Goal: Book appointment/travel/reservation

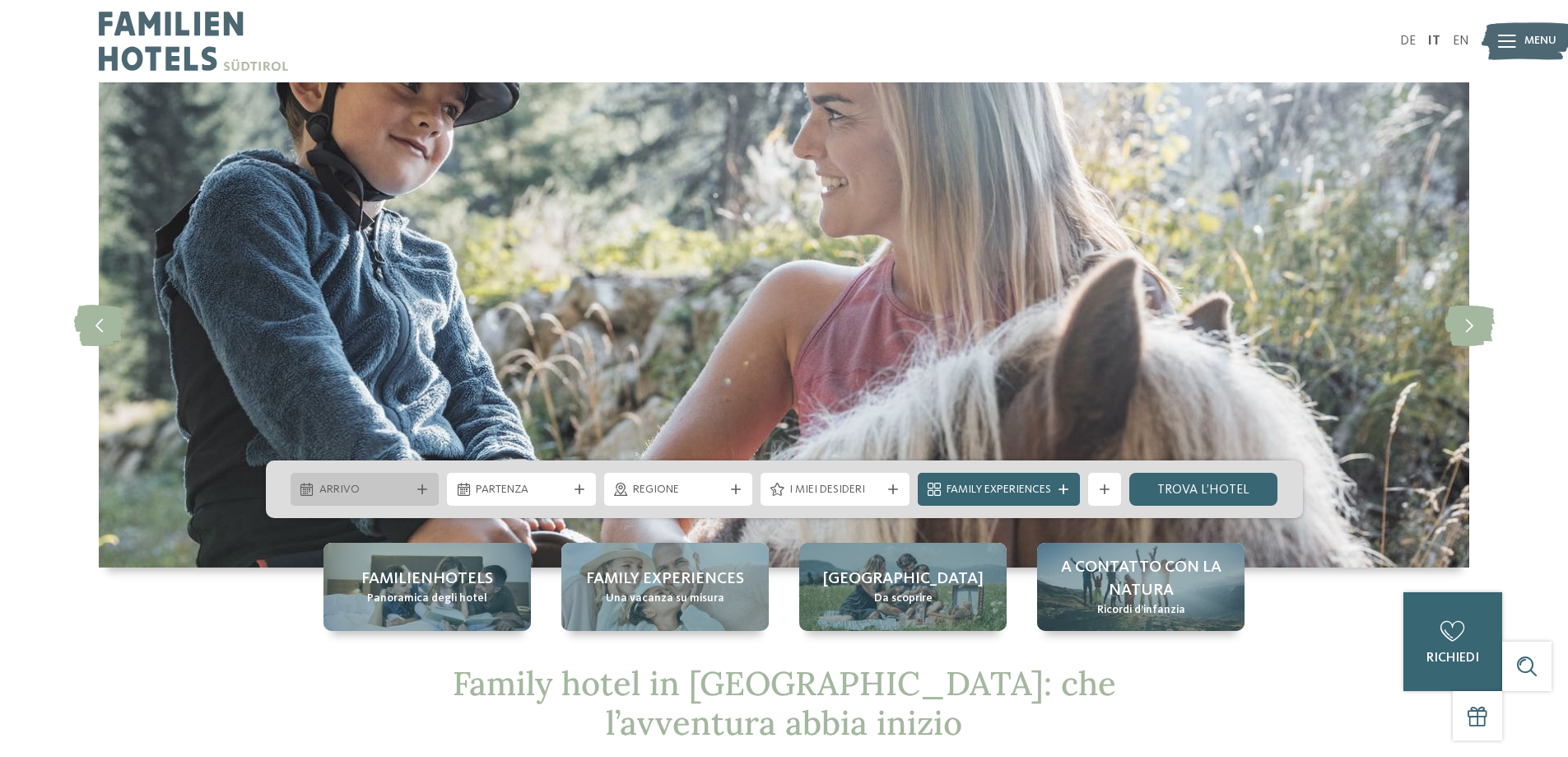
click at [418, 489] on icon at bounding box center [422, 489] width 10 height 10
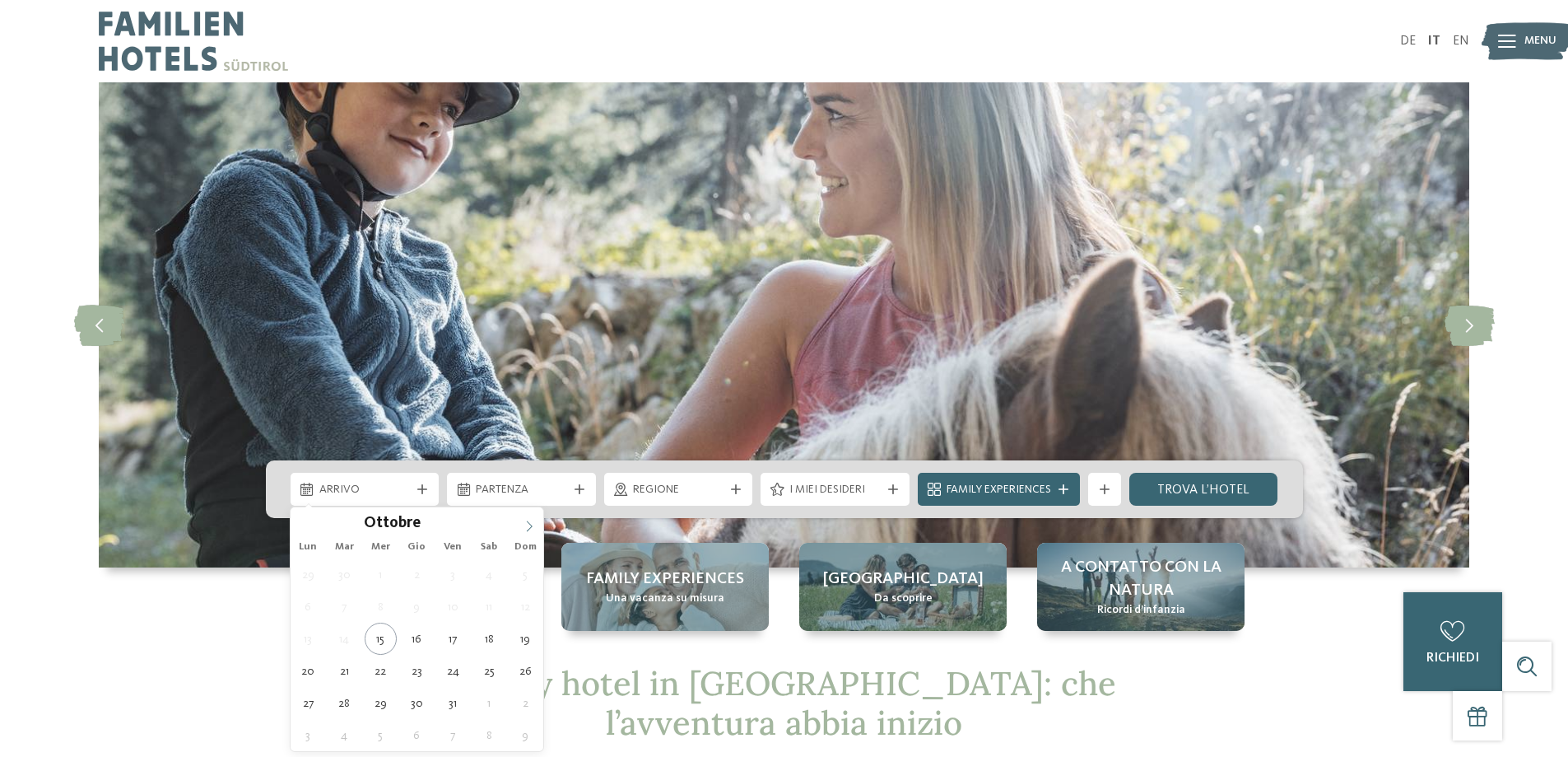
click at [530, 526] on icon at bounding box center [529, 526] width 12 height 12
type input "****"
click at [530, 526] on icon at bounding box center [529, 526] width 12 height 12
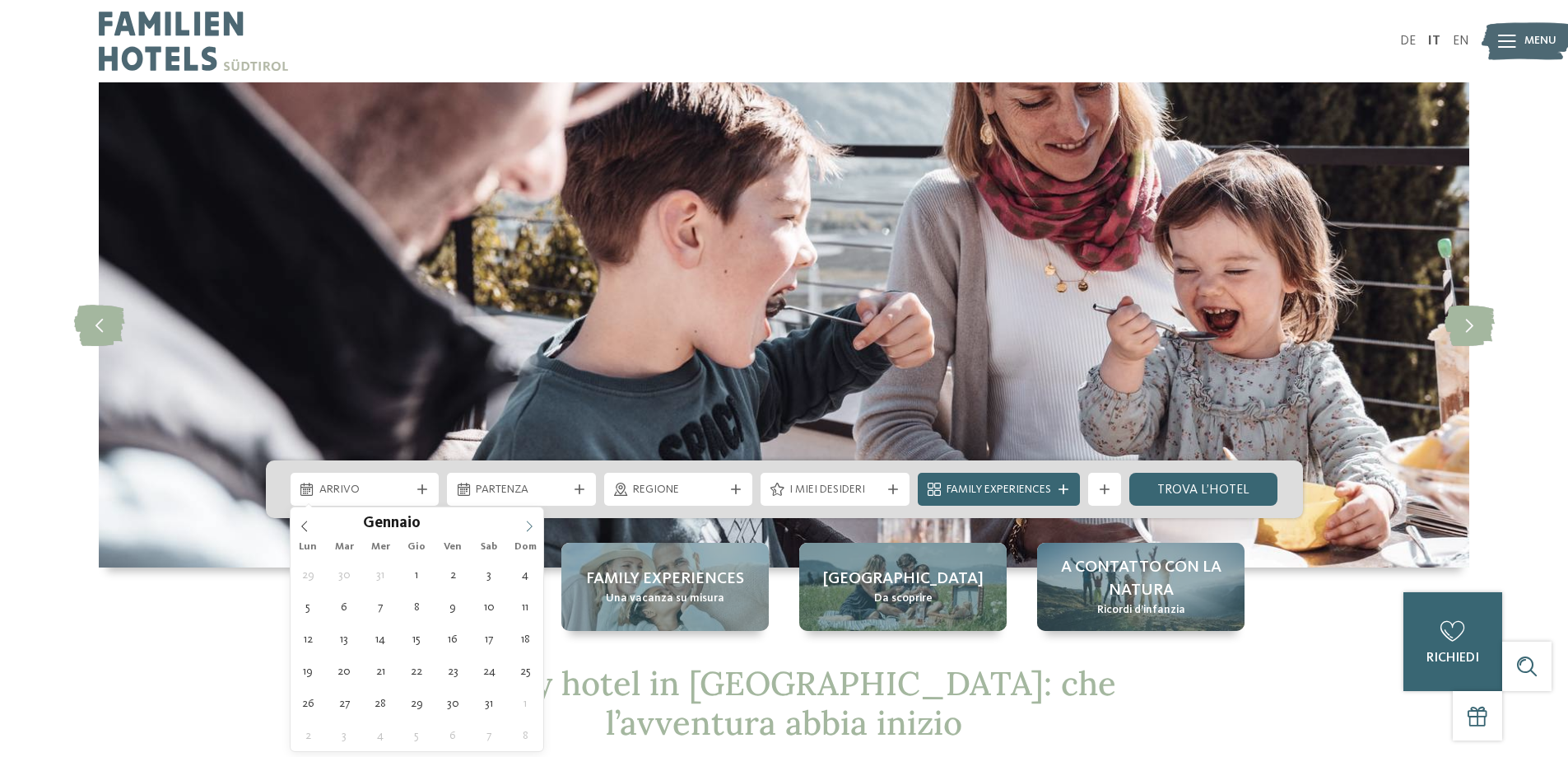
click at [530, 526] on icon at bounding box center [529, 526] width 12 height 12
type div "21.02.2026"
type input "****"
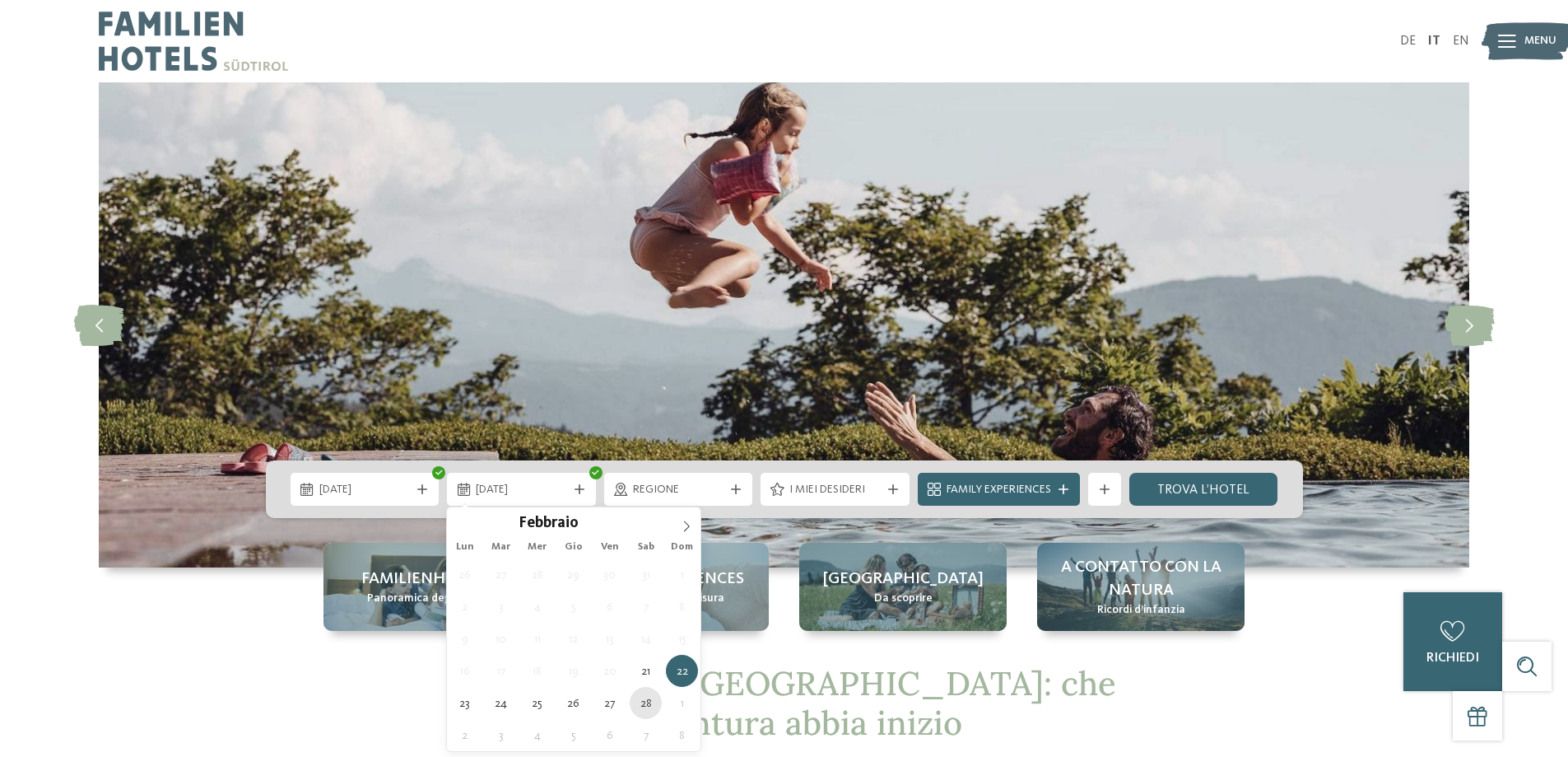
type div "28.02.2026"
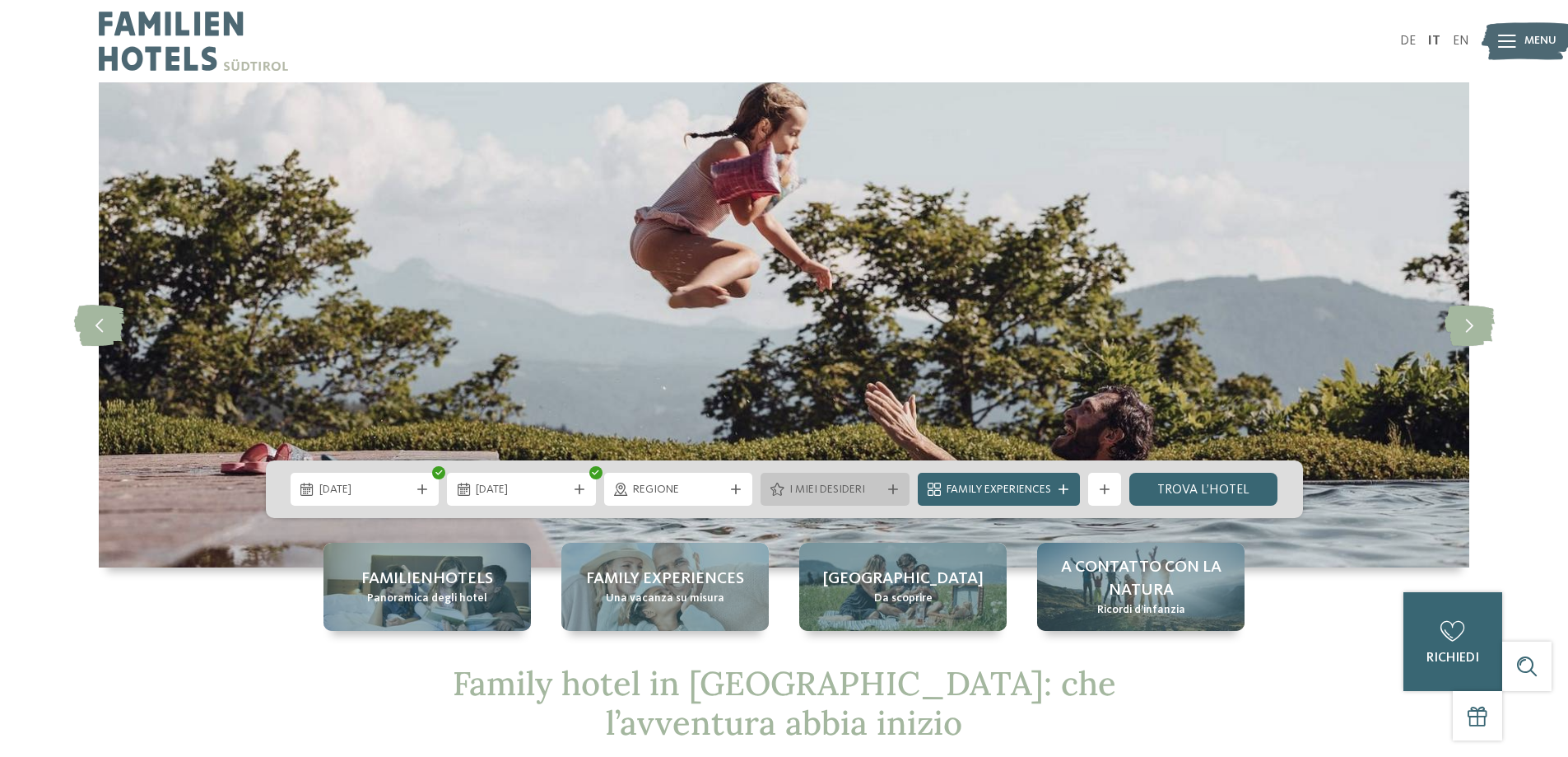
click at [888, 486] on icon at bounding box center [893, 489] width 10 height 10
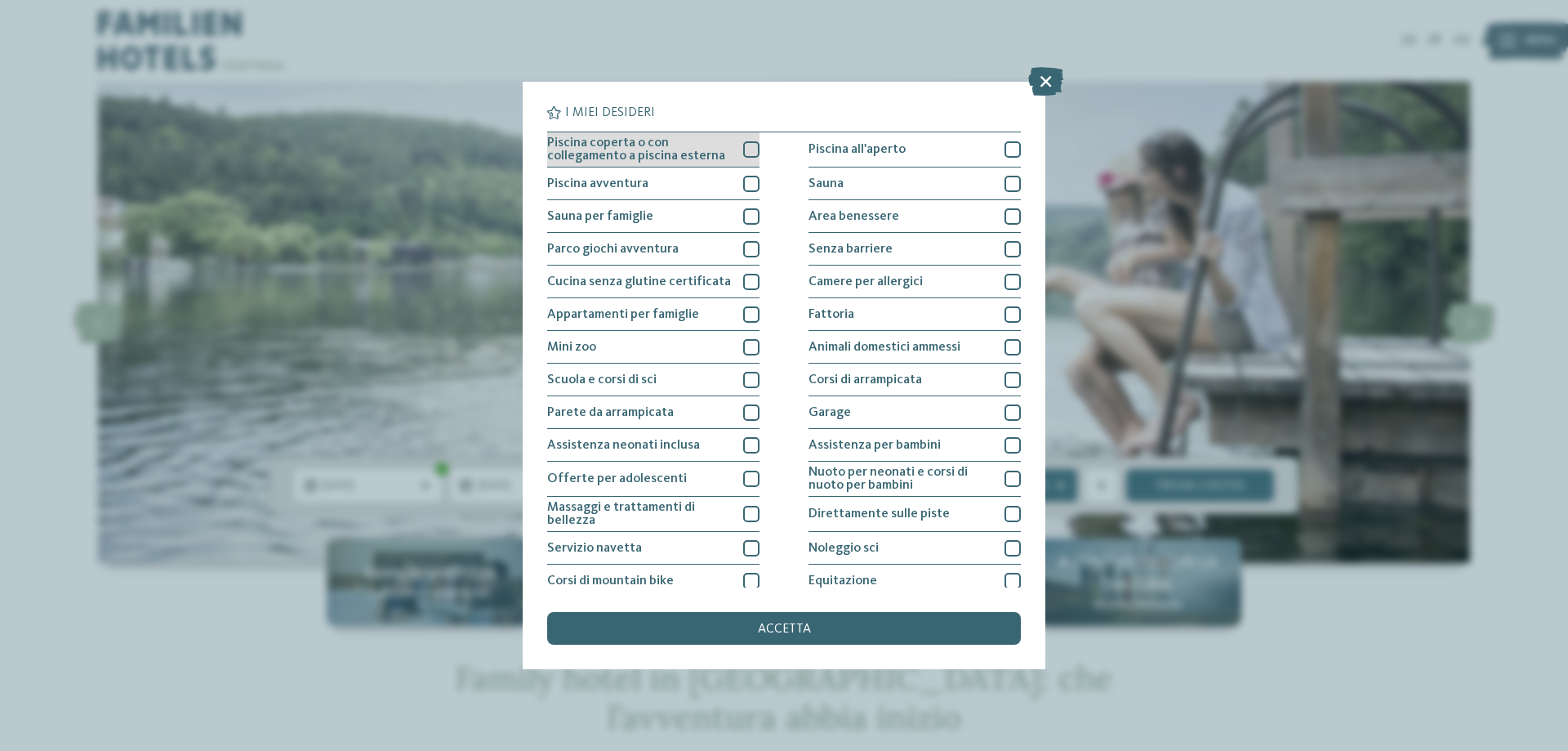
click at [744, 148] on div at bounding box center [752, 149] width 16 height 16
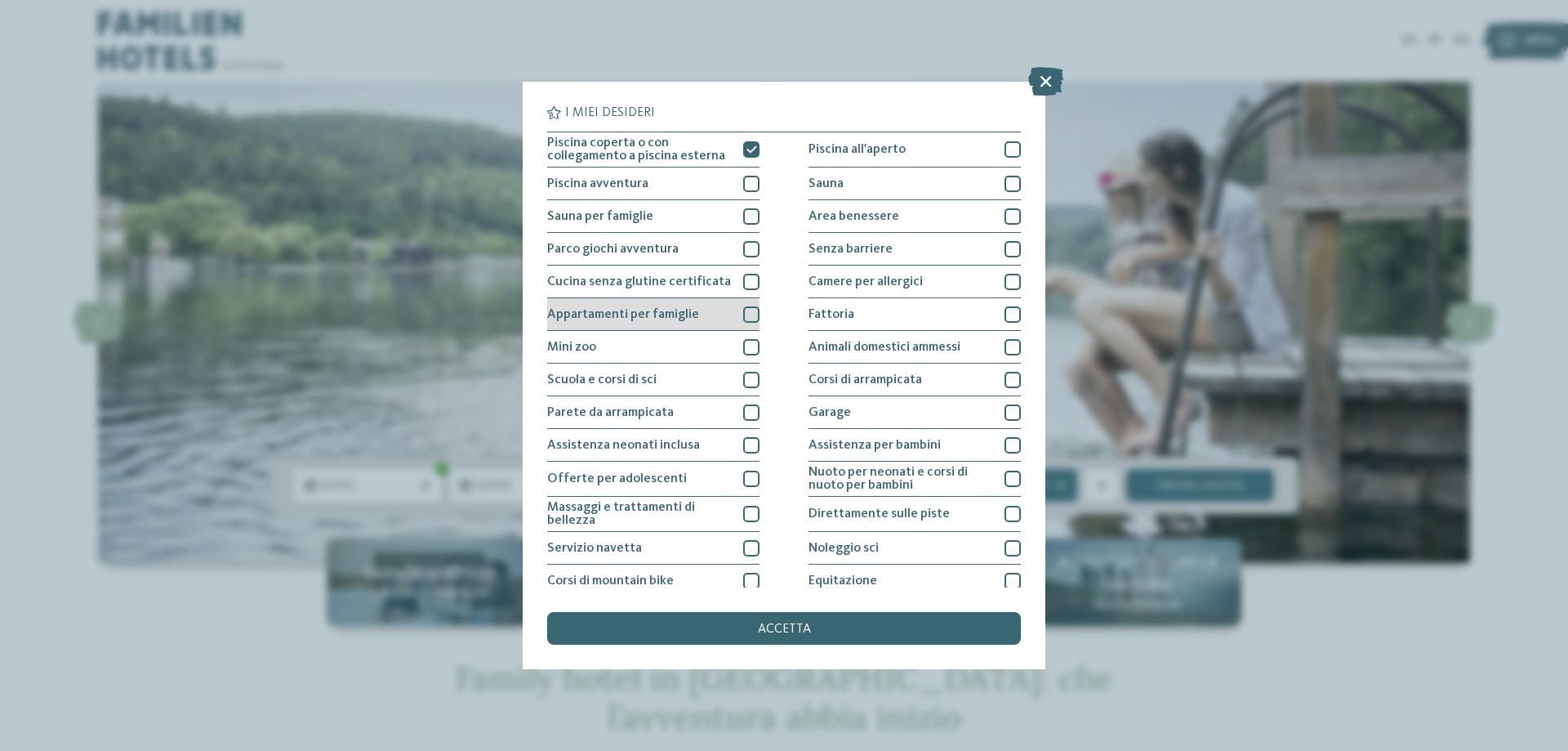
click at [748, 312] on div at bounding box center [752, 315] width 16 height 16
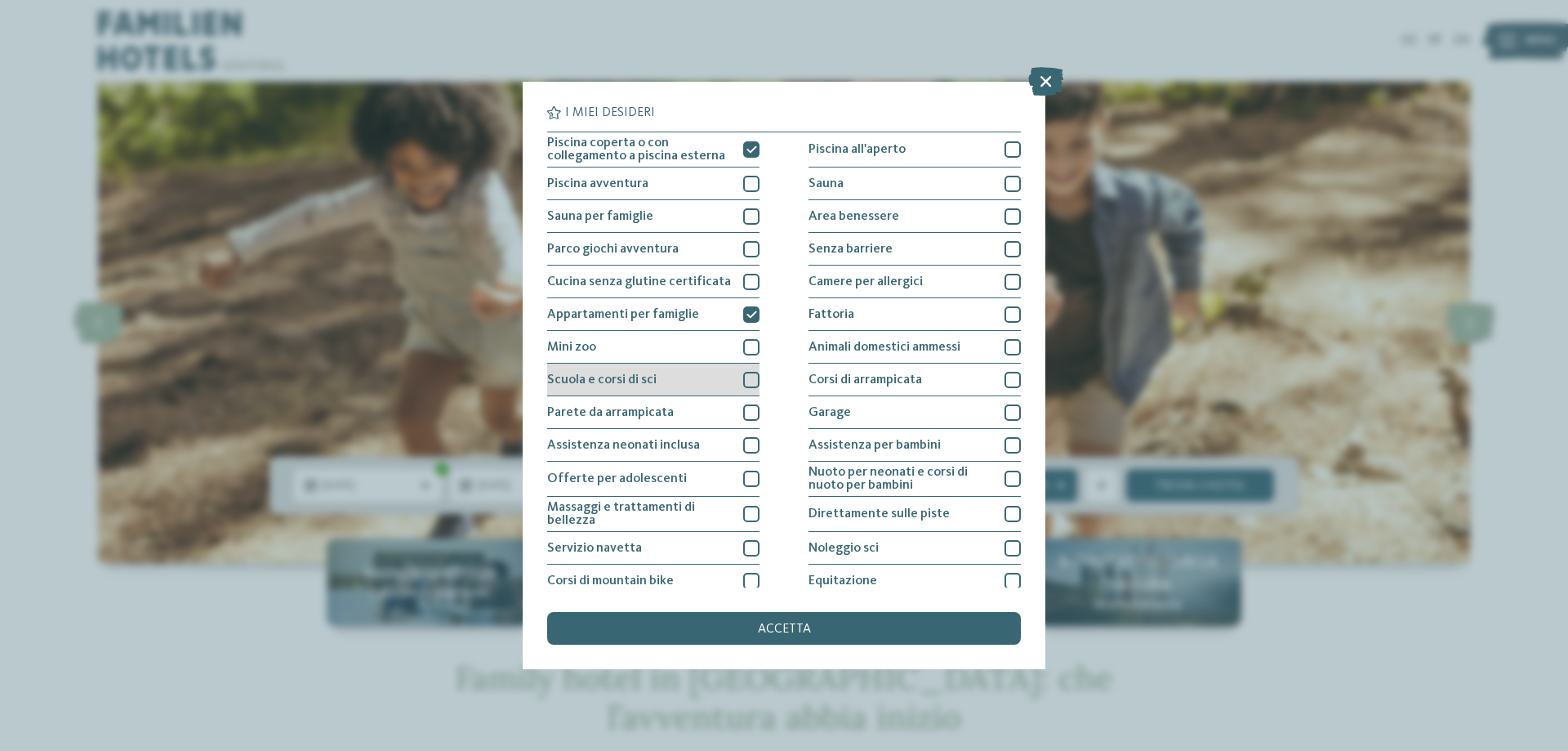
click at [752, 380] on div at bounding box center [752, 380] width 16 height 16
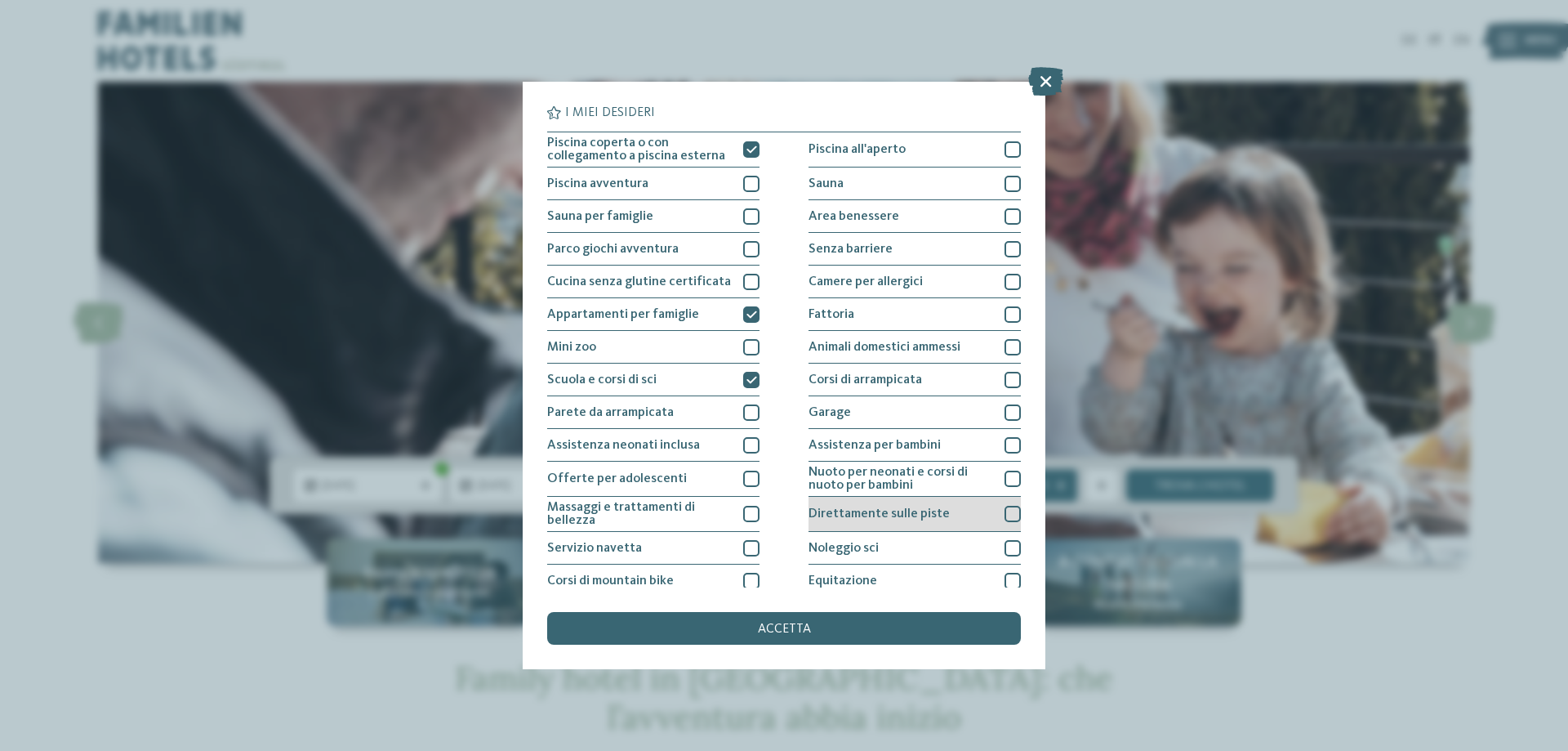
click at [1005, 513] on div at bounding box center [1013, 514] width 16 height 16
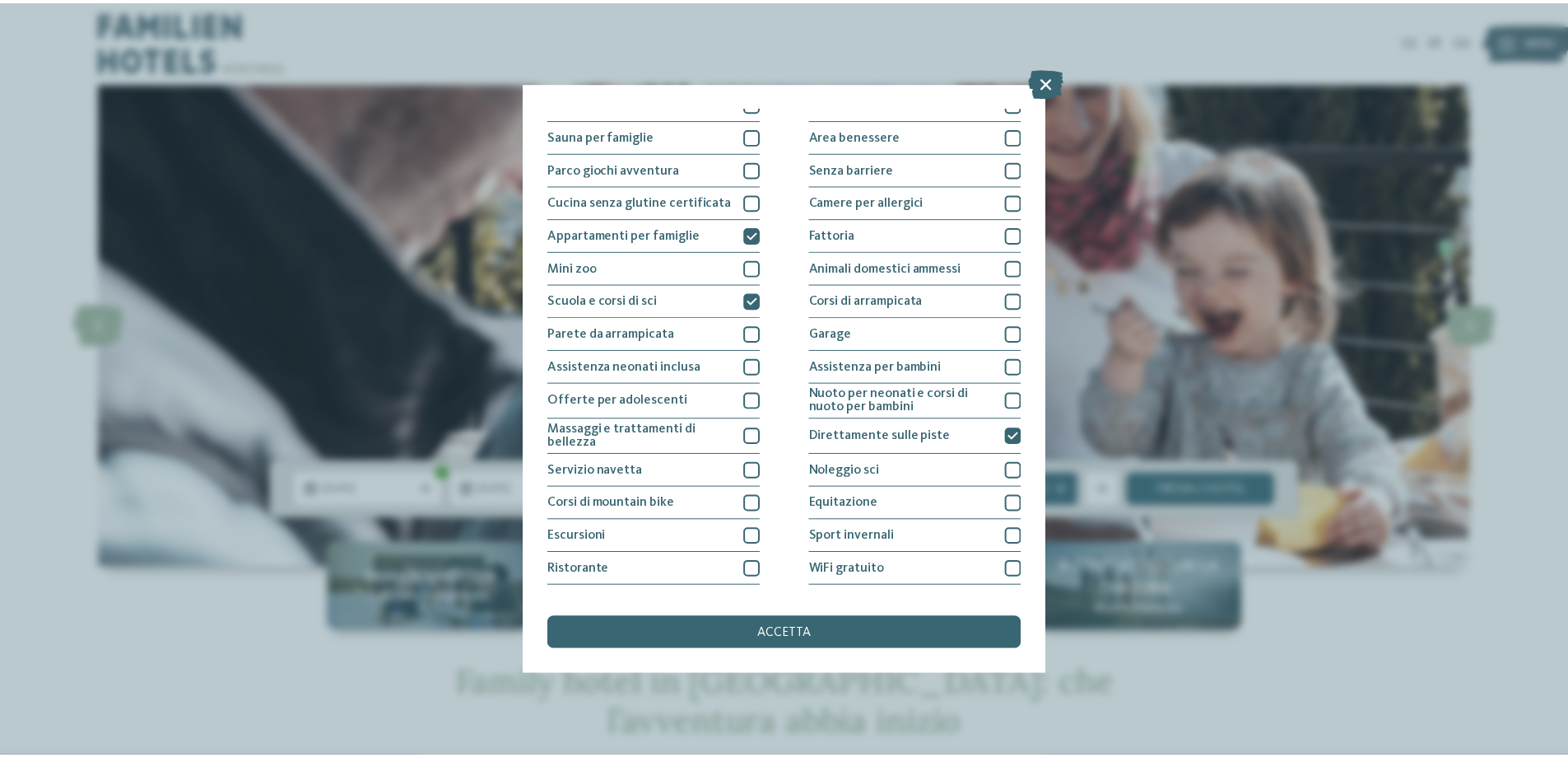
scroll to position [109, 0]
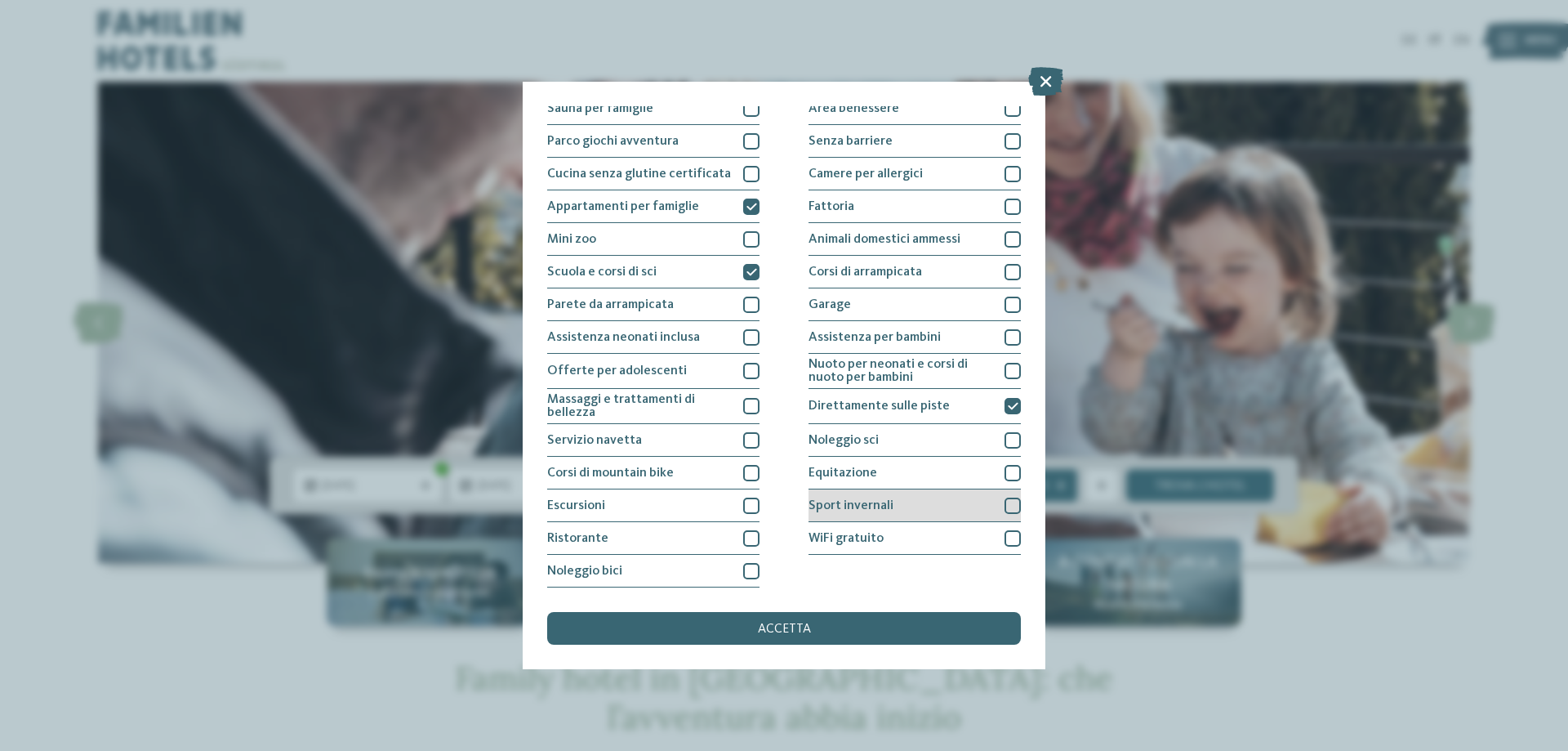
click at [1005, 504] on div at bounding box center [1013, 505] width 16 height 16
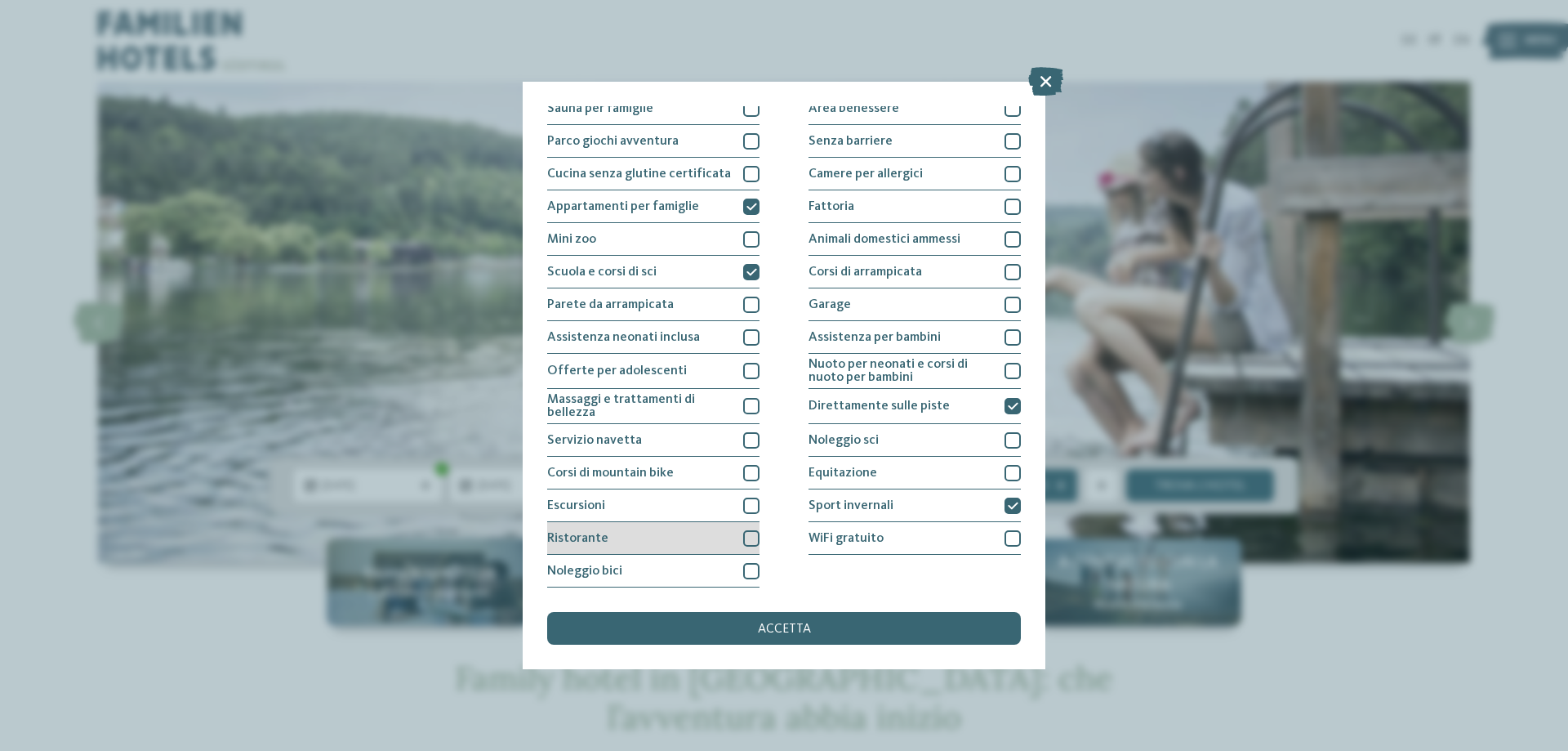
click at [747, 537] on div at bounding box center [752, 538] width 16 height 16
click at [775, 631] on span "accetta" at bounding box center [784, 629] width 53 height 13
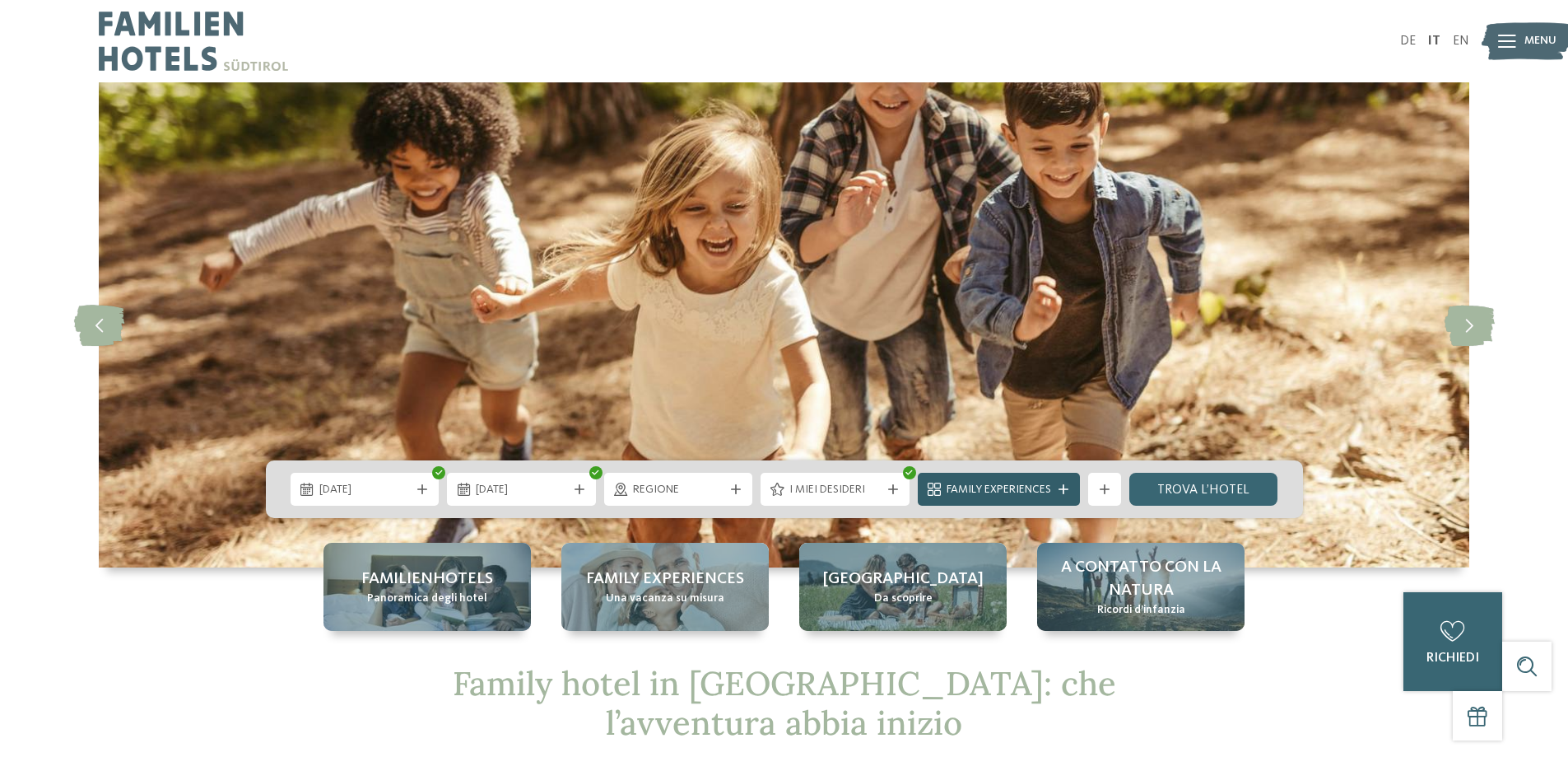
click at [1060, 487] on icon at bounding box center [1064, 489] width 10 height 10
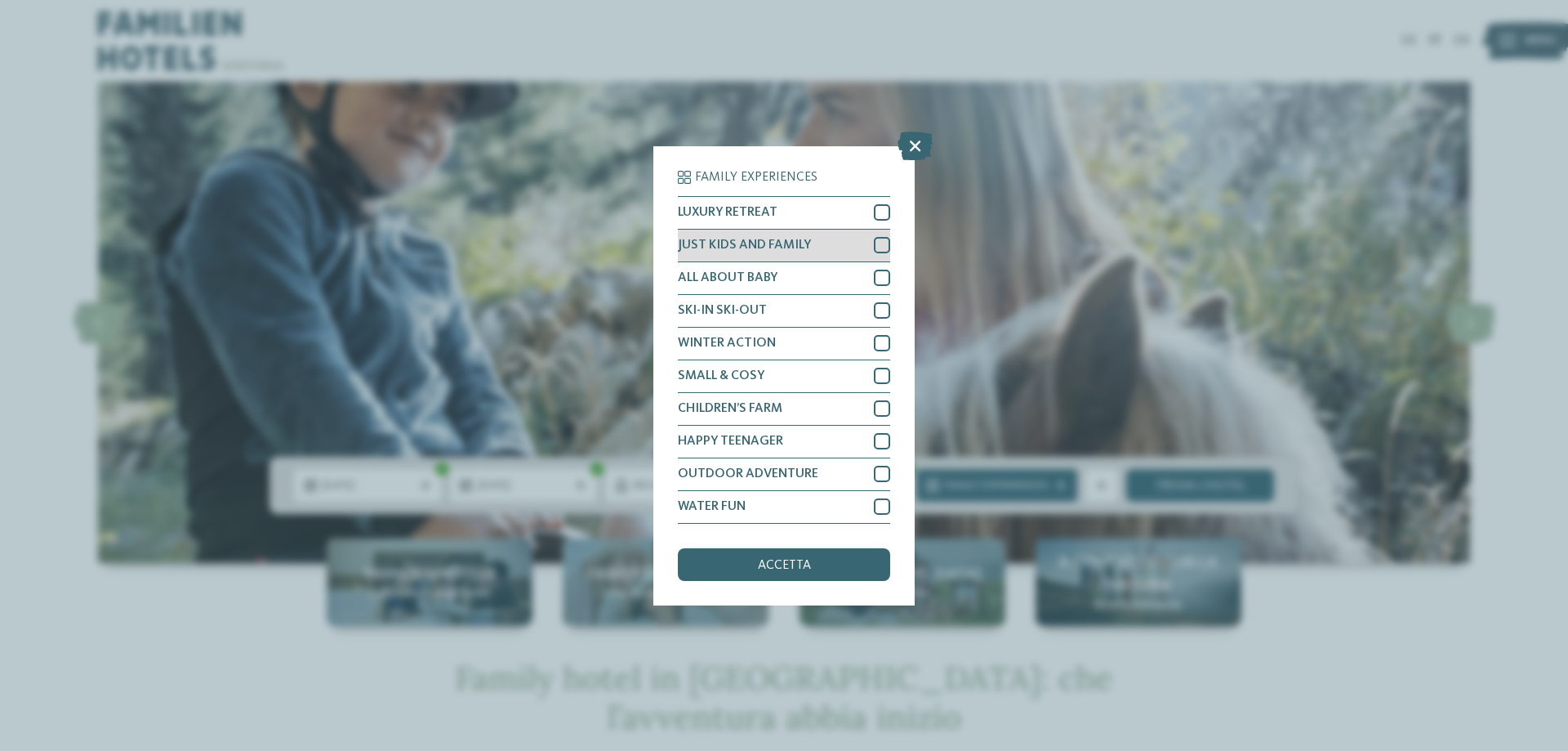
click at [883, 238] on div at bounding box center [882, 245] width 16 height 16
click at [885, 310] on div at bounding box center [882, 311] width 16 height 16
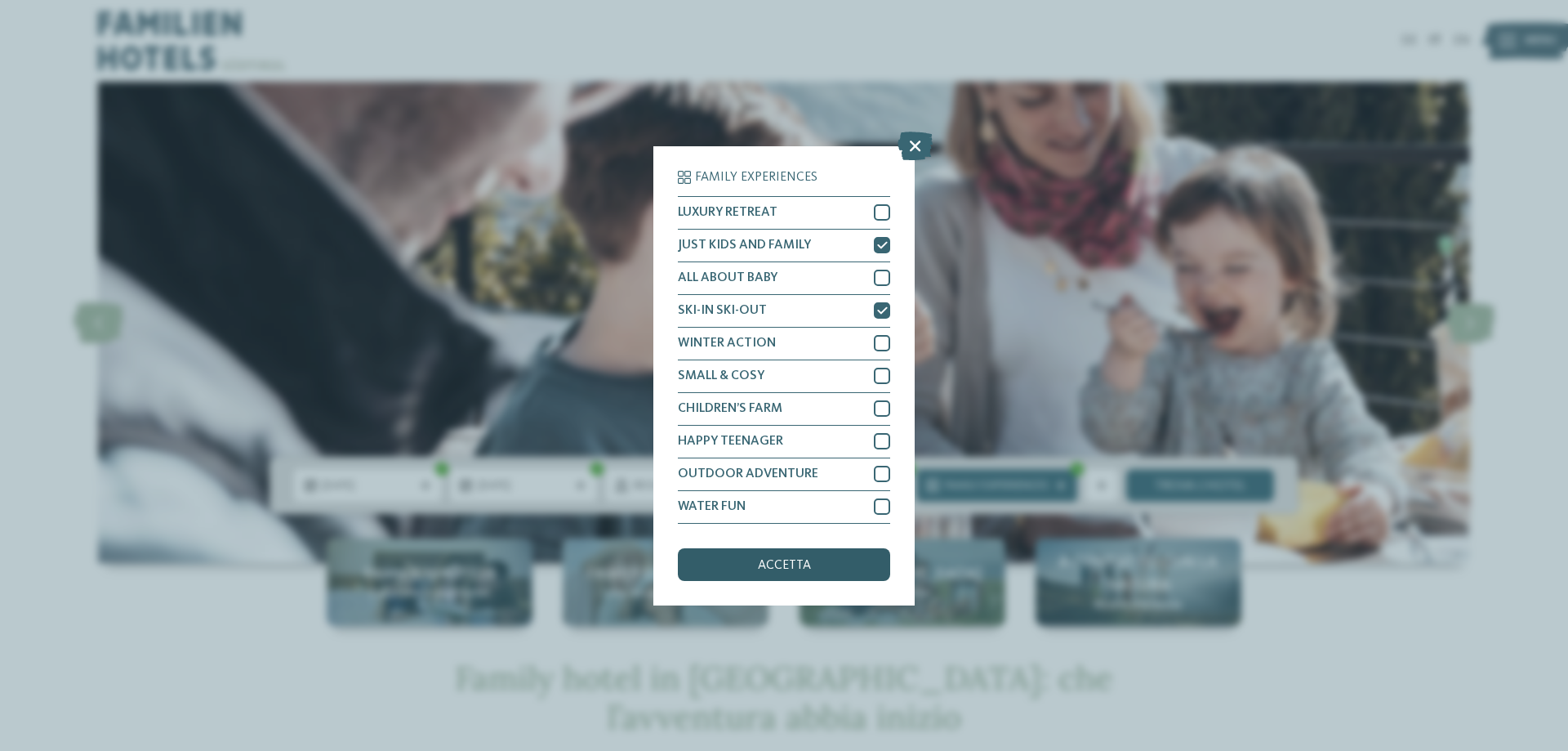
click at [785, 564] on span "accetta" at bounding box center [784, 566] width 53 height 13
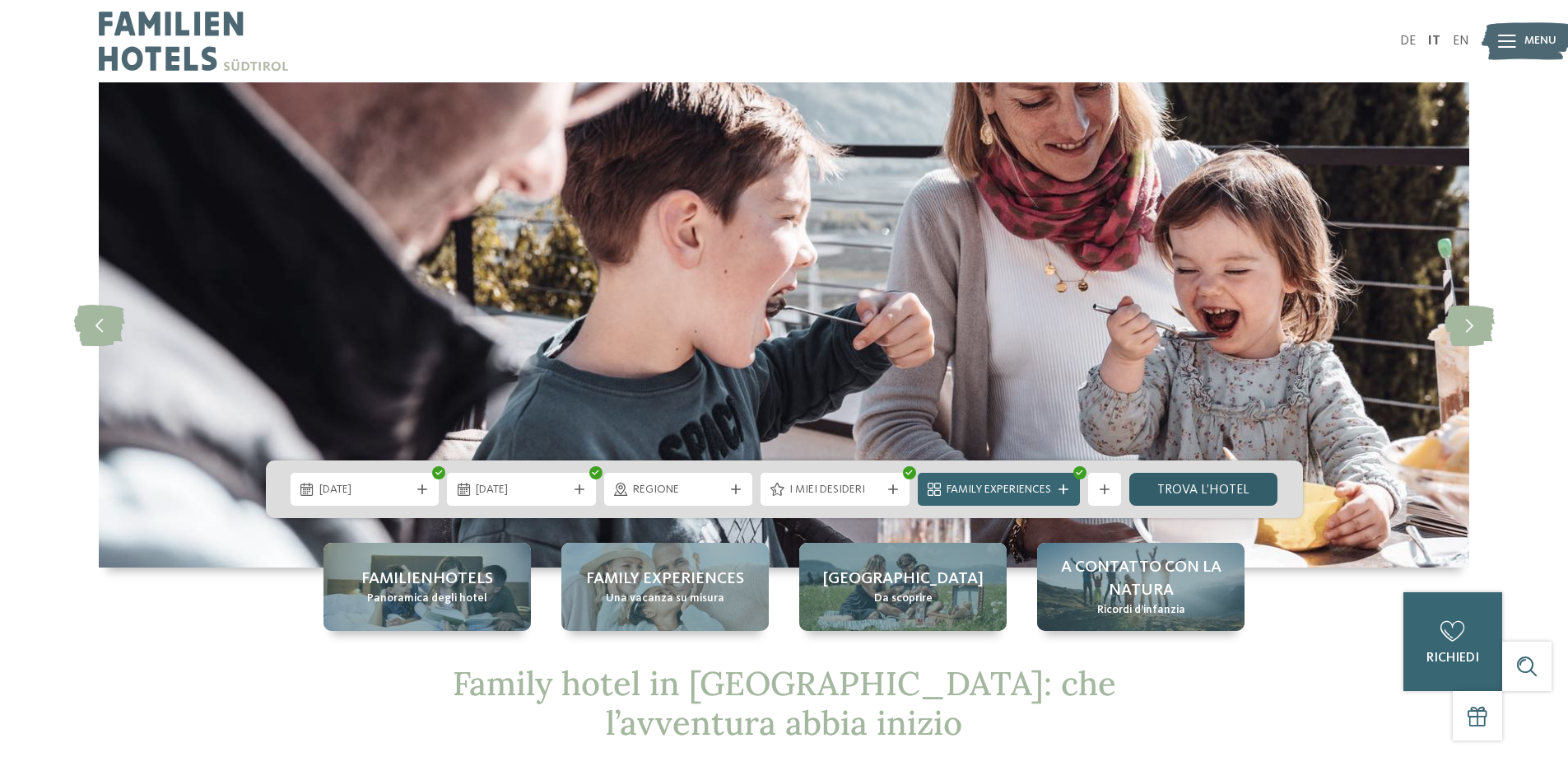
click at [1203, 490] on link "trova l’hotel" at bounding box center [1203, 489] width 149 height 33
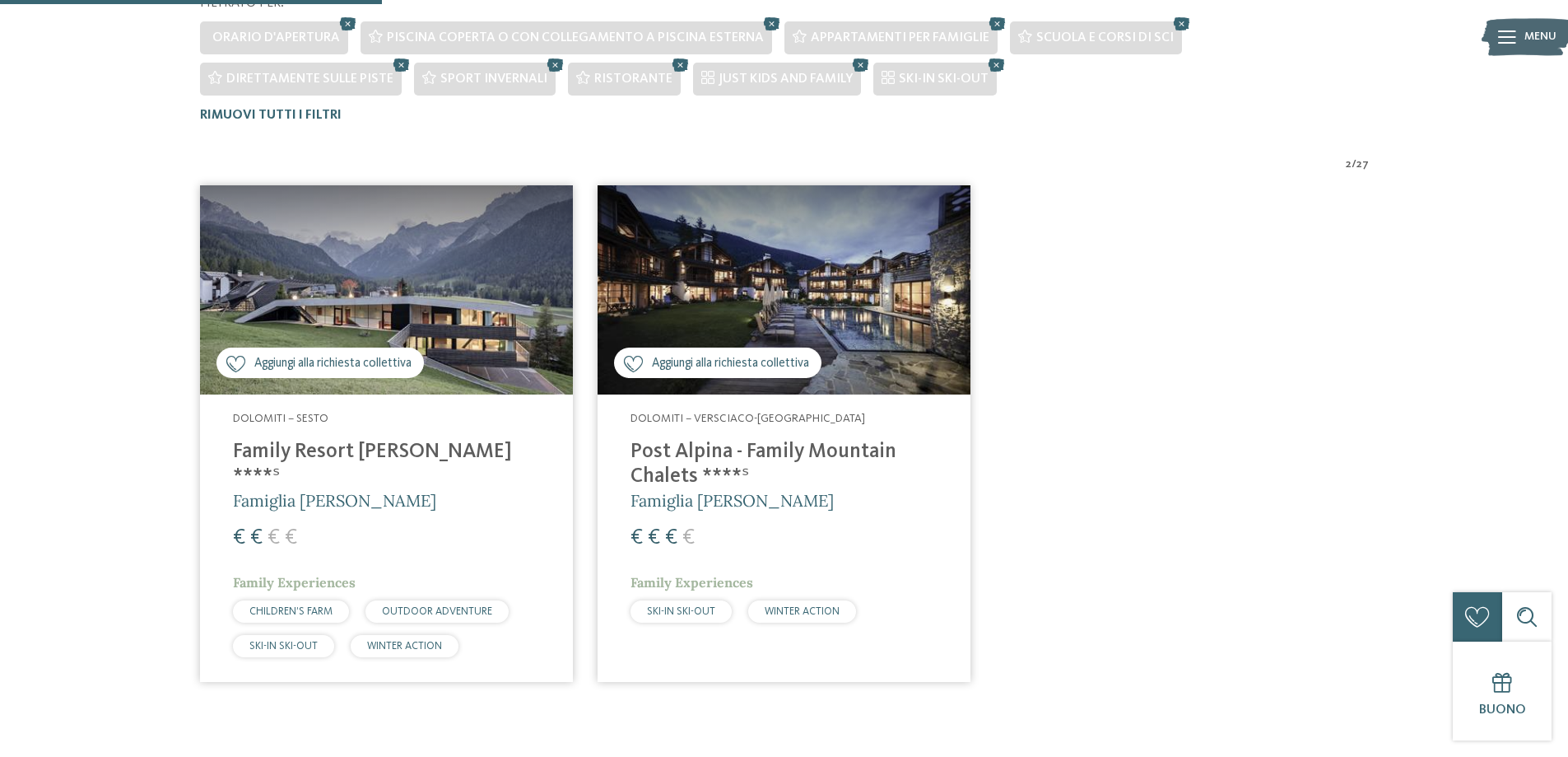
scroll to position [252, 0]
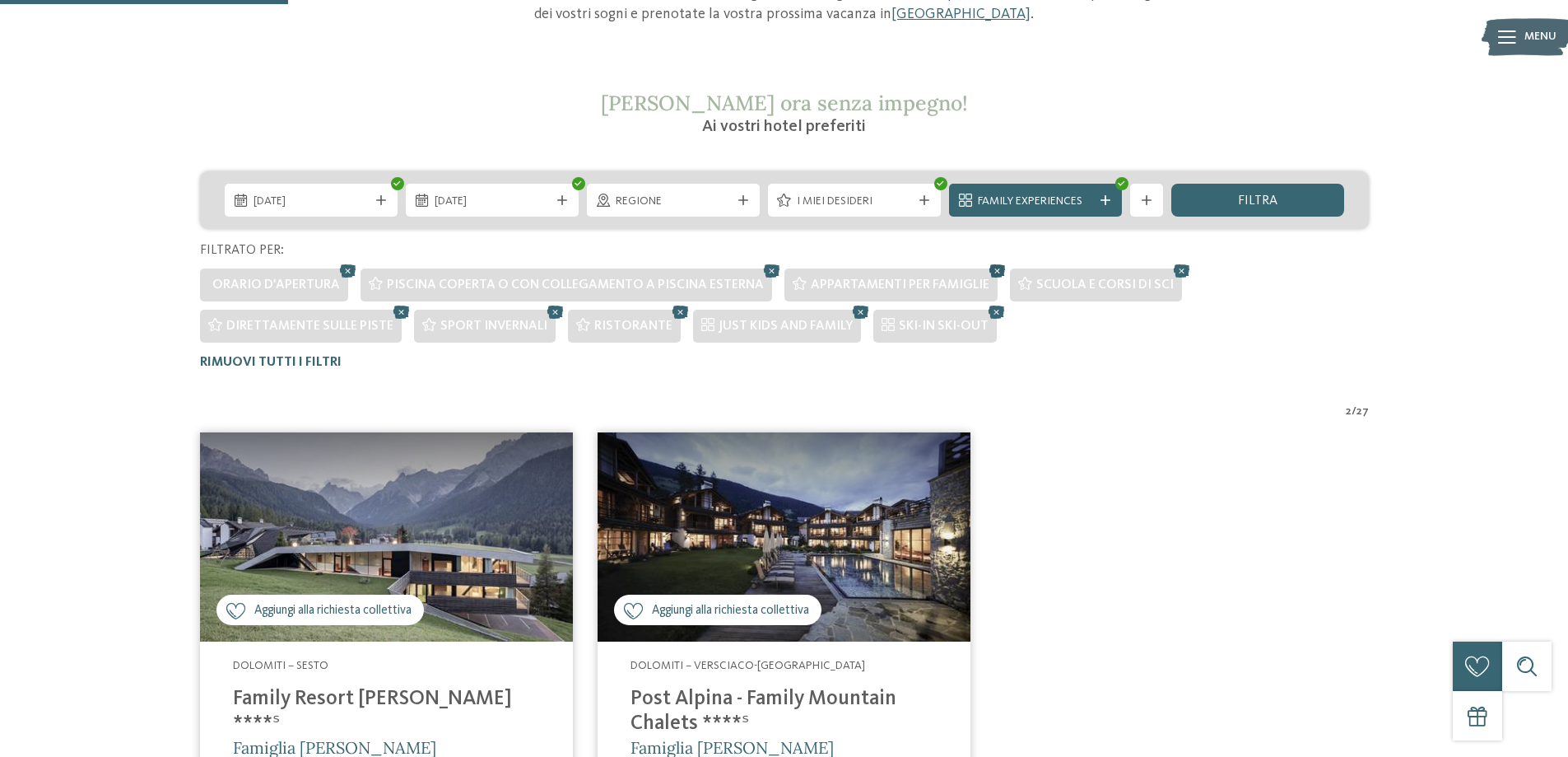
click at [988, 272] on icon at bounding box center [998, 271] width 25 height 22
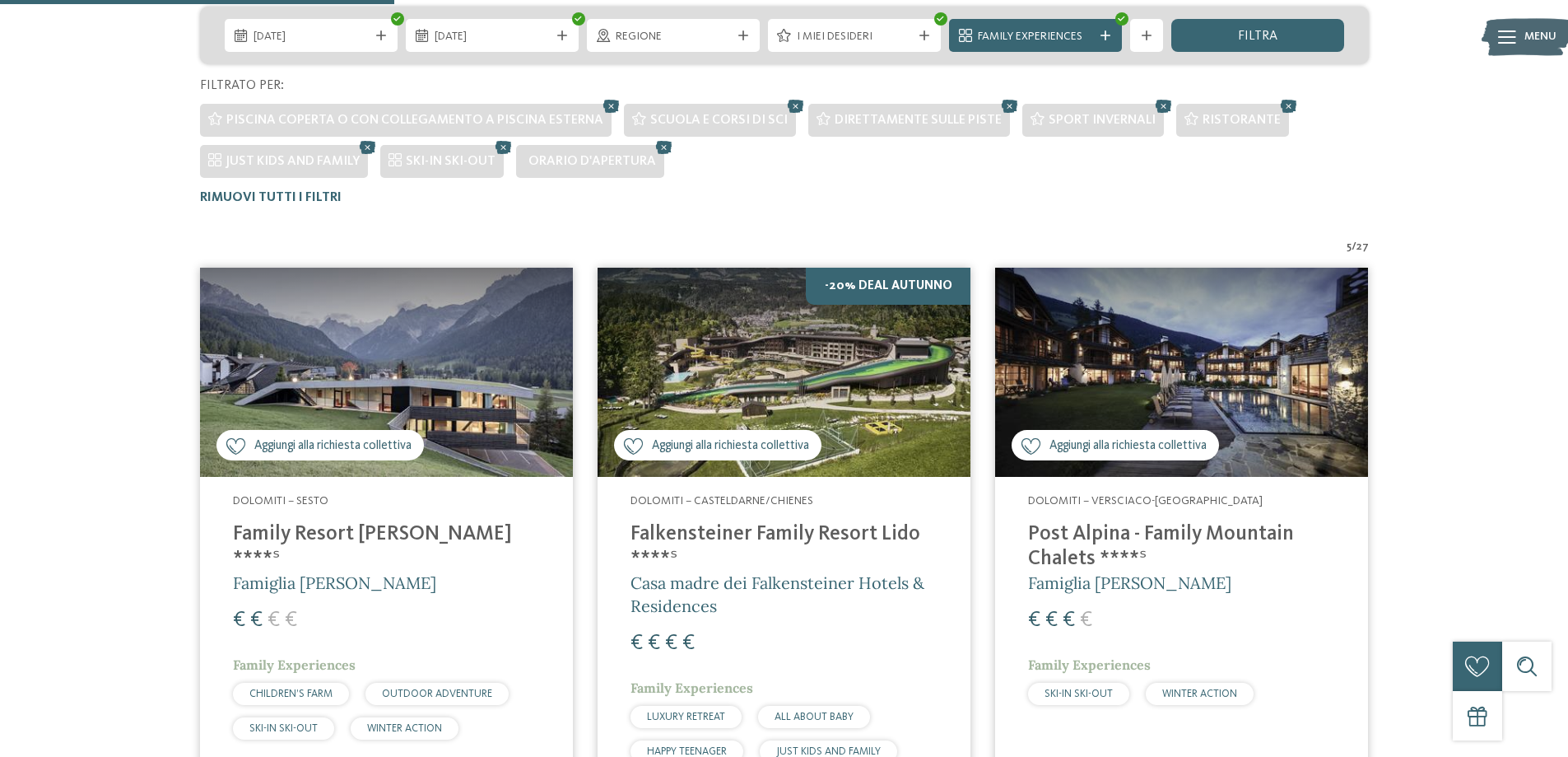
scroll to position [334, 0]
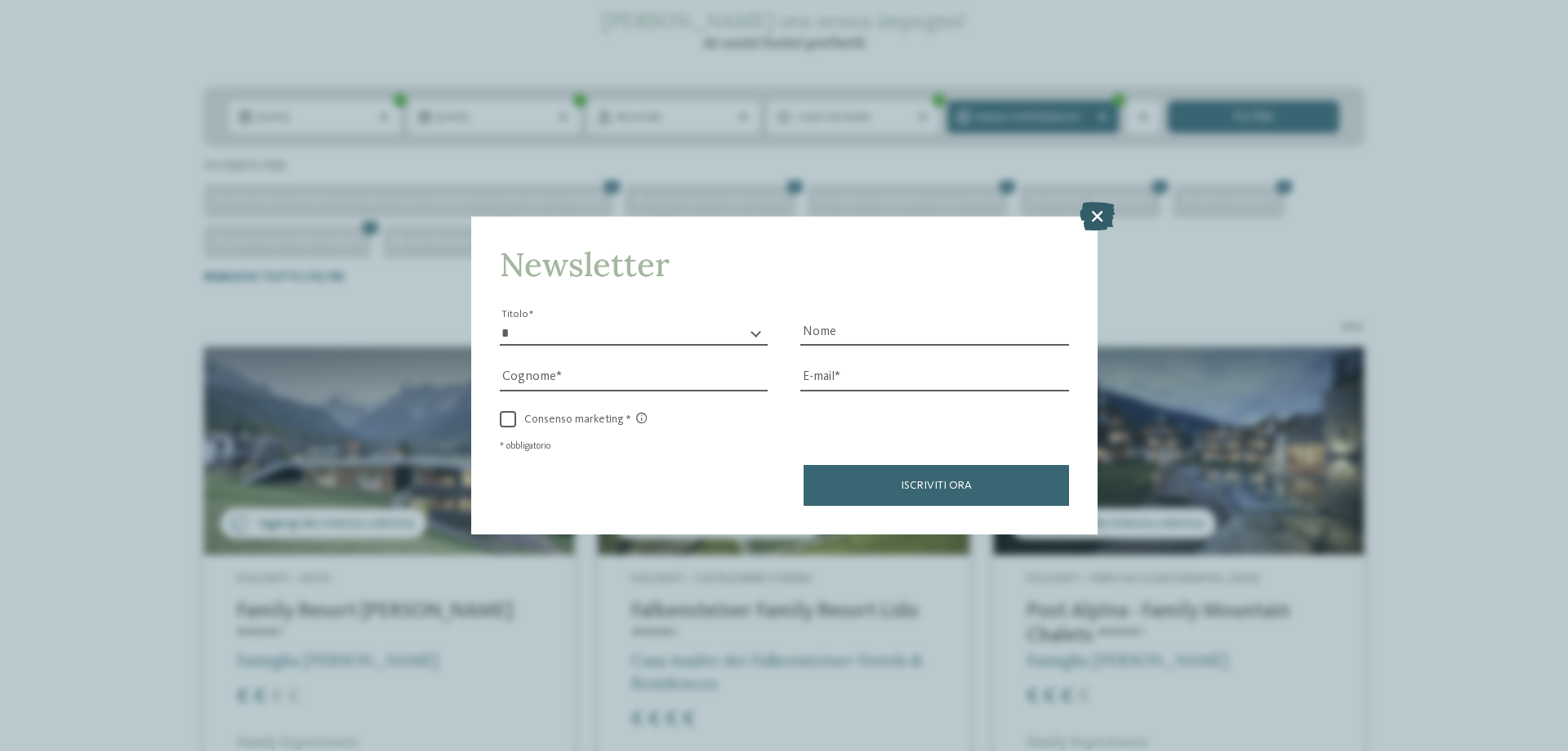
click at [1091, 218] on icon at bounding box center [1097, 216] width 35 height 29
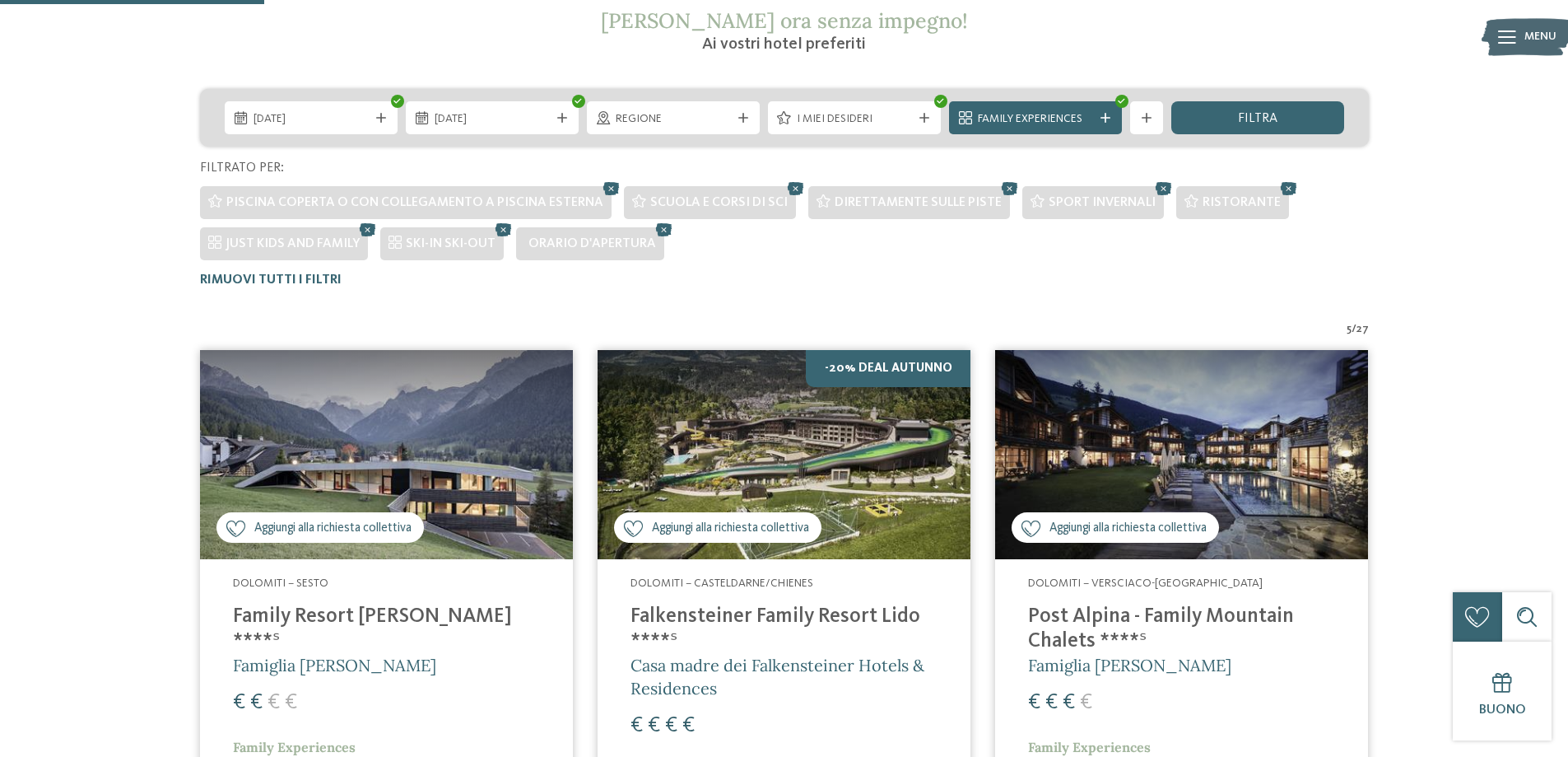
click at [755, 471] on img at bounding box center [784, 455] width 373 height 210
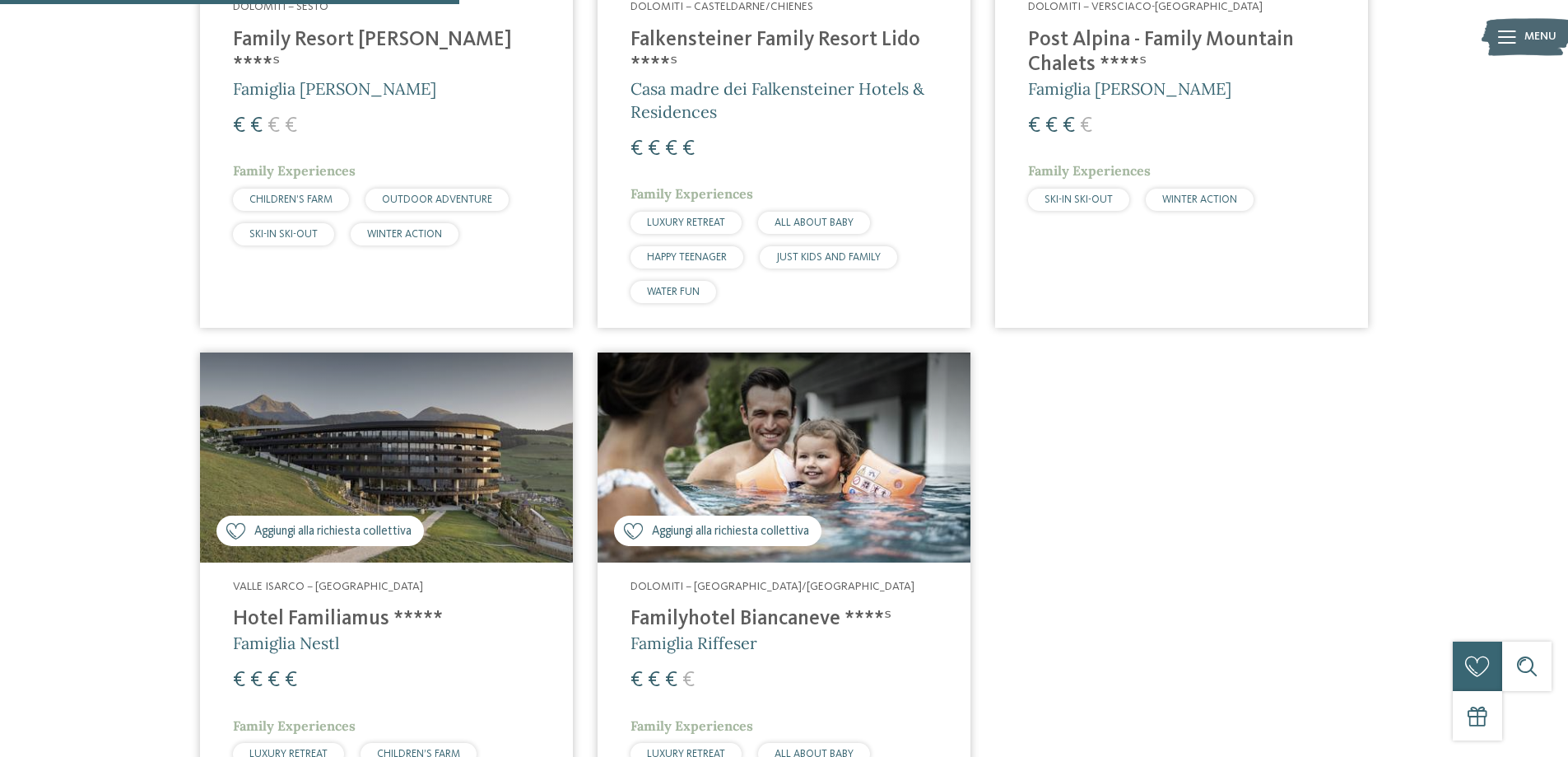
scroll to position [993, 0]
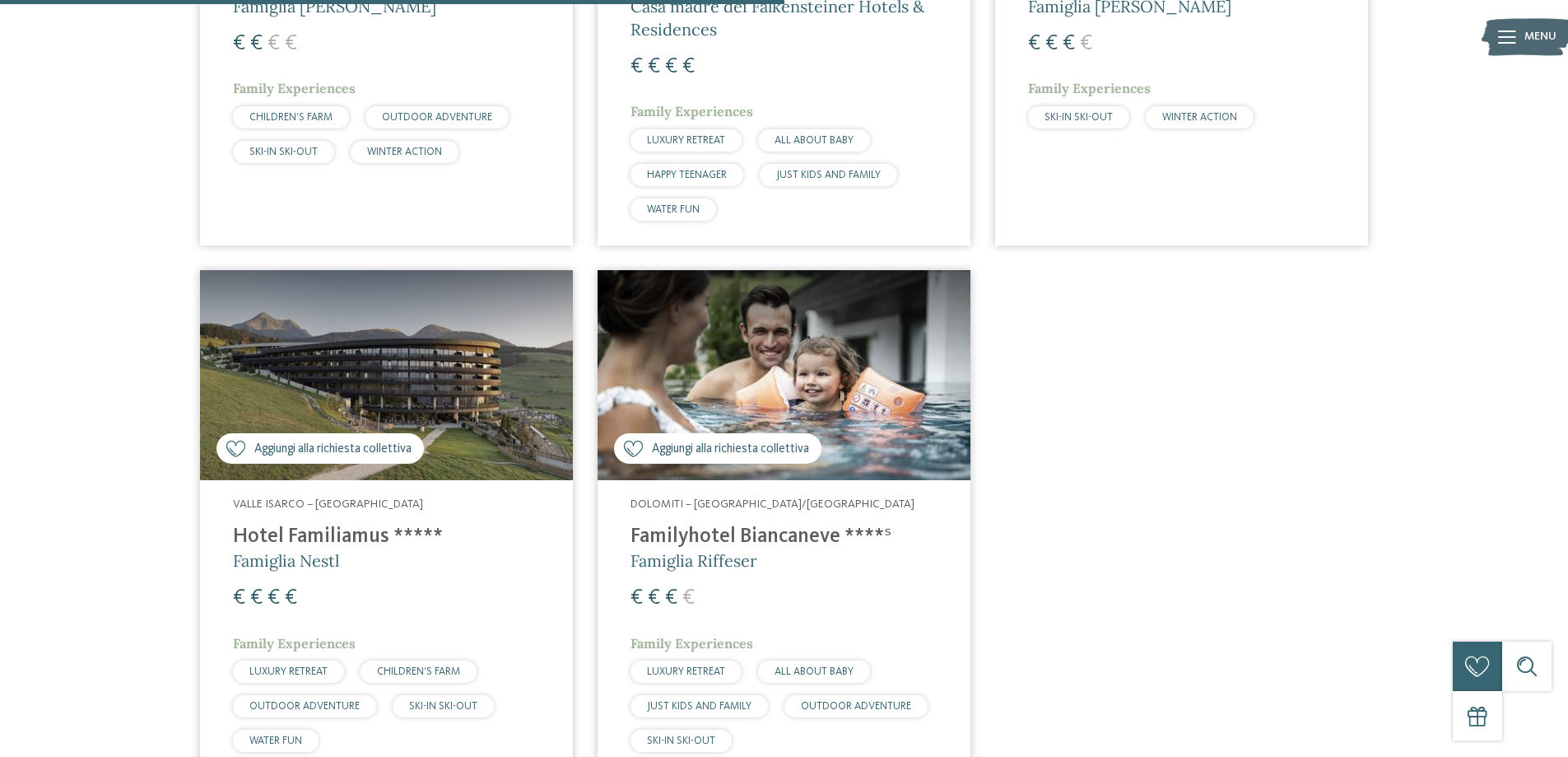
click at [320, 538] on h4 "Hotel Familiamus *****" at bounding box center [386, 537] width 307 height 25
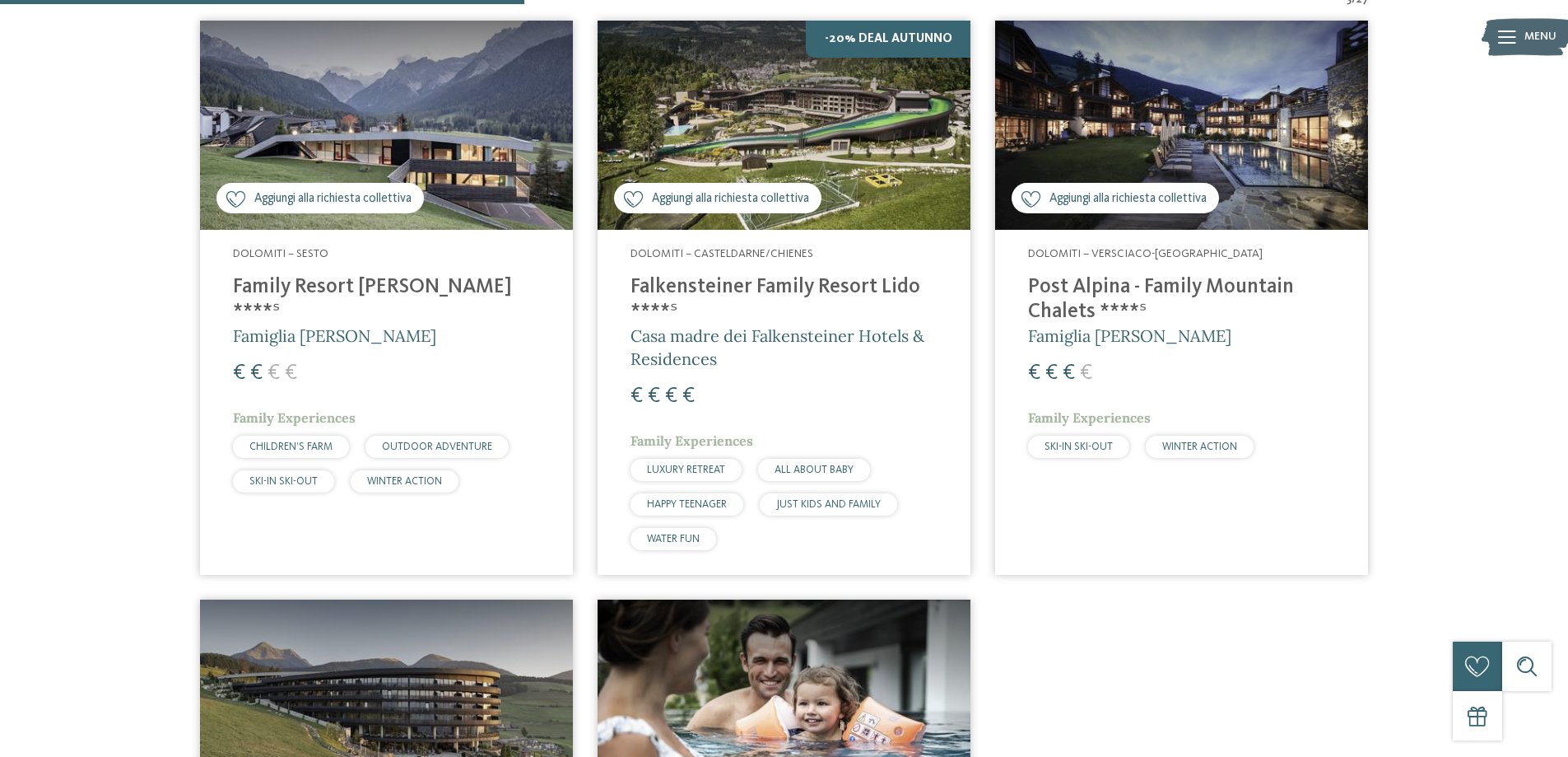
scroll to position [581, 0]
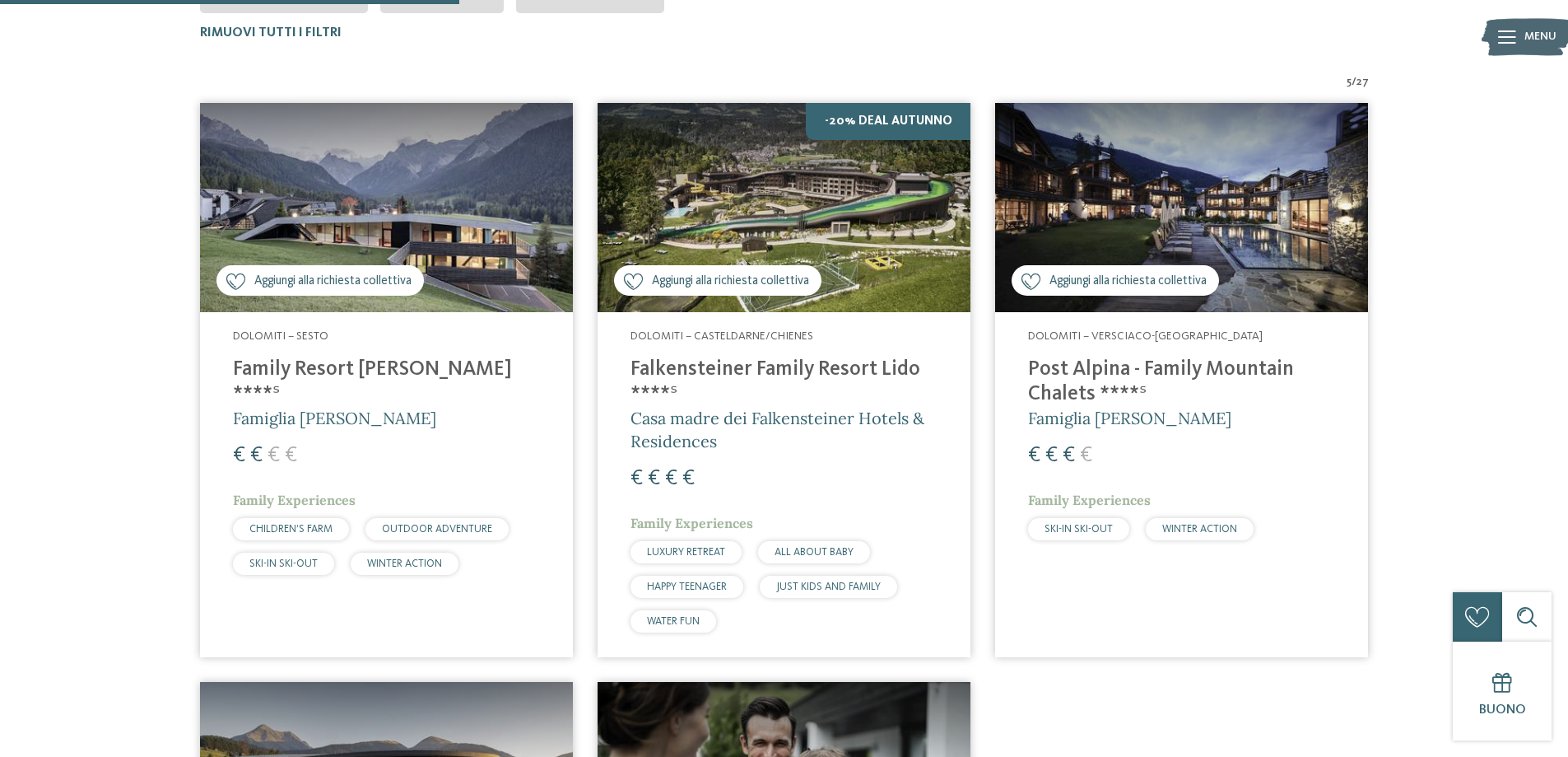
click at [687, 370] on h4 "Falkensteiner Family Resort Lido ****ˢ" at bounding box center [784, 381] width 307 height 49
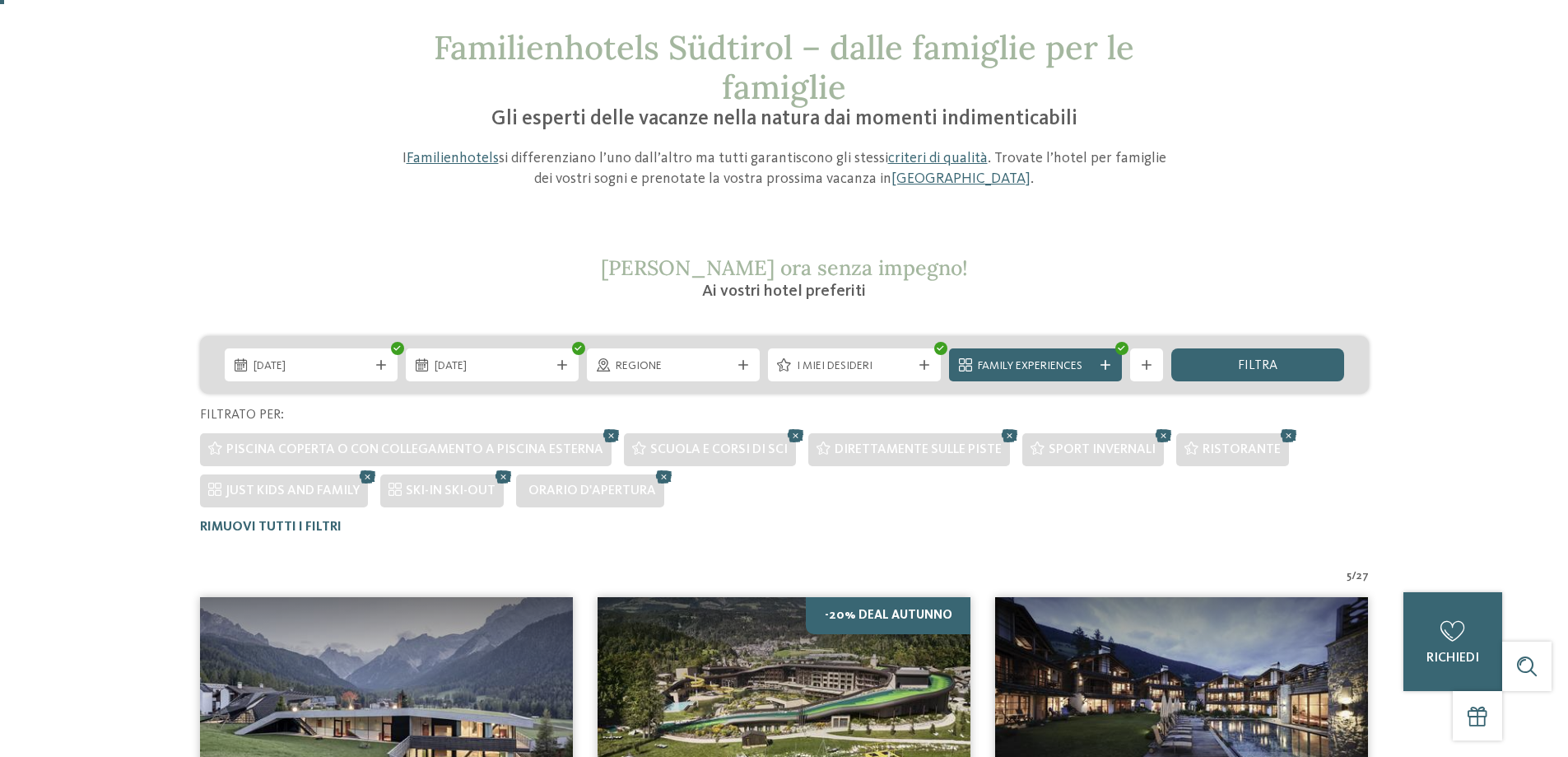
scroll to position [0, 0]
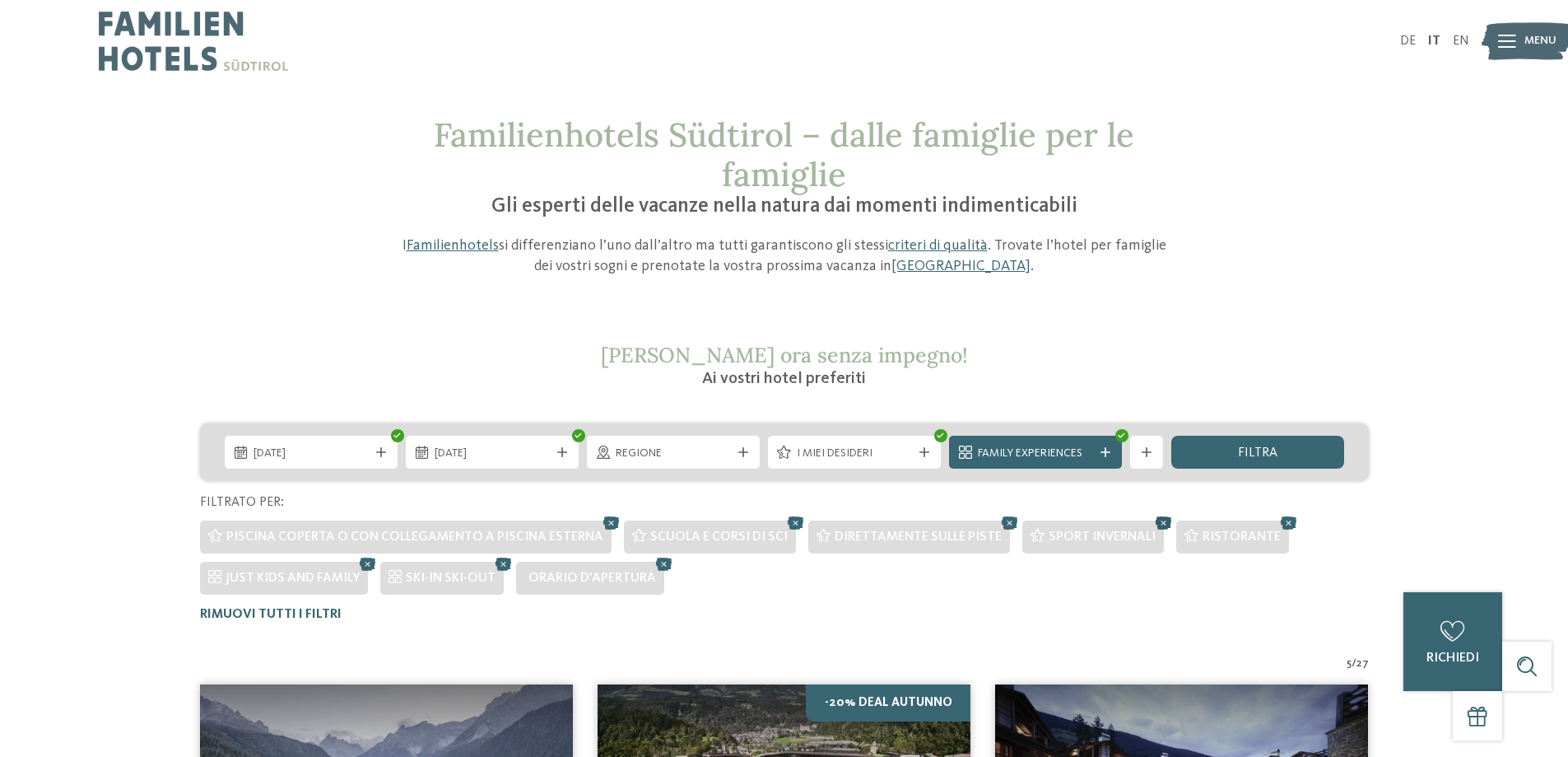
click at [1152, 523] on icon at bounding box center [1164, 523] width 25 height 22
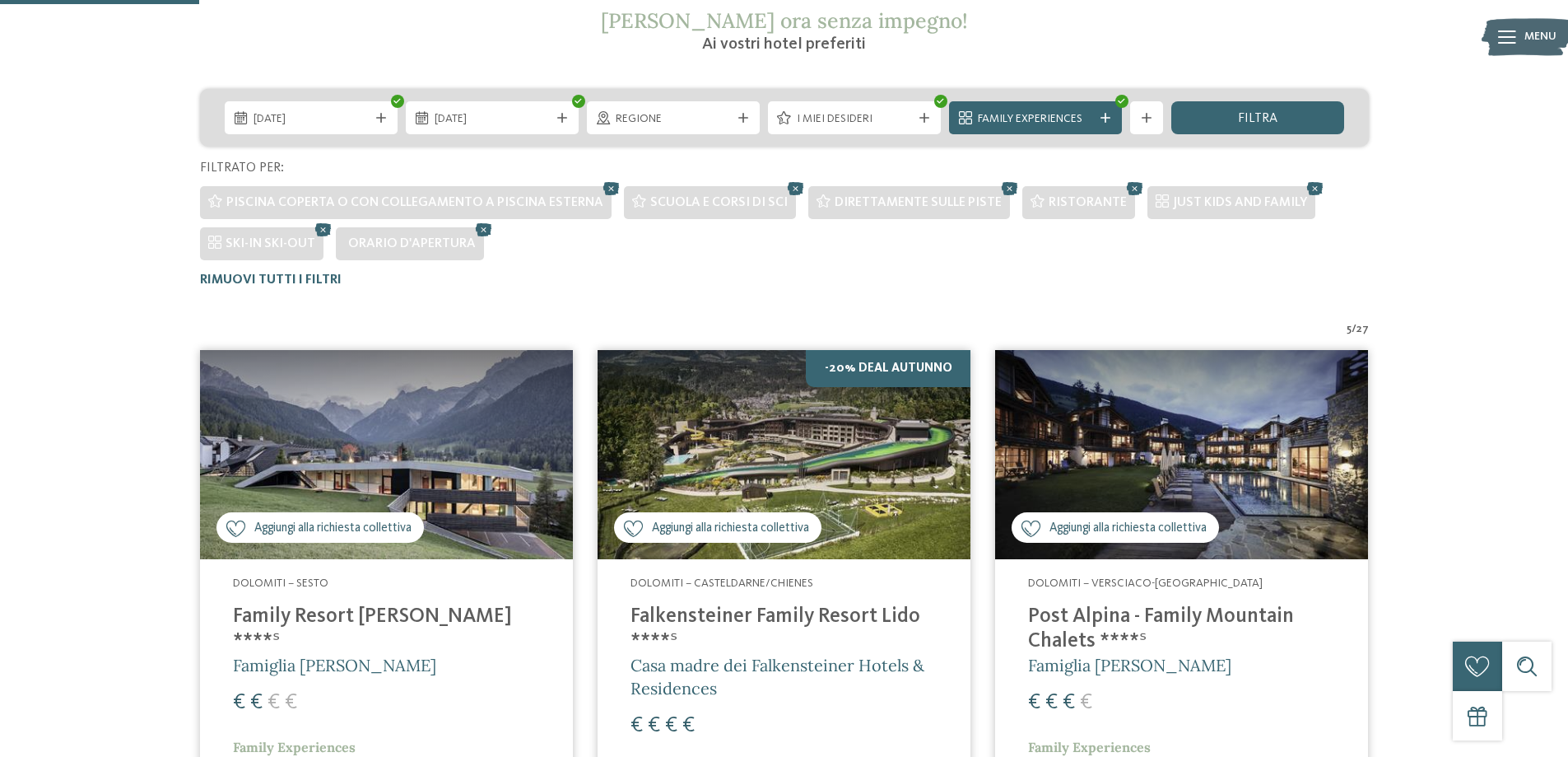
scroll to position [252, 0]
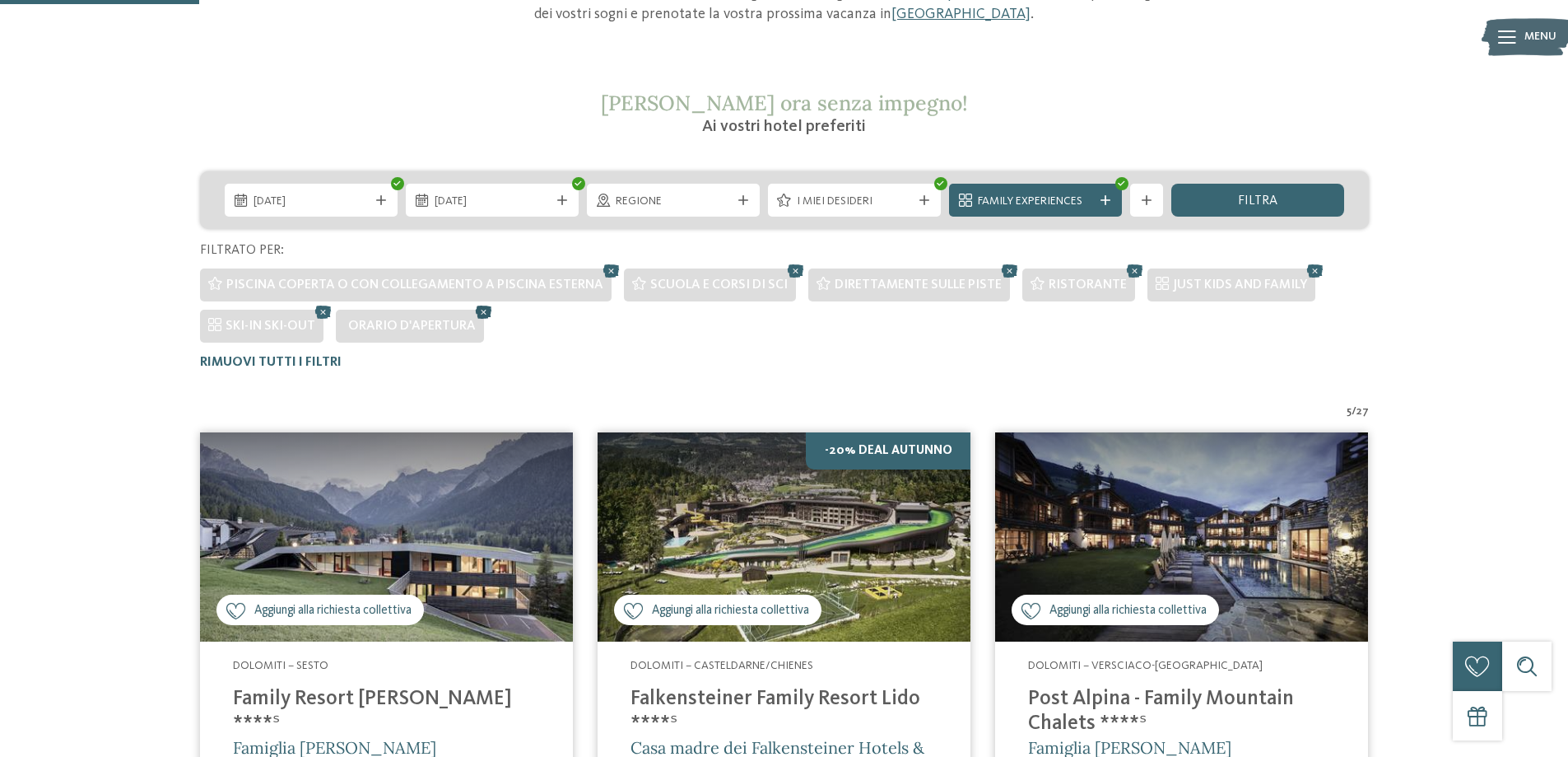
click at [479, 312] on icon at bounding box center [484, 312] width 25 height 22
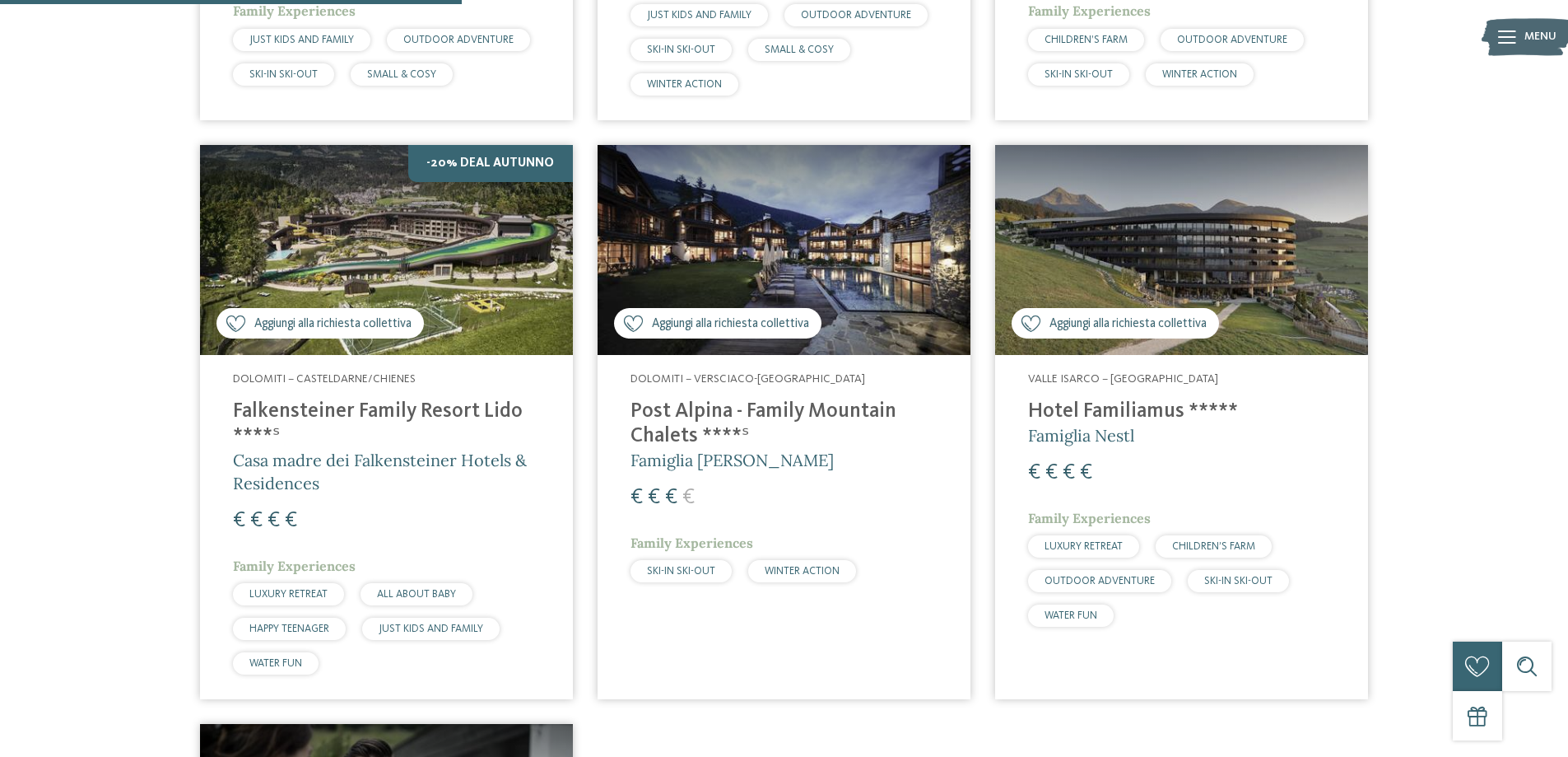
scroll to position [494, 0]
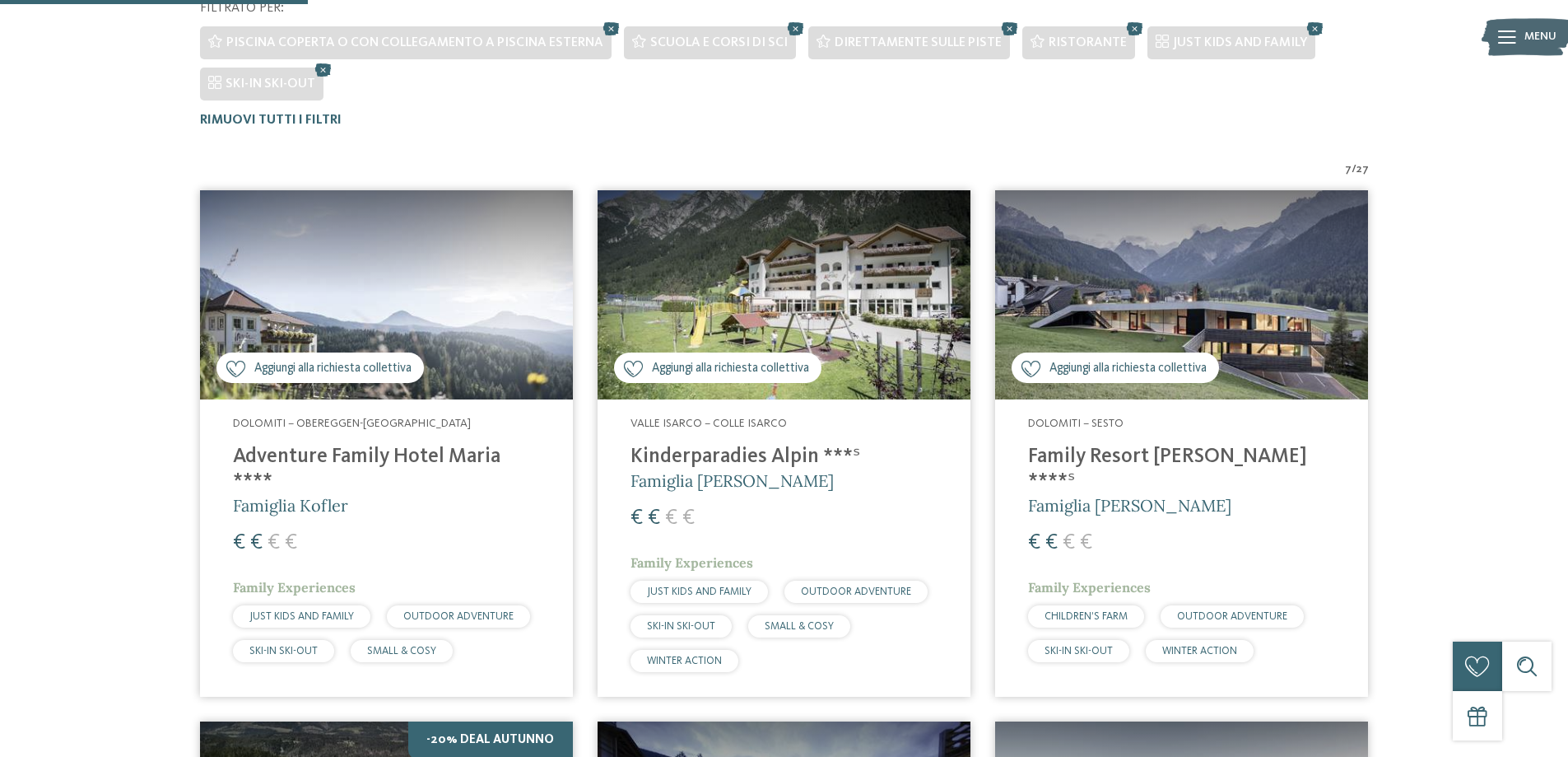
click at [297, 366] on span "Aggiungi alla richiesta collettiva" at bounding box center [332, 368] width 157 height 17
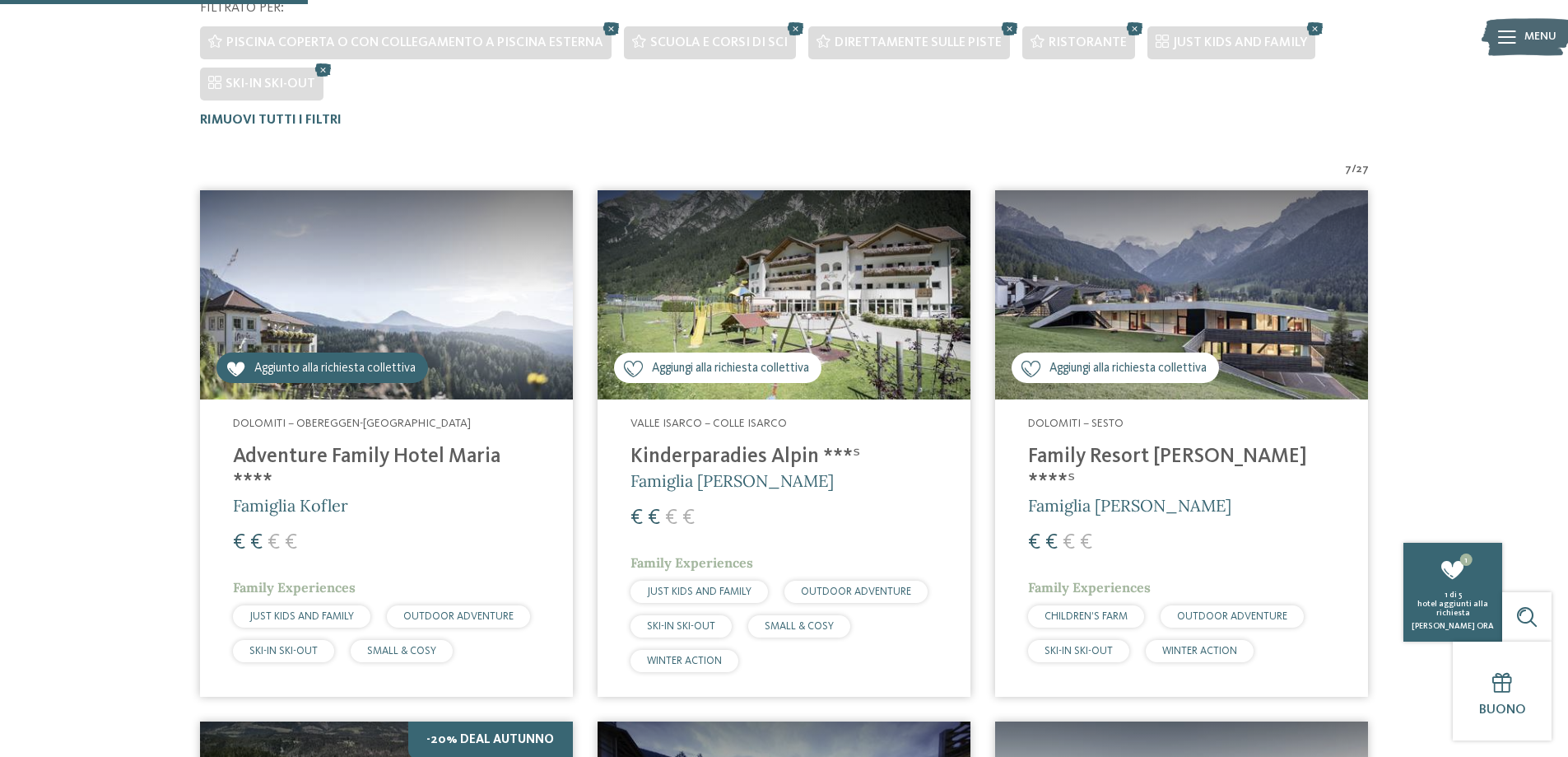
click at [705, 357] on div "Aggiungi alla richiesta collettiva Aggiunto alla richiesta collettiva" at bounding box center [718, 367] width 208 height 31
click at [1104, 370] on span "Aggiungi alla richiesta collettiva" at bounding box center [1128, 368] width 157 height 17
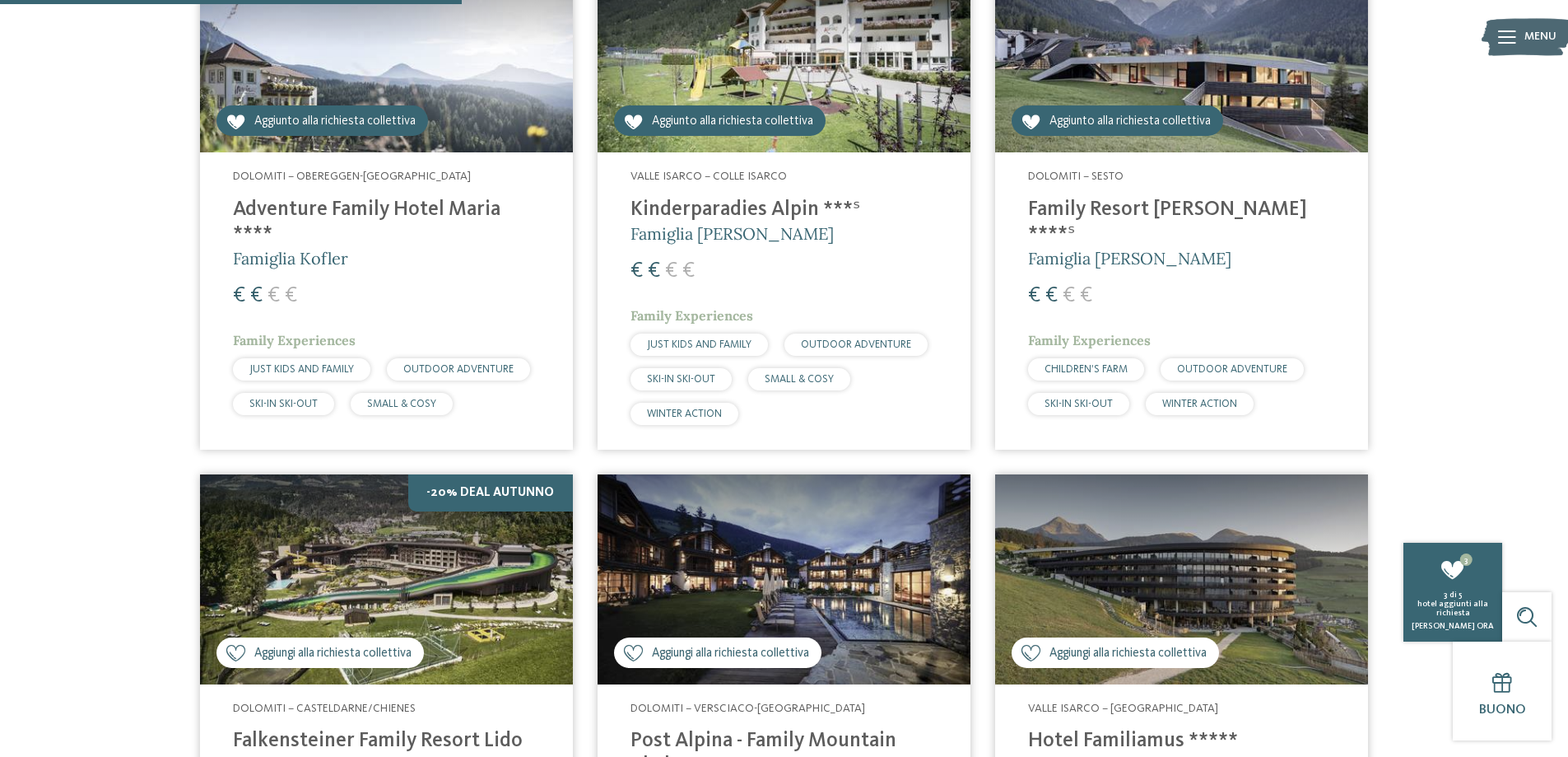
scroll to position [823, 0]
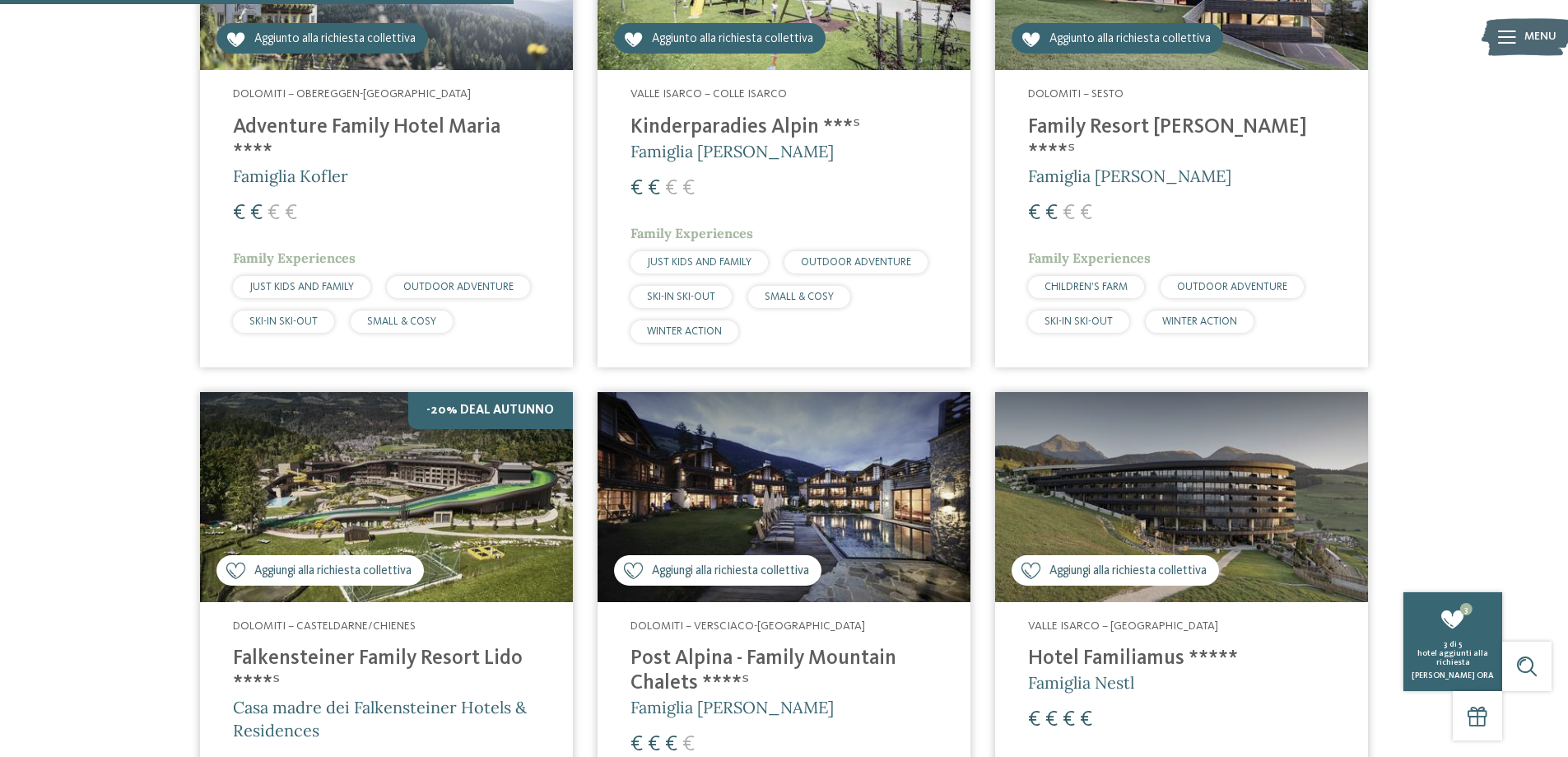
click at [323, 566] on span "Aggiungi alla richiesta collettiva" at bounding box center [332, 571] width 157 height 17
click at [676, 565] on span "Aggiungi alla richiesta collettiva" at bounding box center [730, 571] width 157 height 17
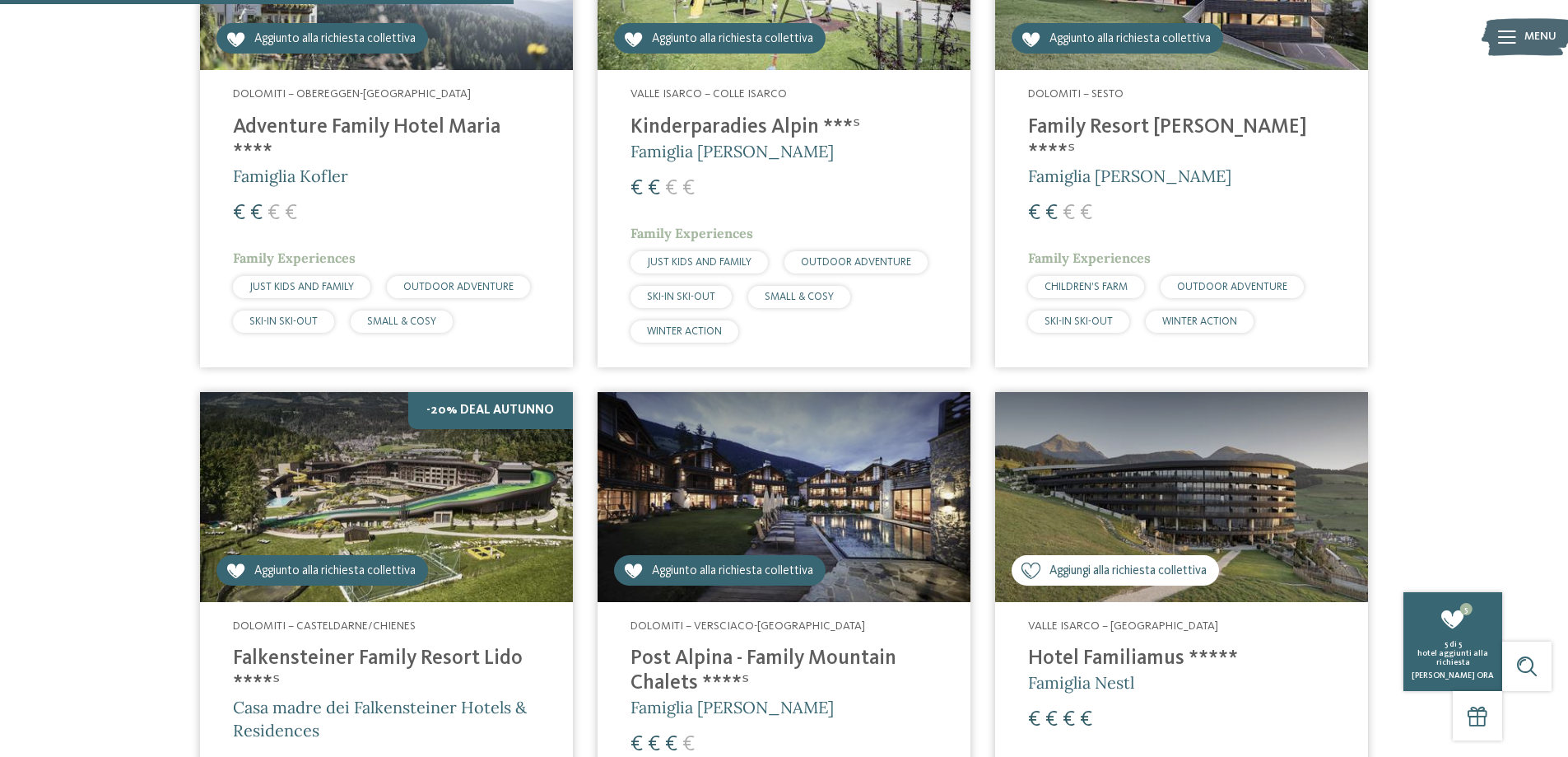
click at [1133, 565] on span "Aggiungi alla richiesta collettiva" at bounding box center [1128, 571] width 157 height 17
click at [1113, 571] on span "Aggiungi alla richiesta collettiva" at bounding box center [1128, 571] width 157 height 17
click at [1059, 567] on span "Aggiungi alla richiesta collettiva" at bounding box center [1128, 571] width 157 height 17
click at [1066, 43] on span "Aggiunto alla richiesta collettiva" at bounding box center [1130, 39] width 161 height 17
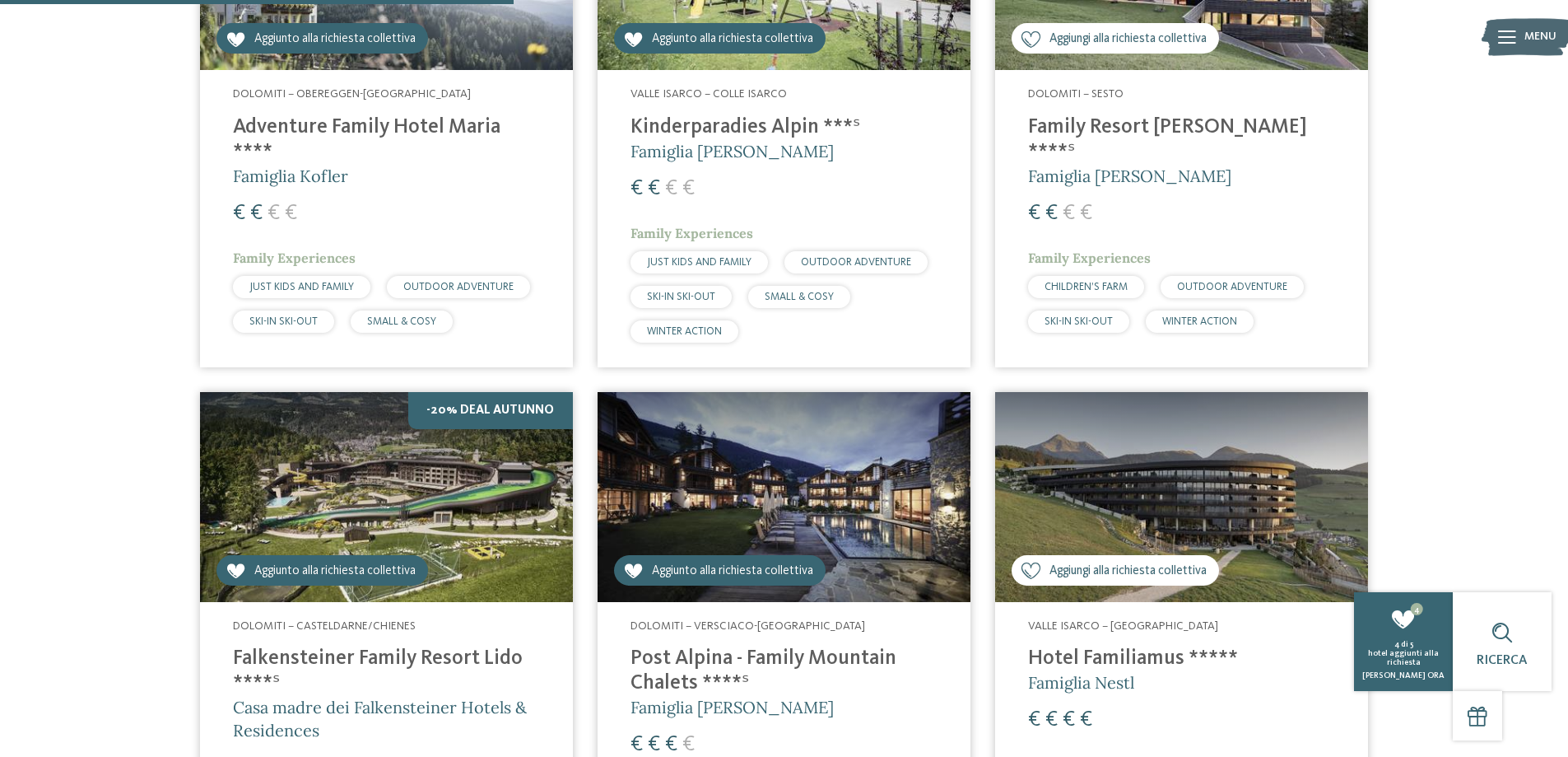
click at [1052, 569] on span "Aggiungi alla richiesta collettiva" at bounding box center [1128, 571] width 157 height 17
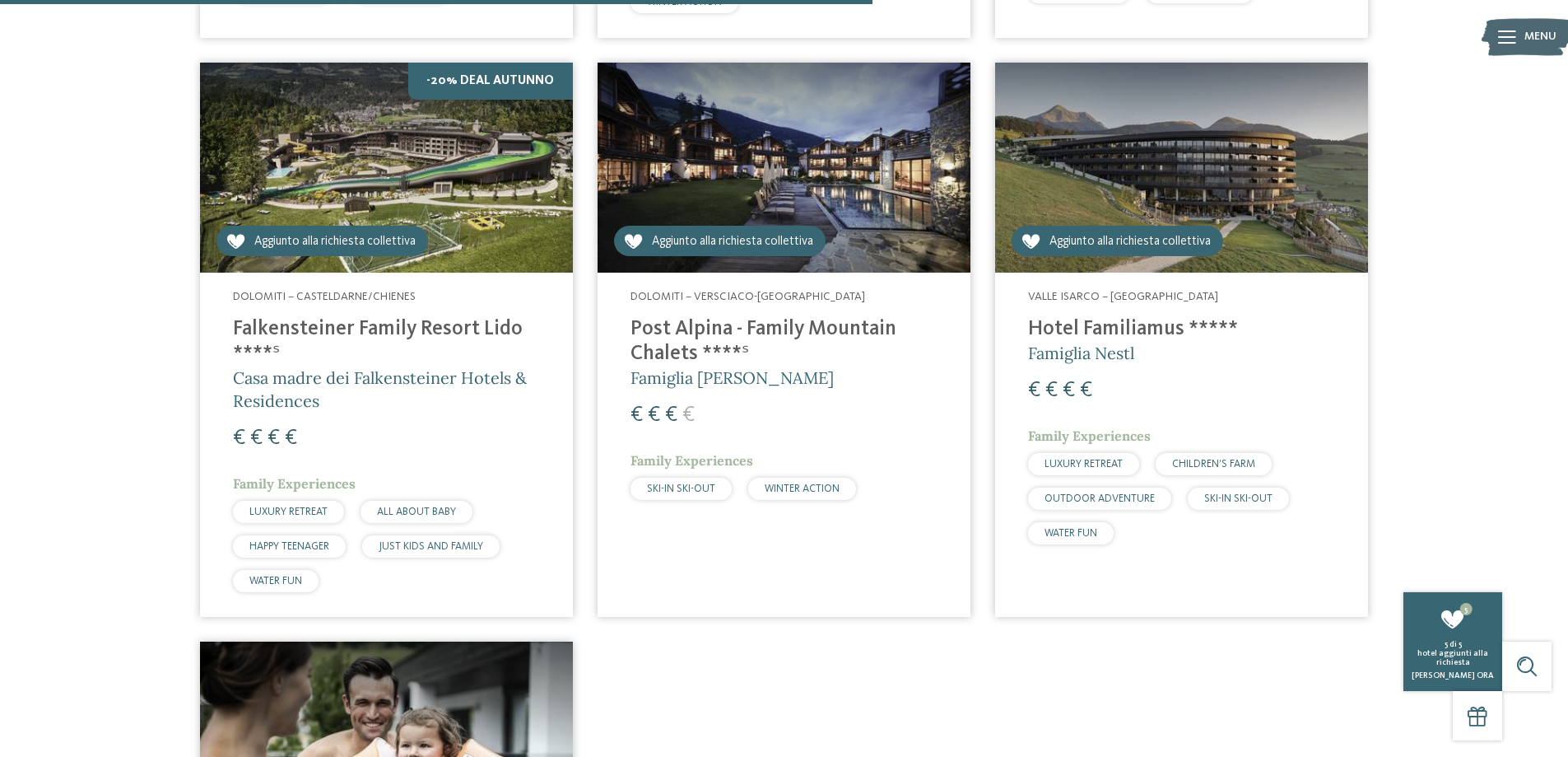
scroll to position [1399, 0]
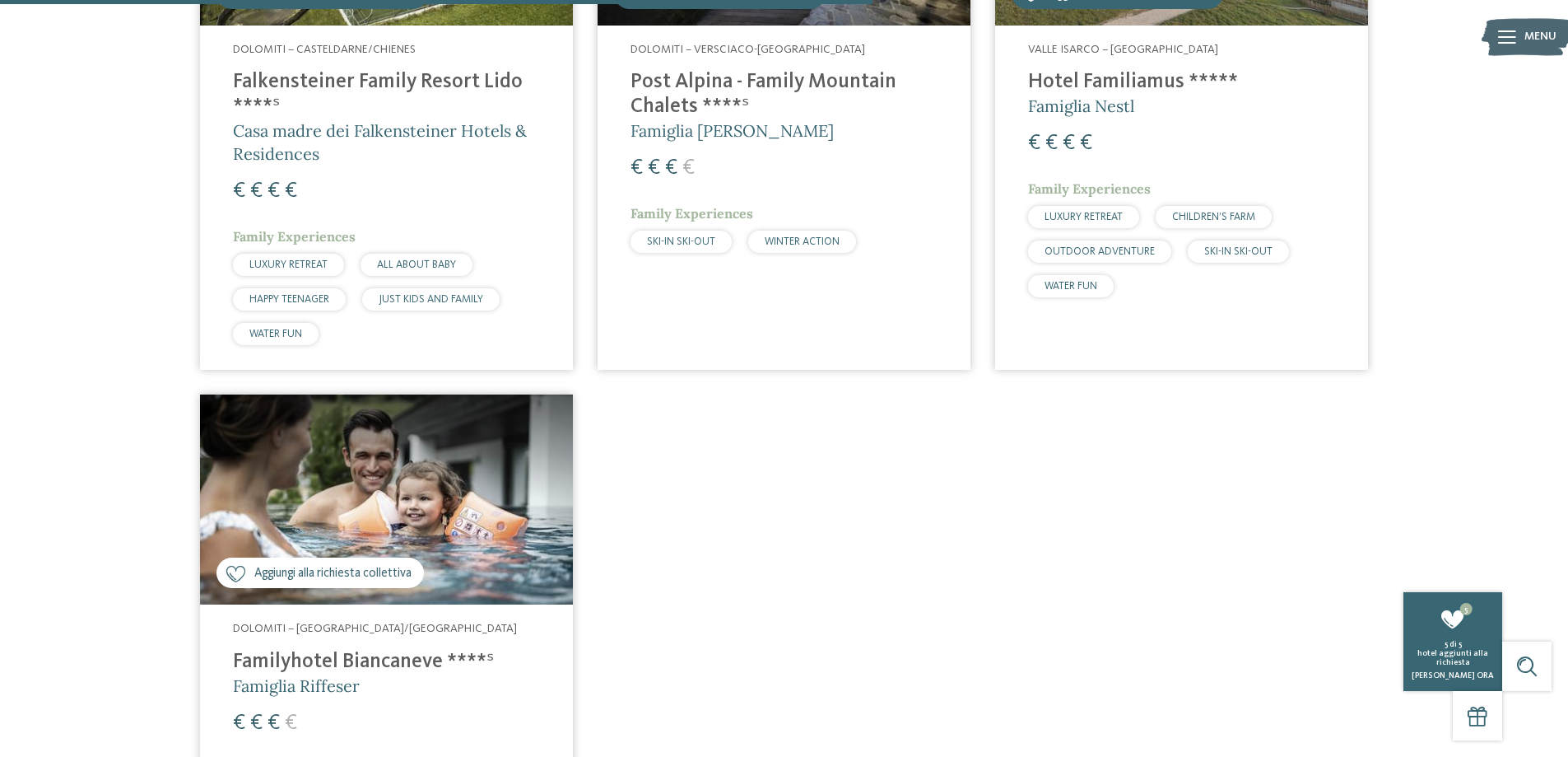
click at [350, 576] on span "Aggiungi alla richiesta collettiva" at bounding box center [332, 573] width 157 height 17
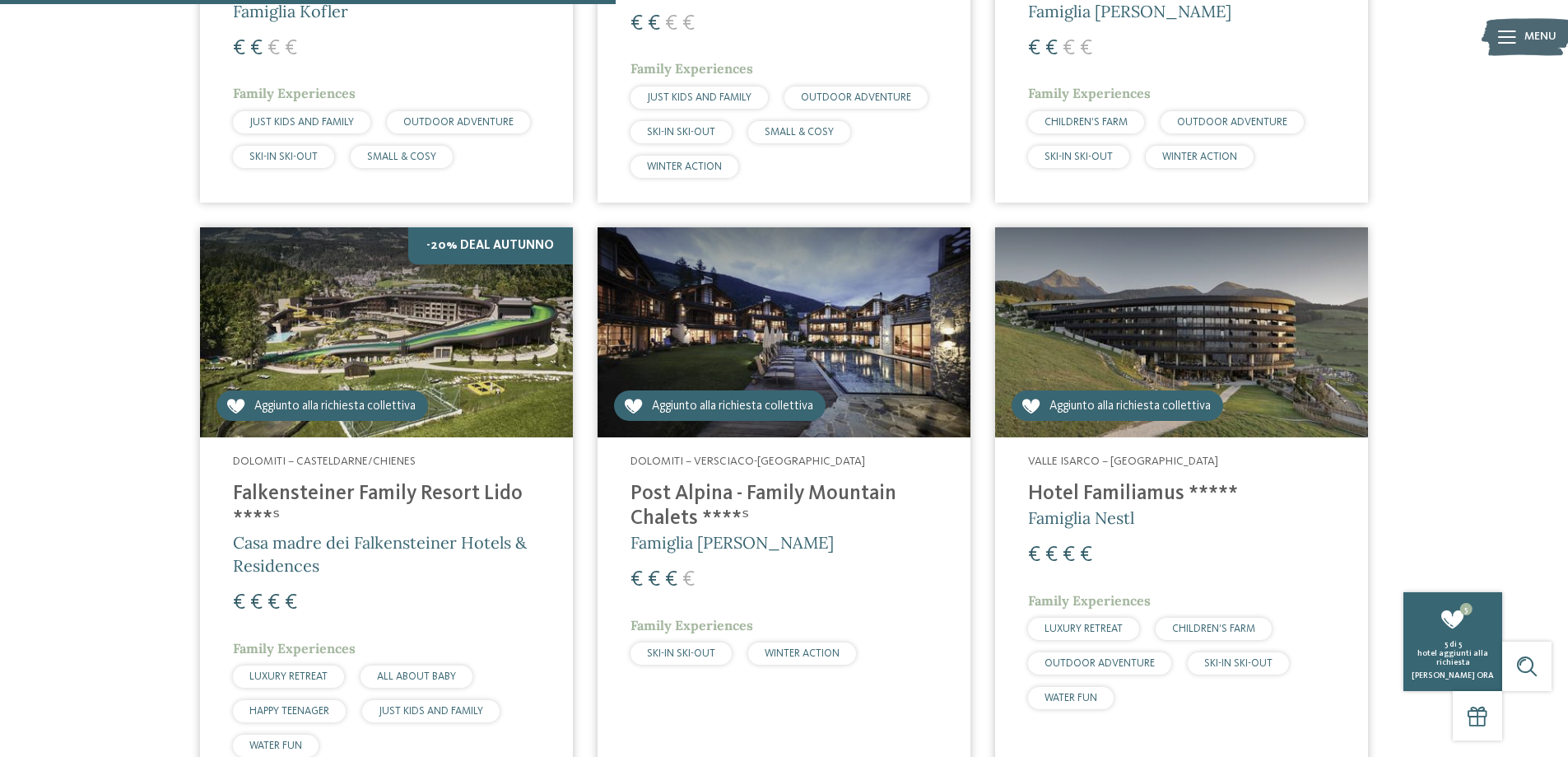
scroll to position [906, 0]
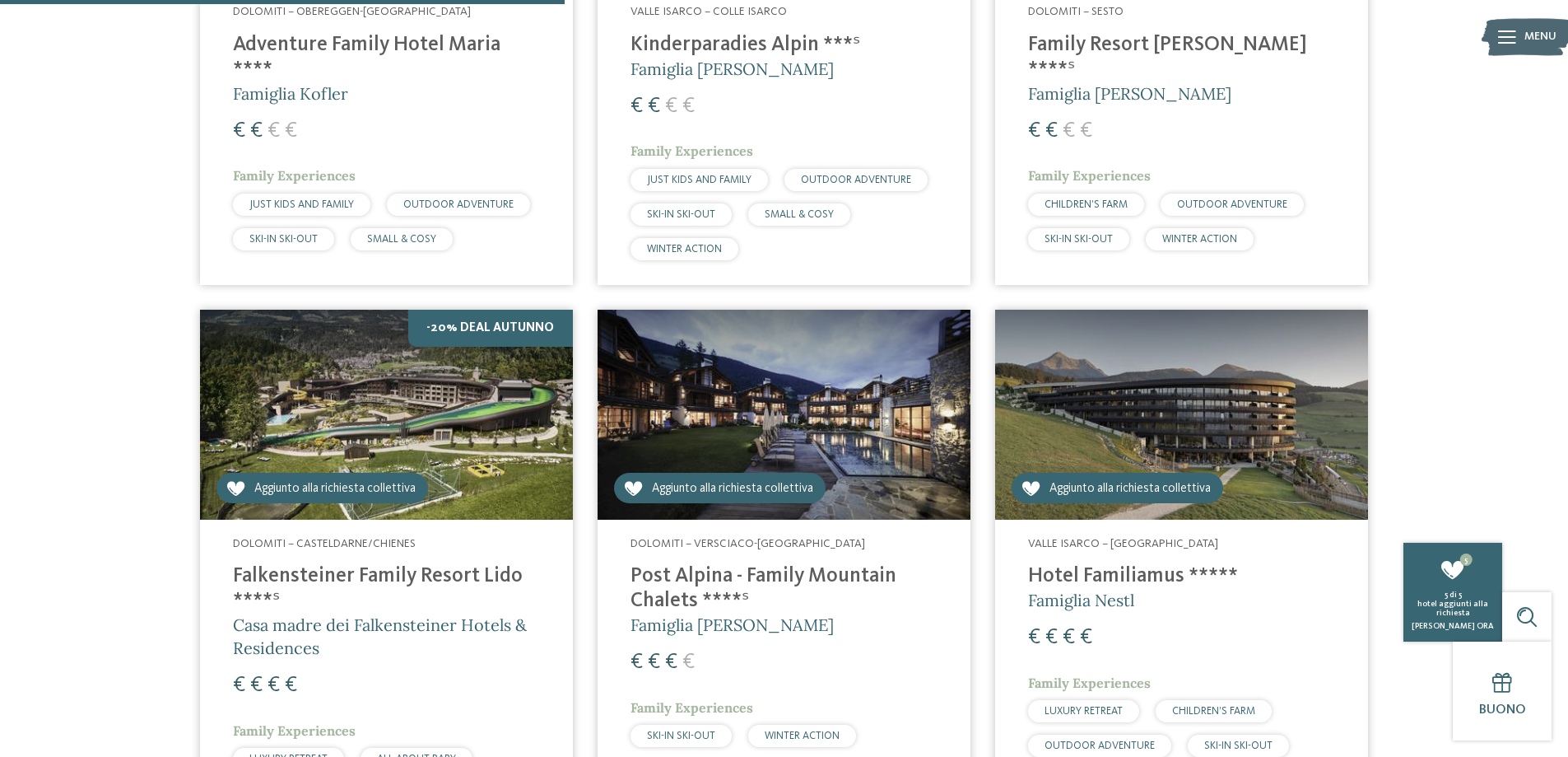
click at [640, 490] on icon at bounding box center [634, 489] width 20 height 17
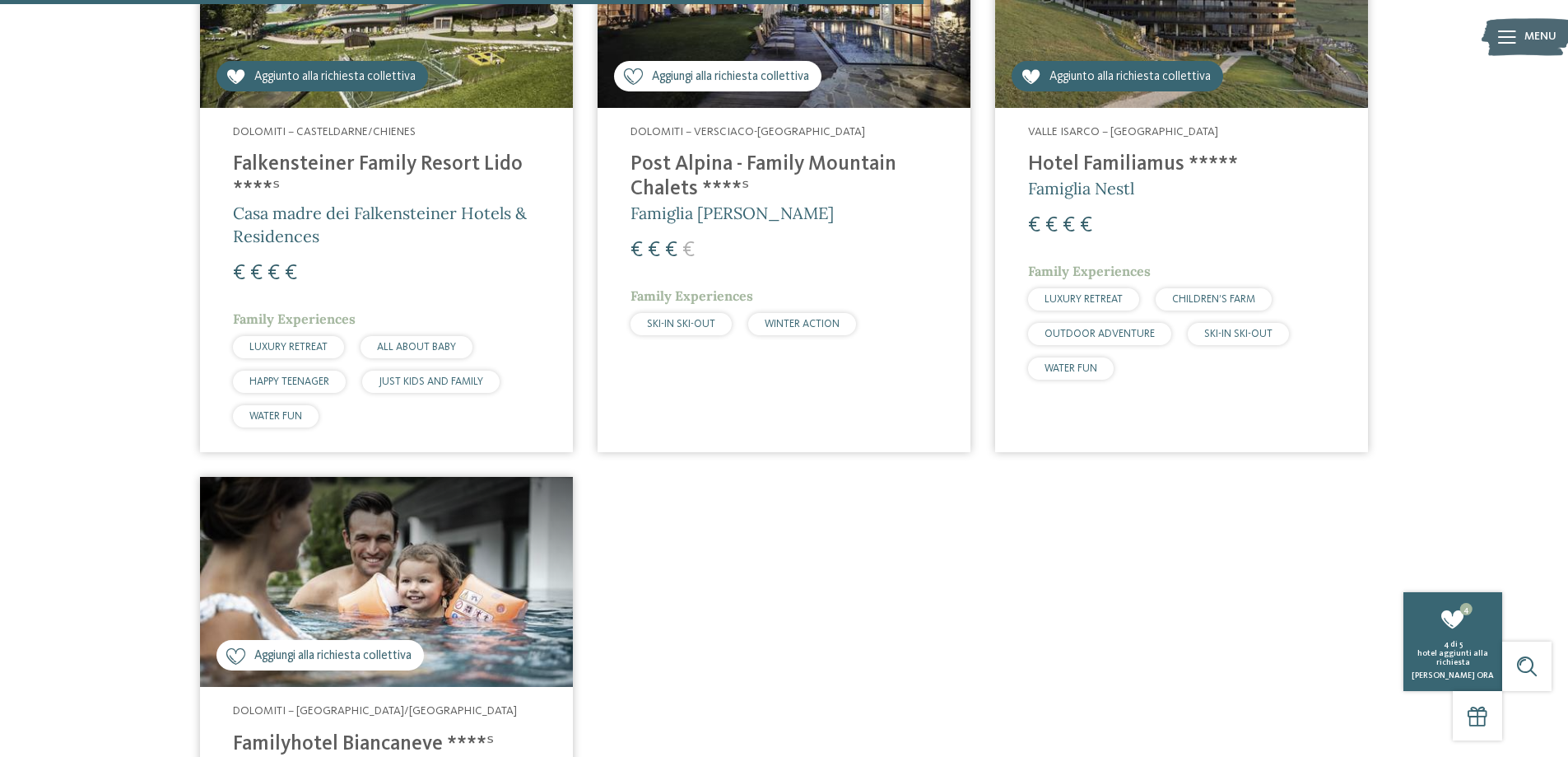
scroll to position [1564, 0]
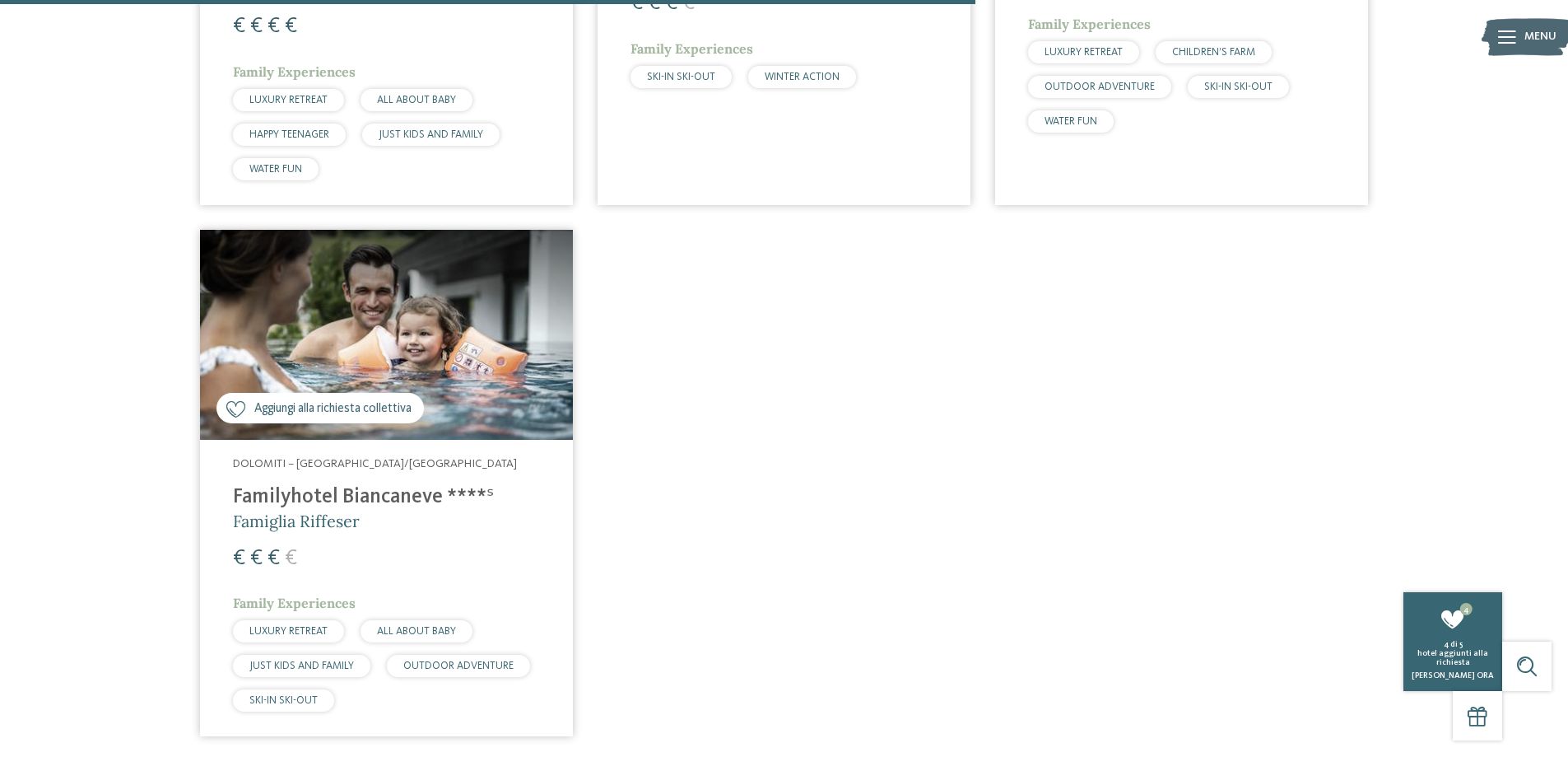
click at [338, 422] on div "Aggiungi alla richiesta collettiva Aggiunto alla richiesta collettiva" at bounding box center [321, 408] width 208 height 31
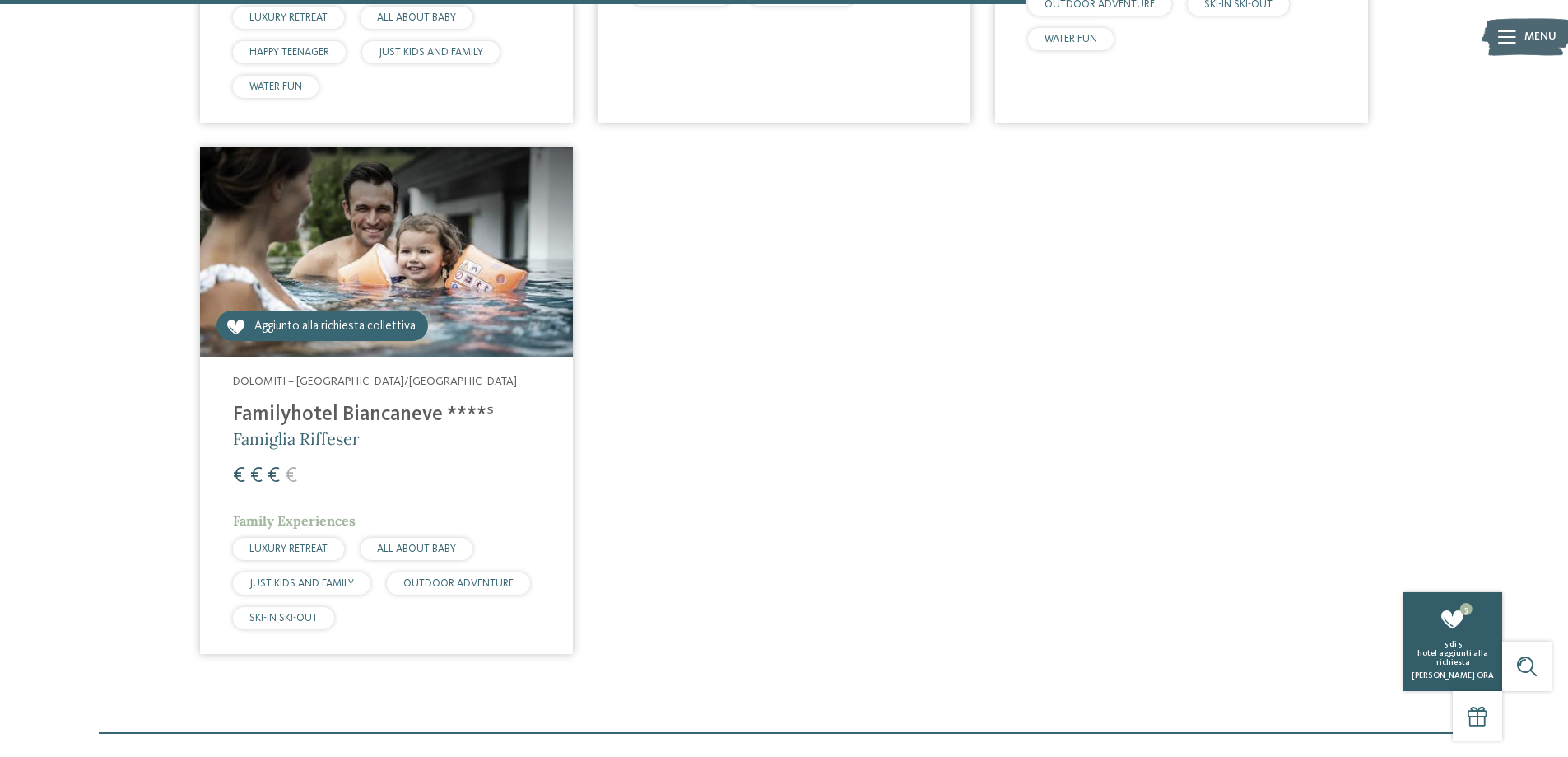
click at [1442, 657] on div "hotel aggiunti alla richiesta" at bounding box center [1452, 658] width 91 height 18
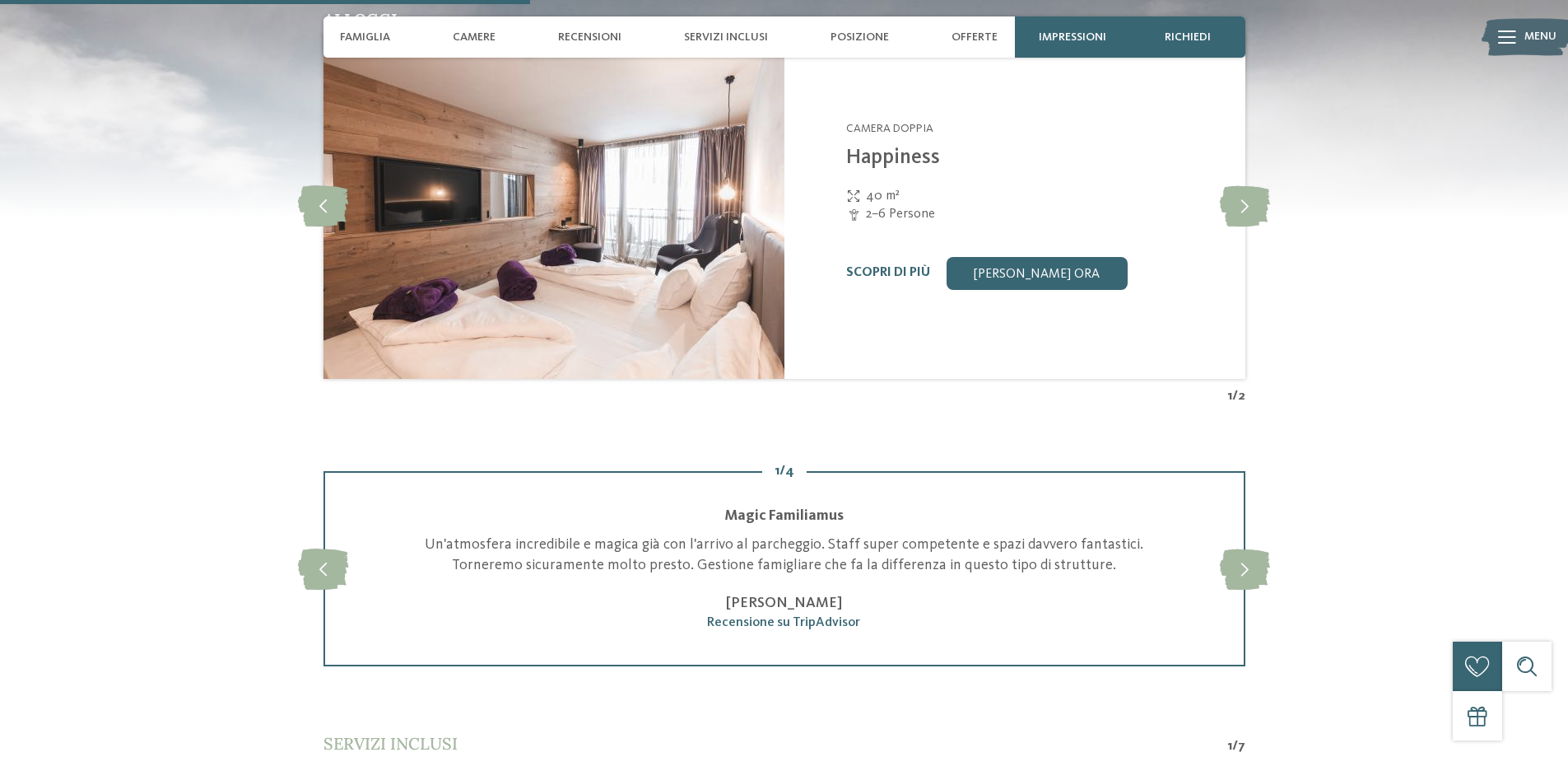
scroll to position [1976, 0]
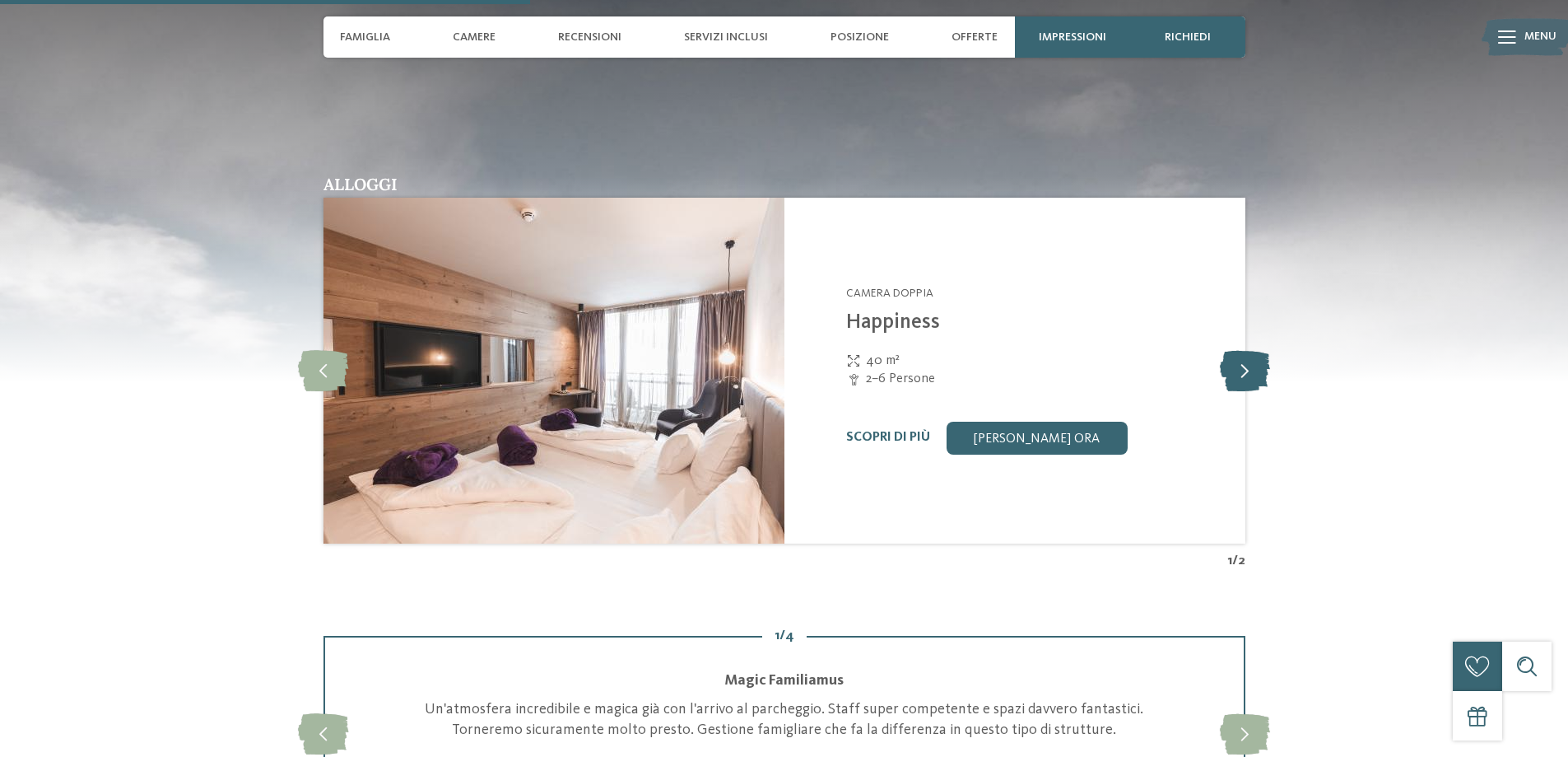
click at [1241, 376] on icon at bounding box center [1245, 371] width 50 height 42
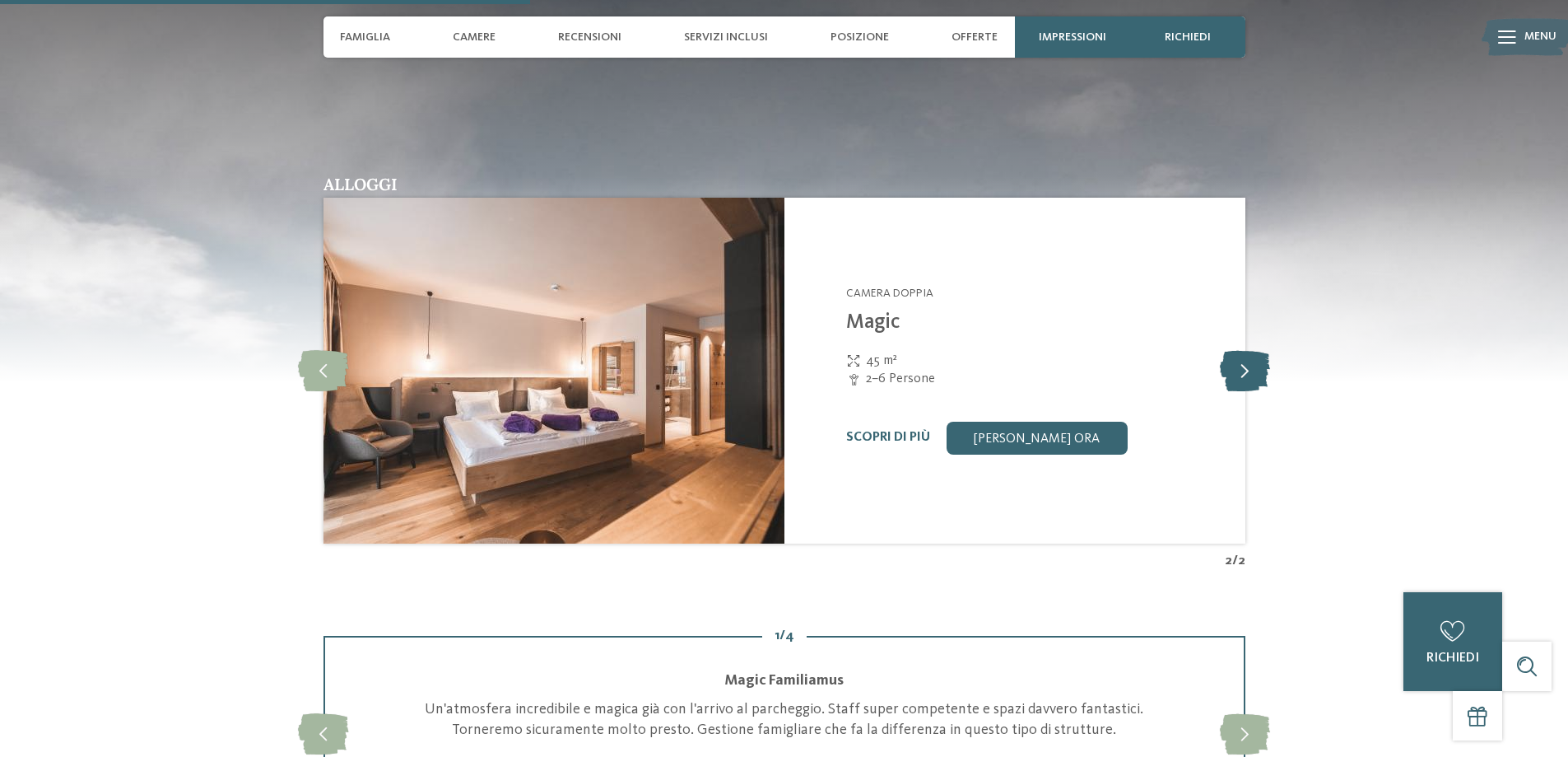
click at [1241, 376] on icon at bounding box center [1245, 371] width 50 height 42
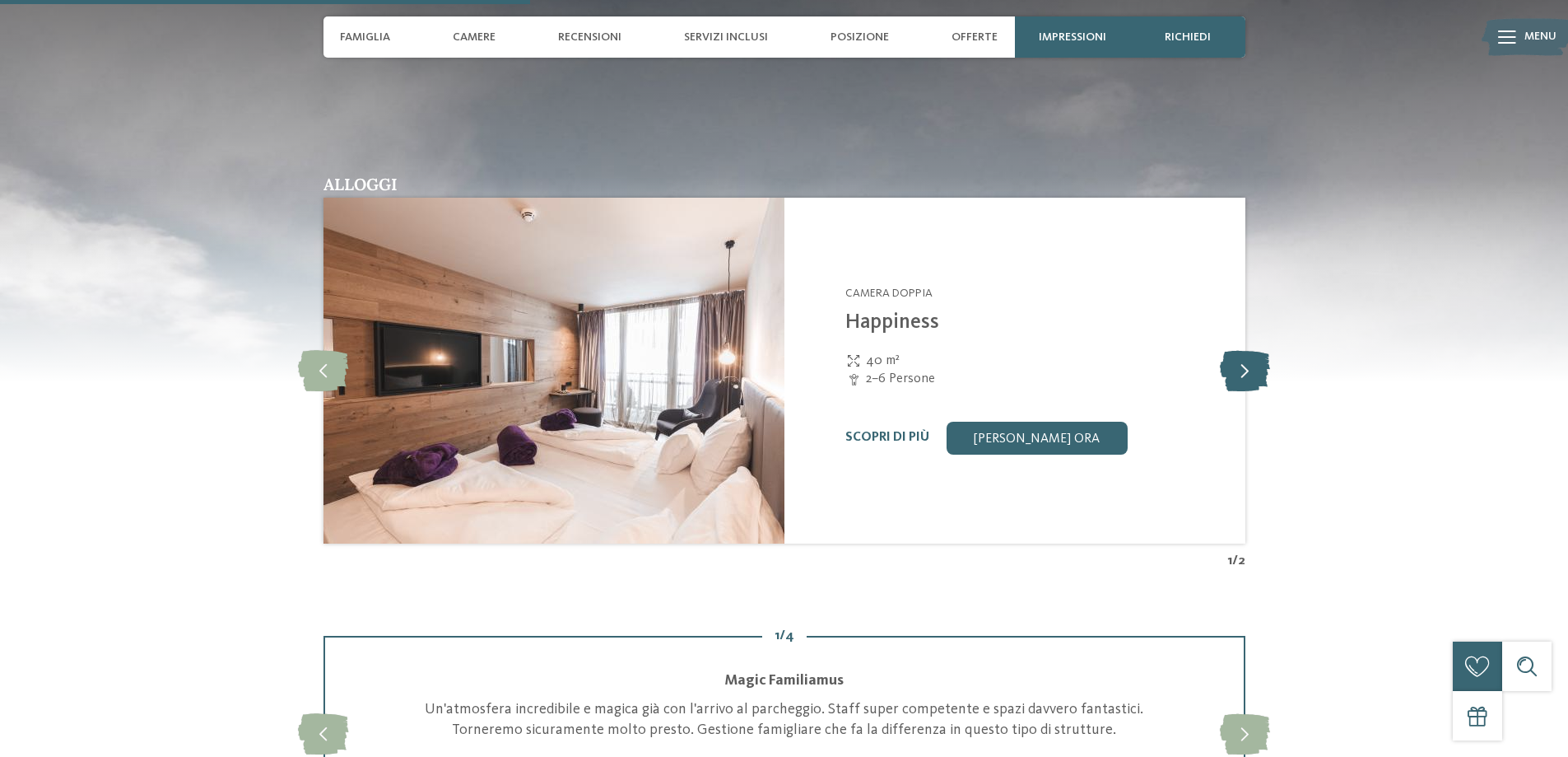
click at [1241, 376] on icon at bounding box center [1245, 371] width 50 height 42
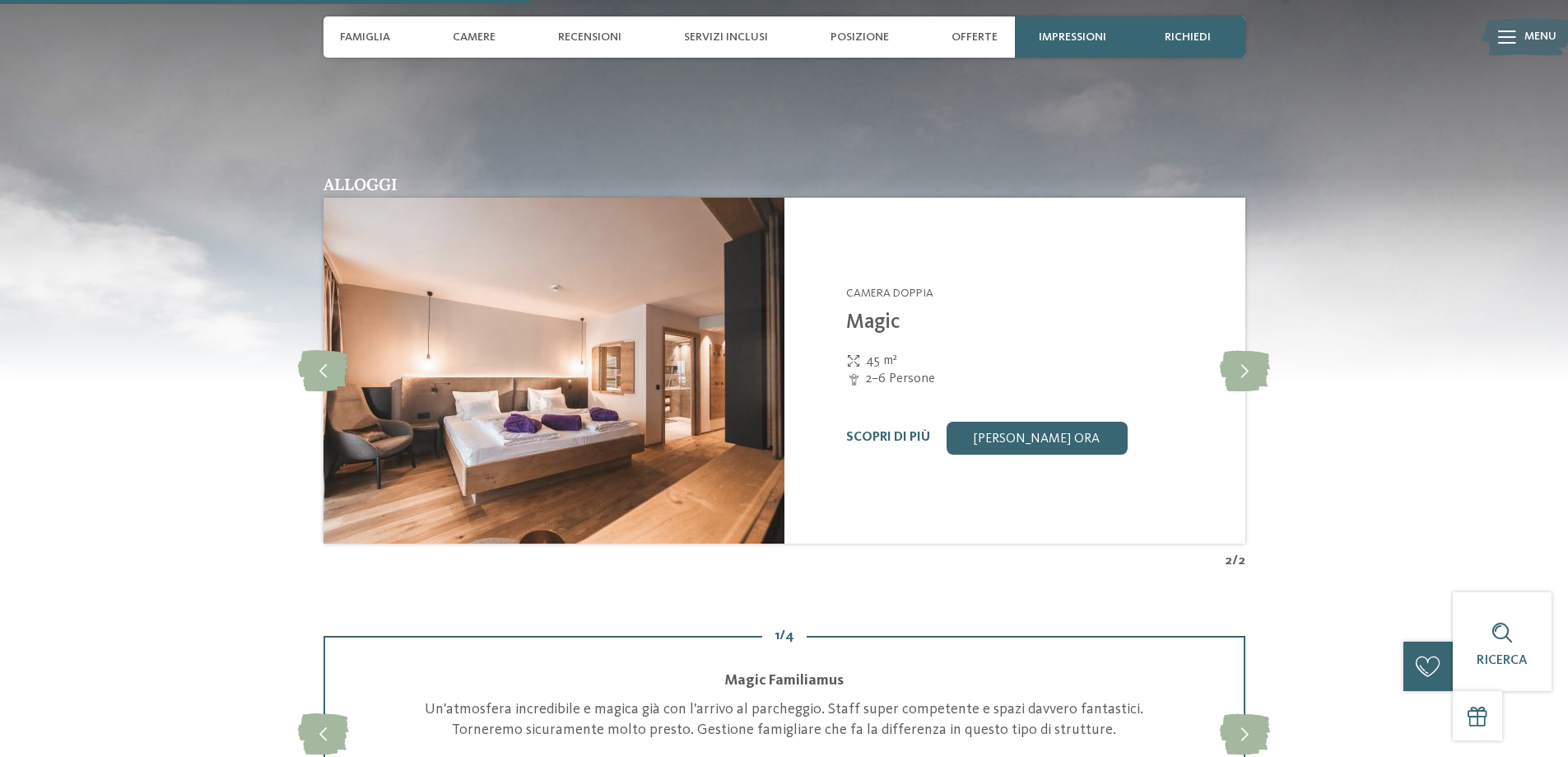
click at [664, 390] on img at bounding box center [553, 371] width 461 height 346
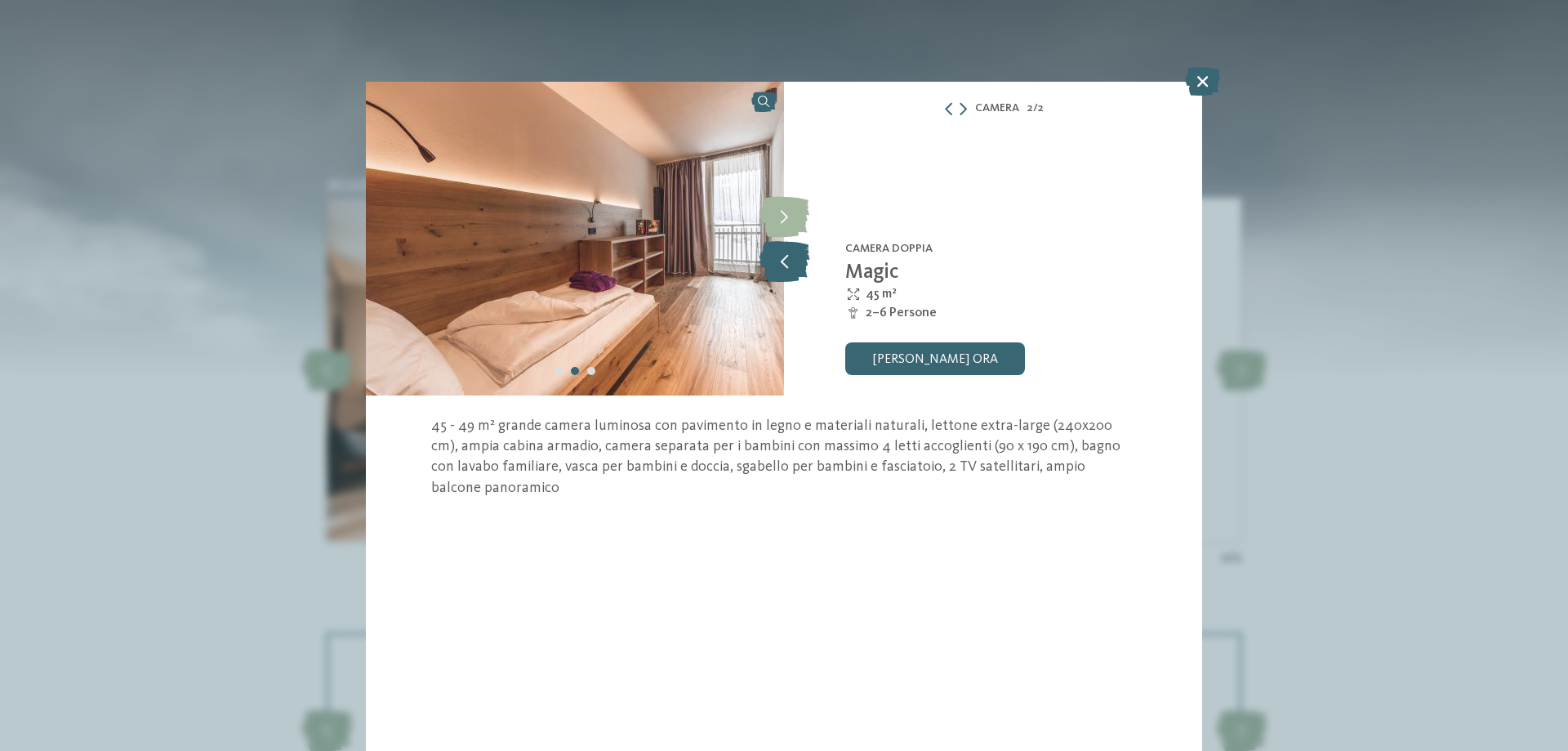
click at [787, 261] on icon at bounding box center [784, 261] width 49 height 41
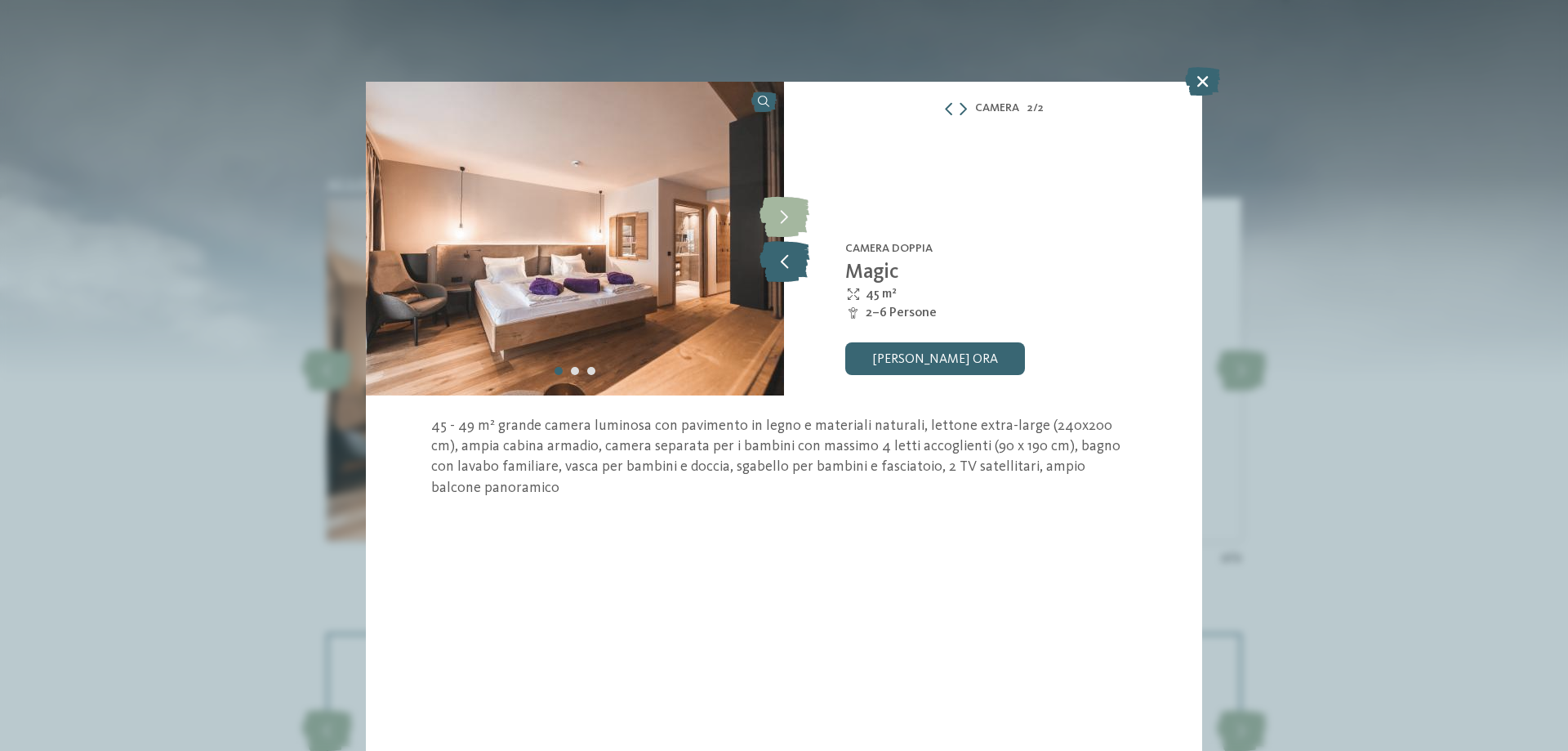
click at [787, 261] on icon at bounding box center [784, 261] width 49 height 41
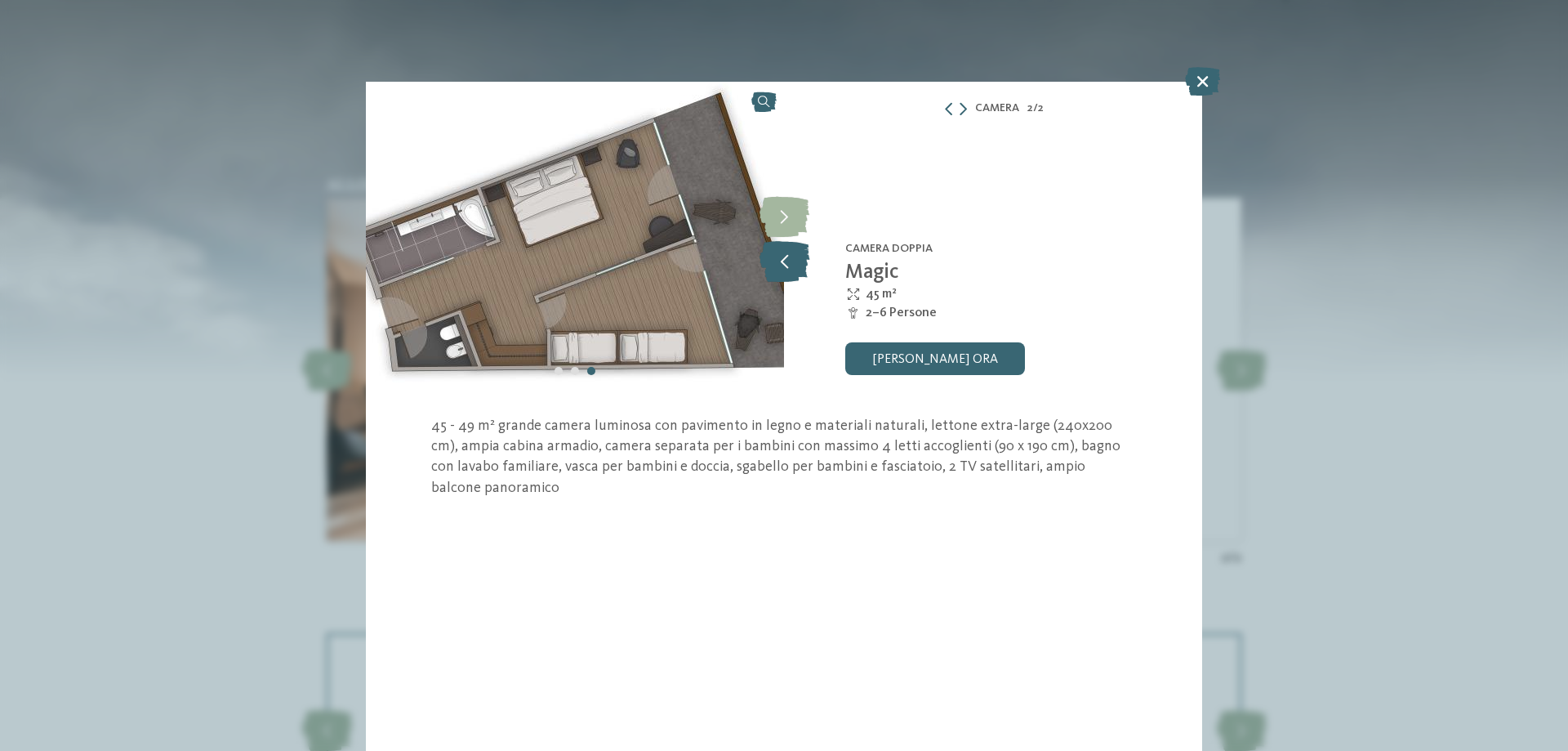
click at [787, 261] on icon at bounding box center [784, 261] width 49 height 41
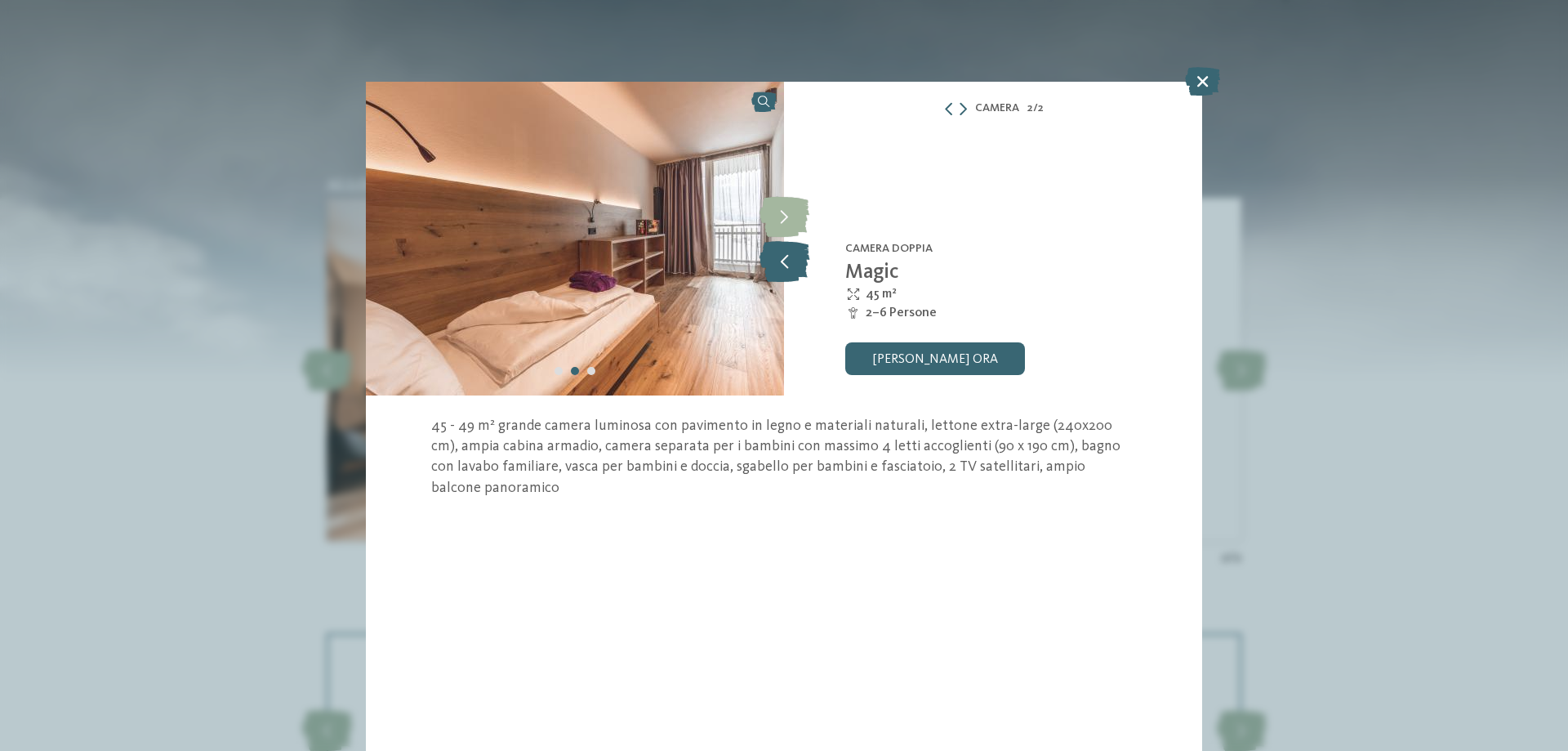
click at [787, 261] on icon at bounding box center [784, 261] width 49 height 41
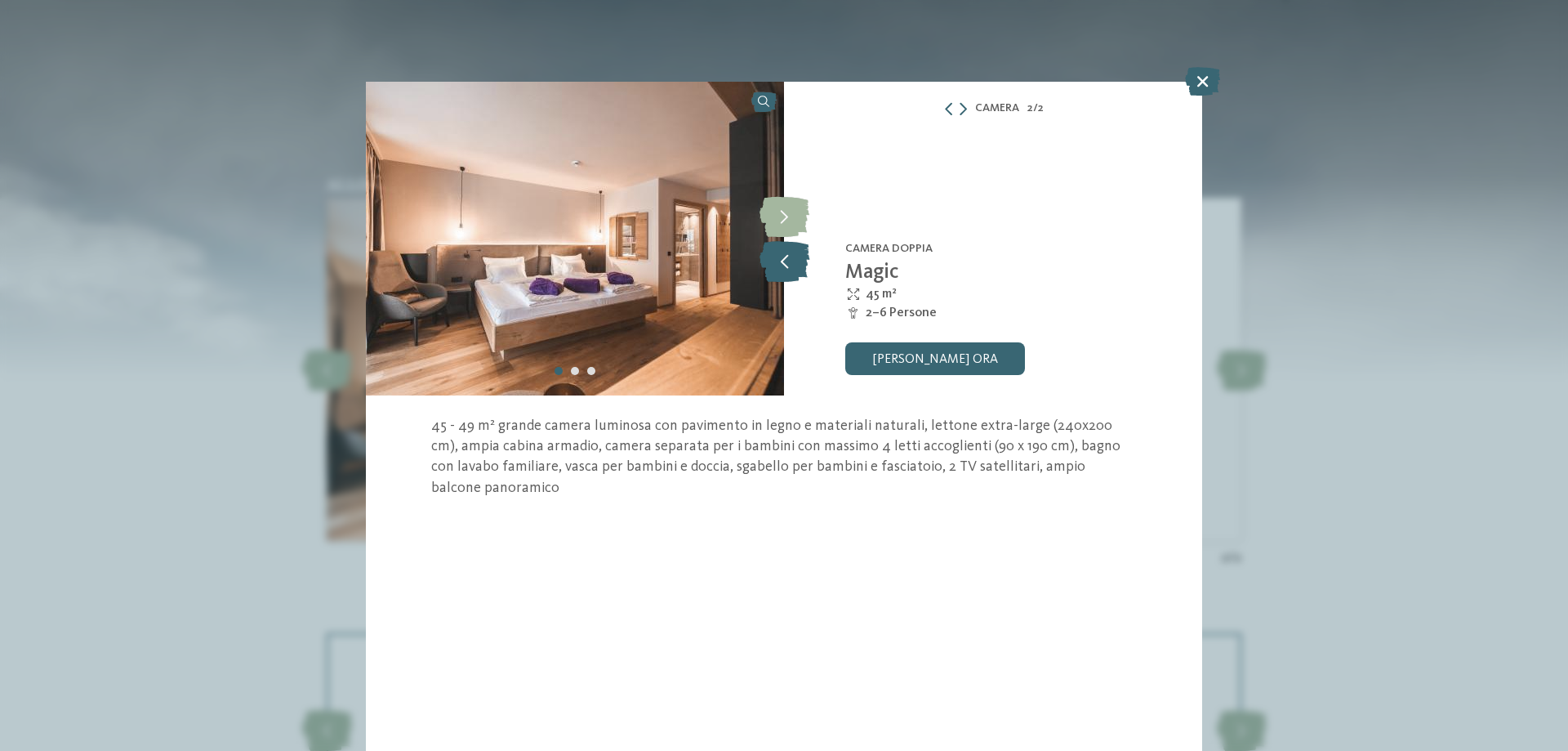
click at [787, 261] on icon at bounding box center [784, 261] width 49 height 41
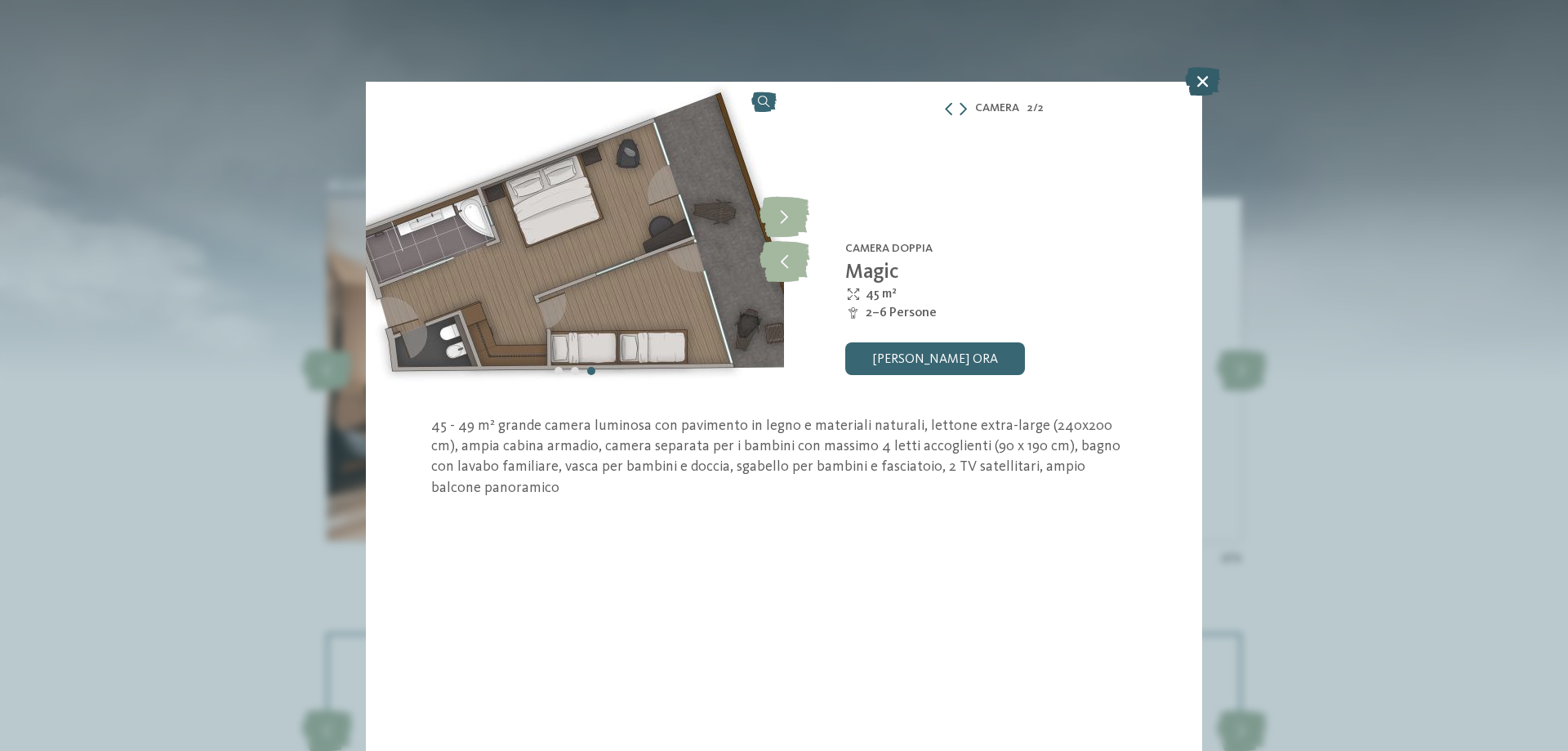
click at [1197, 85] on icon at bounding box center [1203, 81] width 35 height 29
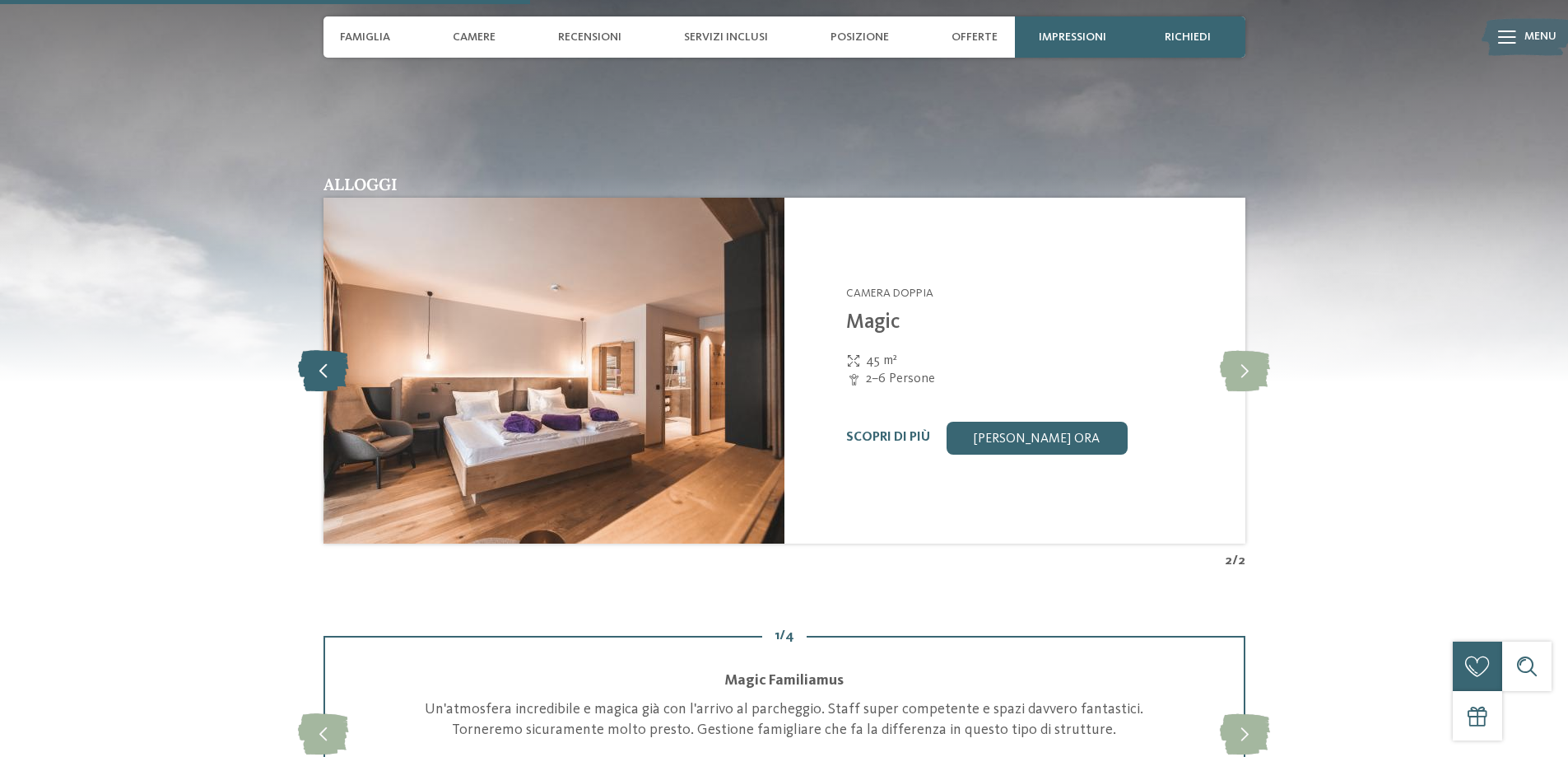
click at [332, 361] on icon at bounding box center [323, 371] width 50 height 42
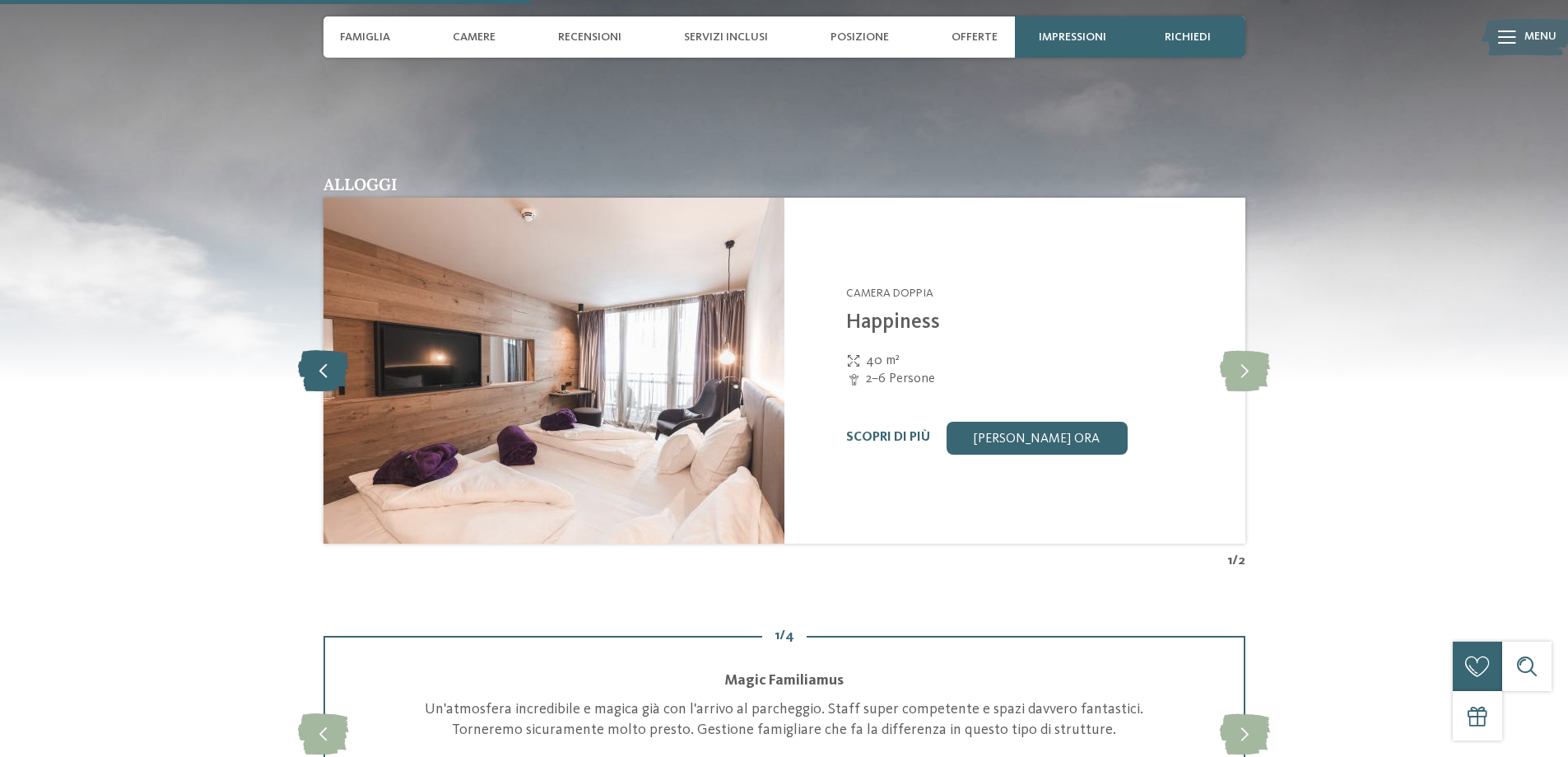
click at [332, 361] on icon at bounding box center [323, 371] width 50 height 42
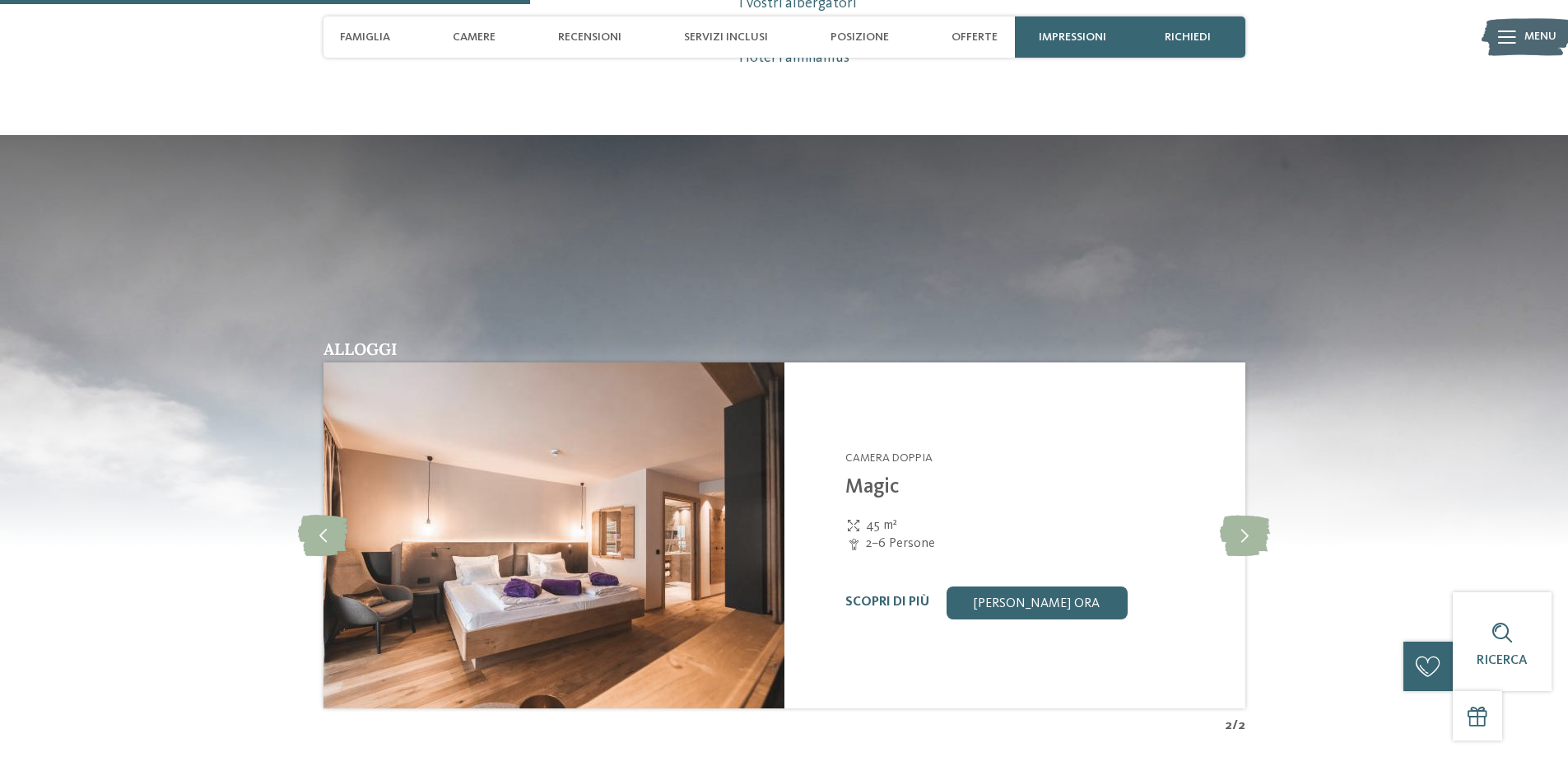
scroll to position [1564, 0]
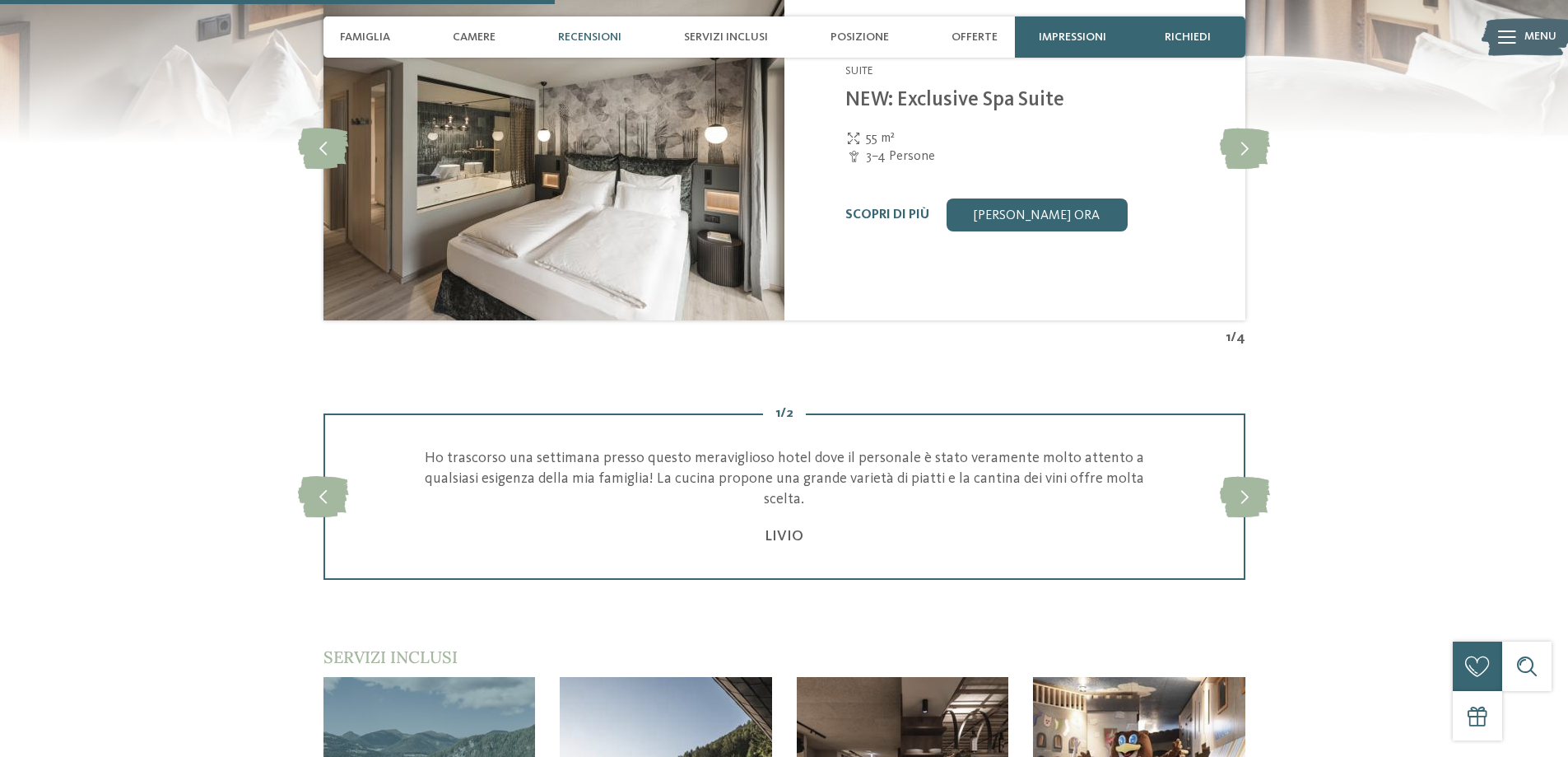
scroll to position [1729, 0]
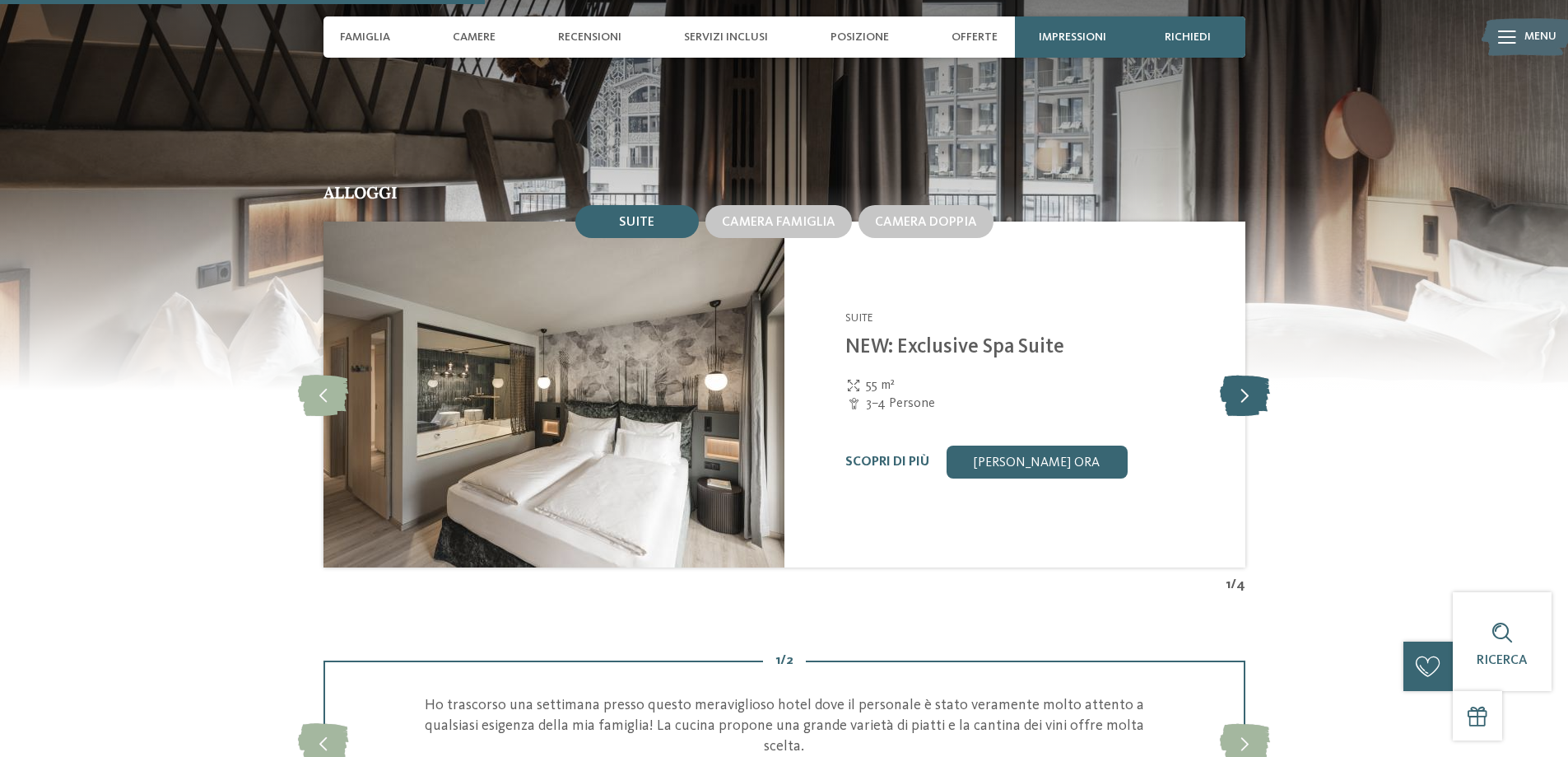
click at [1251, 398] on icon at bounding box center [1245, 395] width 50 height 42
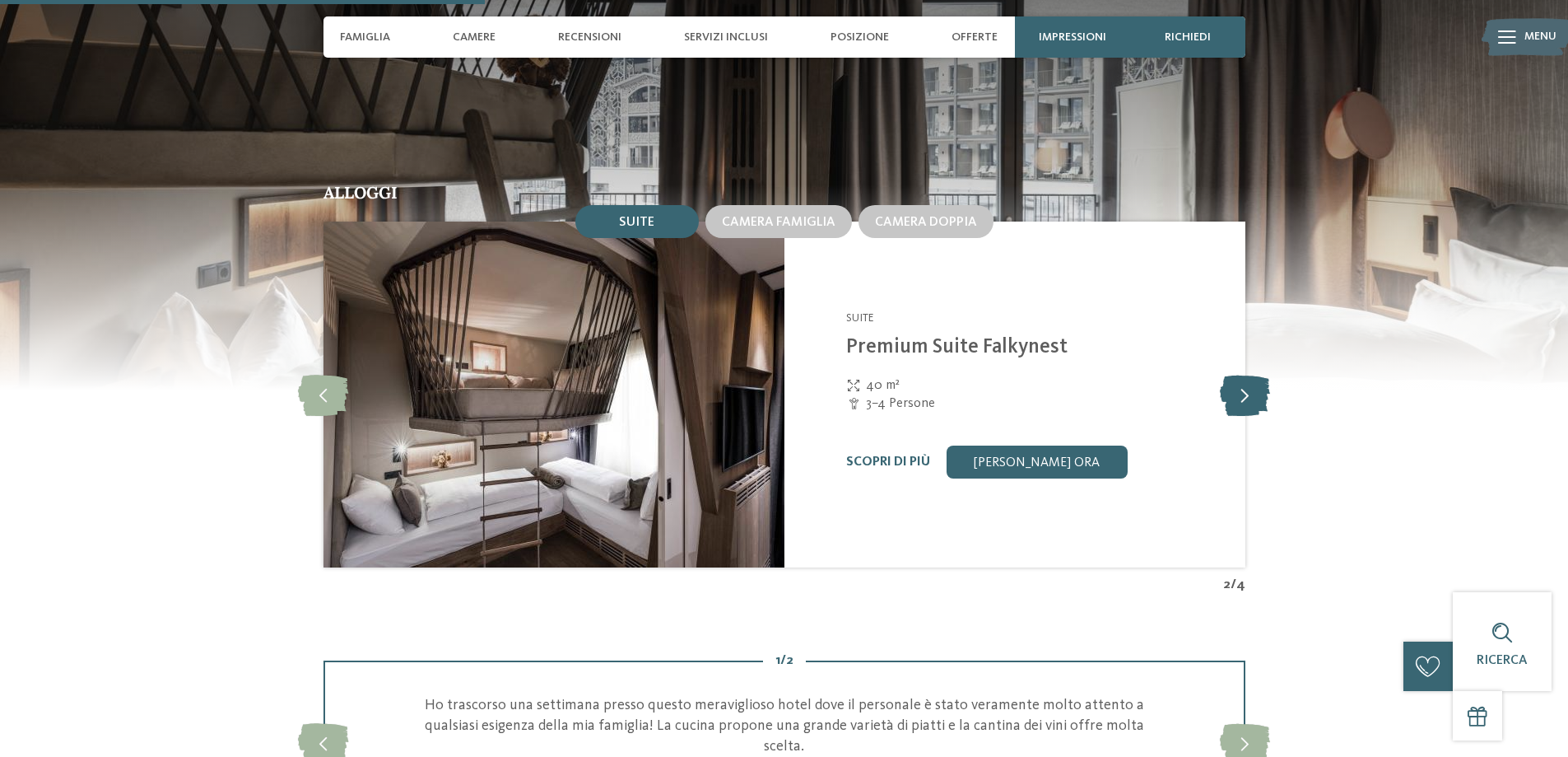
click at [1251, 398] on icon at bounding box center [1245, 395] width 50 height 42
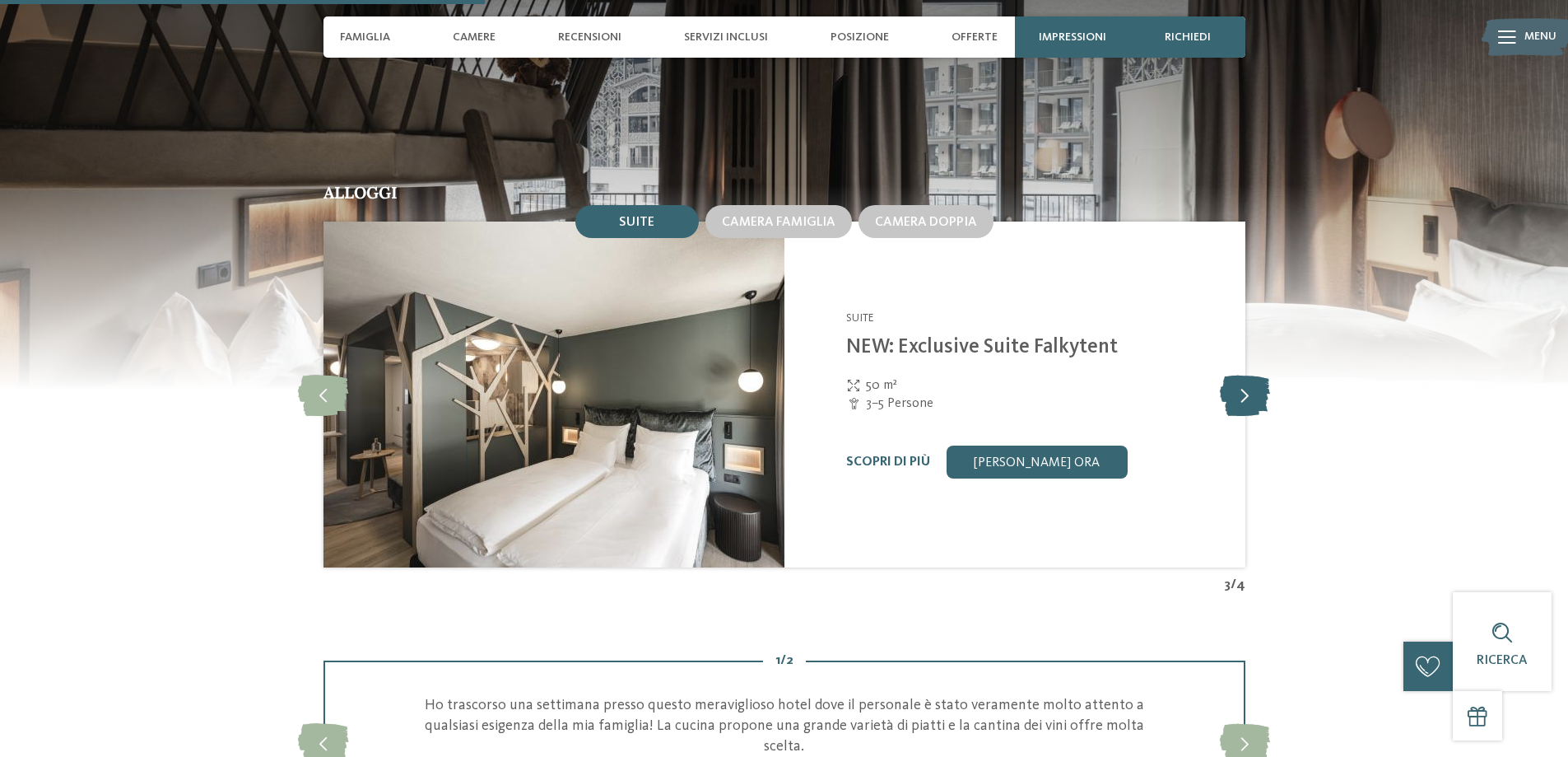
click at [1251, 398] on icon at bounding box center [1245, 395] width 50 height 42
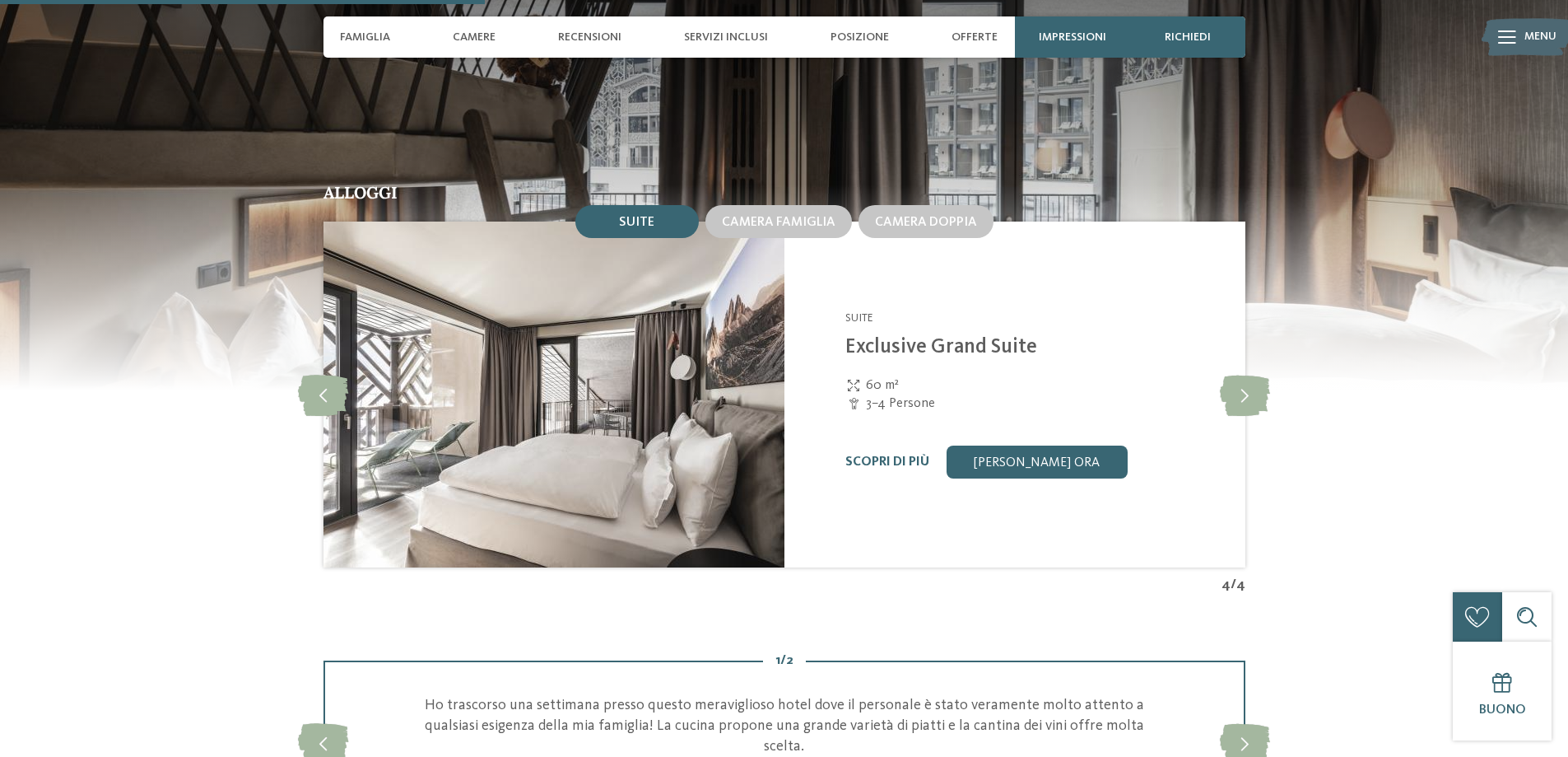
click at [664, 395] on img at bounding box center [553, 395] width 461 height 346
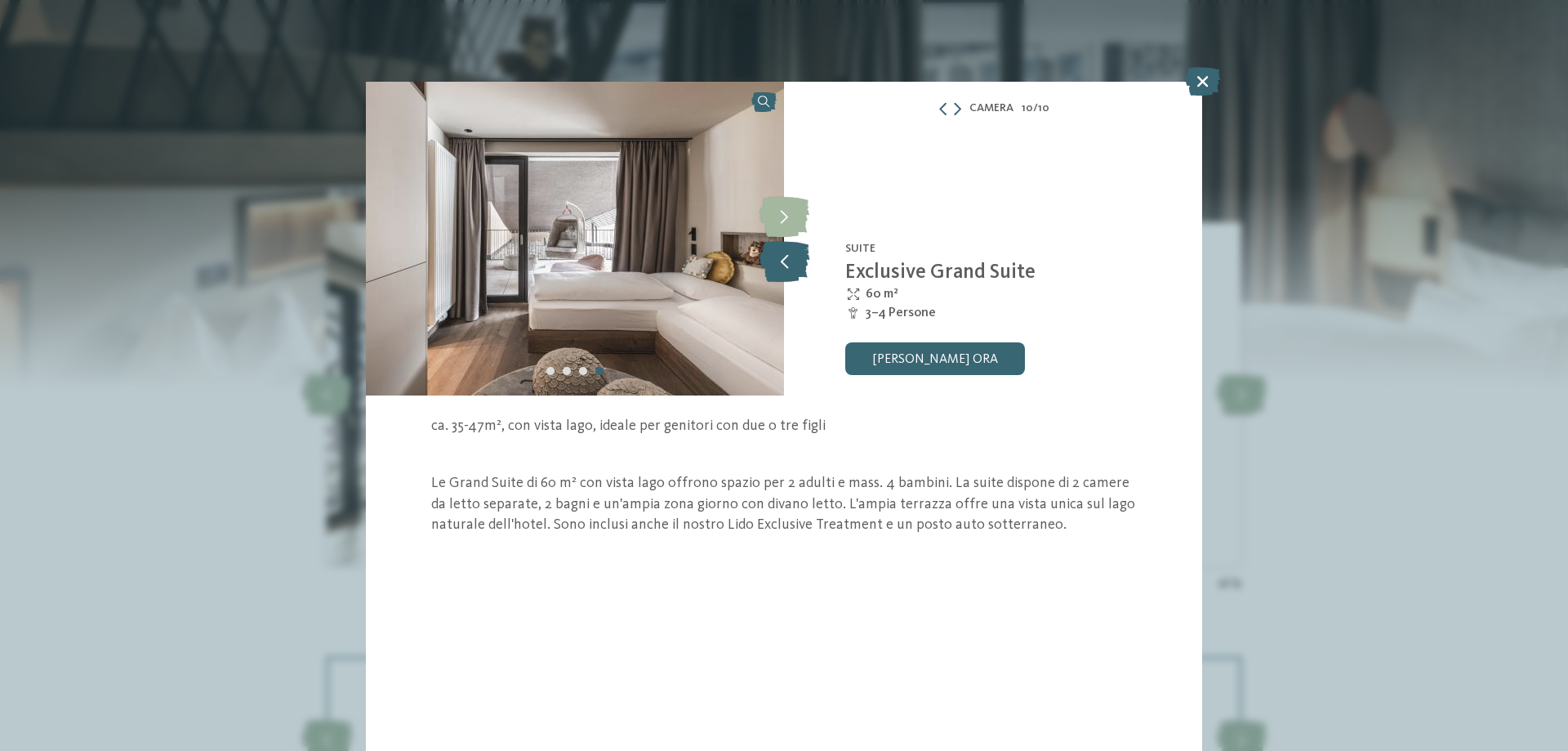
click at [787, 267] on icon at bounding box center [784, 261] width 49 height 41
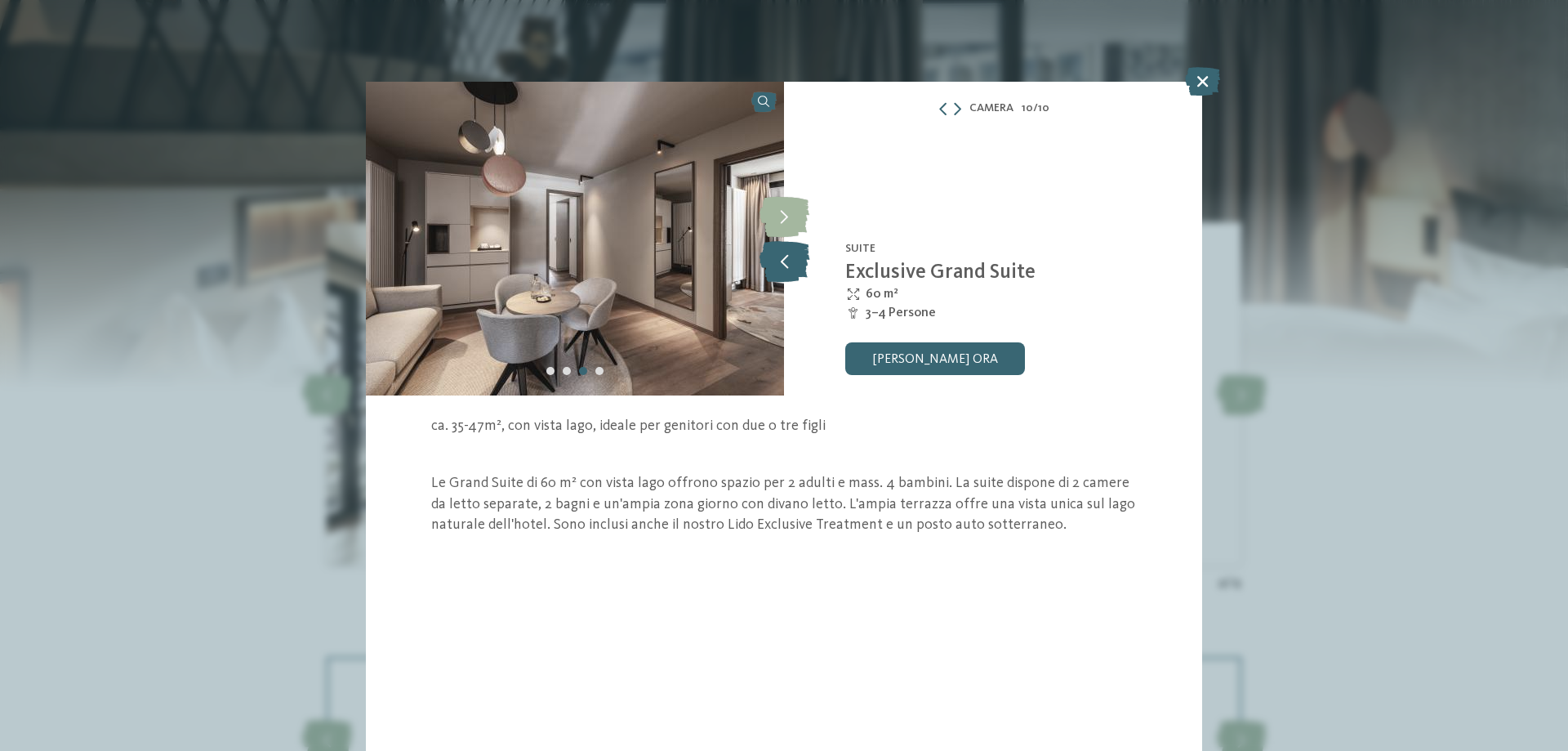
click at [787, 267] on icon at bounding box center [784, 261] width 49 height 41
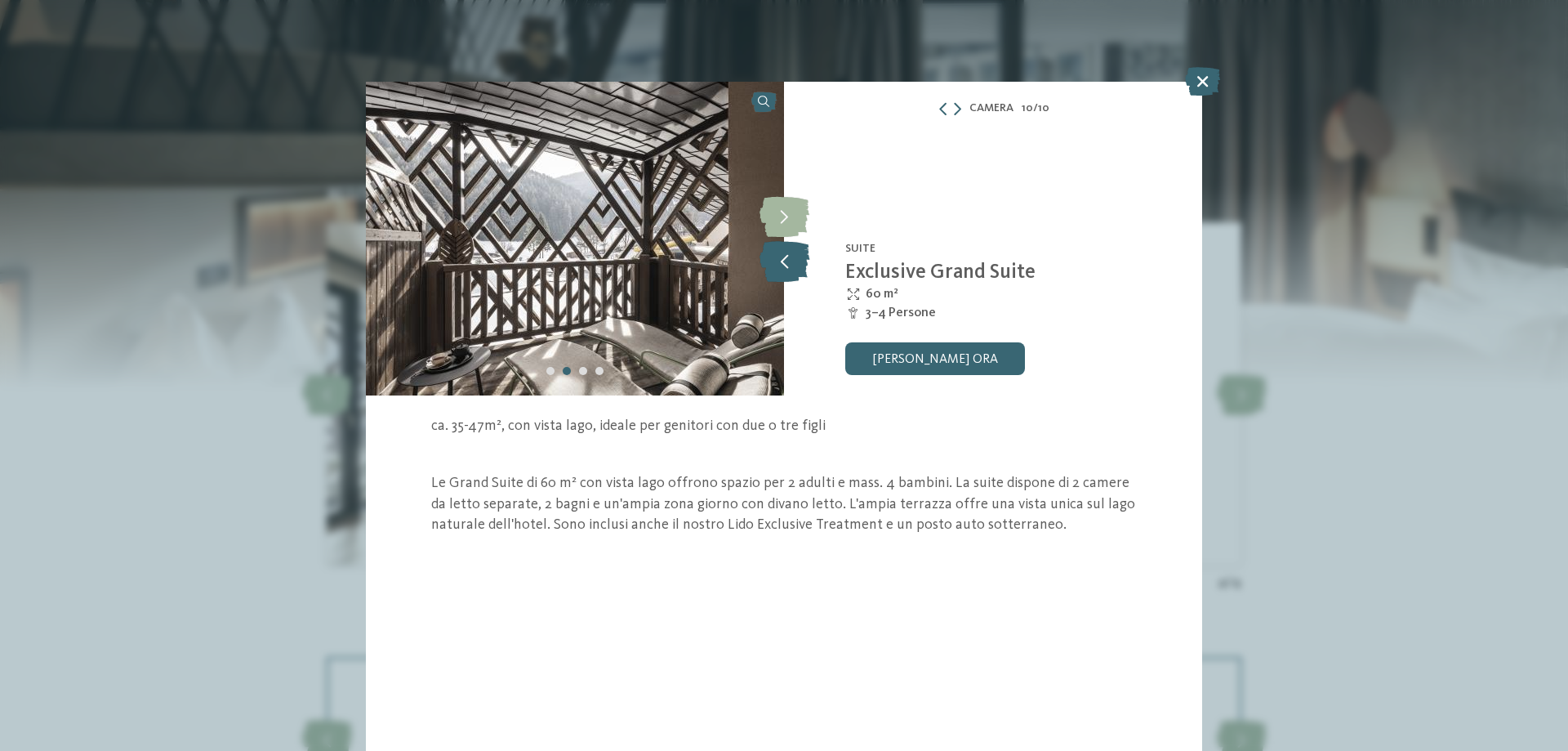
click at [787, 267] on icon at bounding box center [784, 261] width 49 height 41
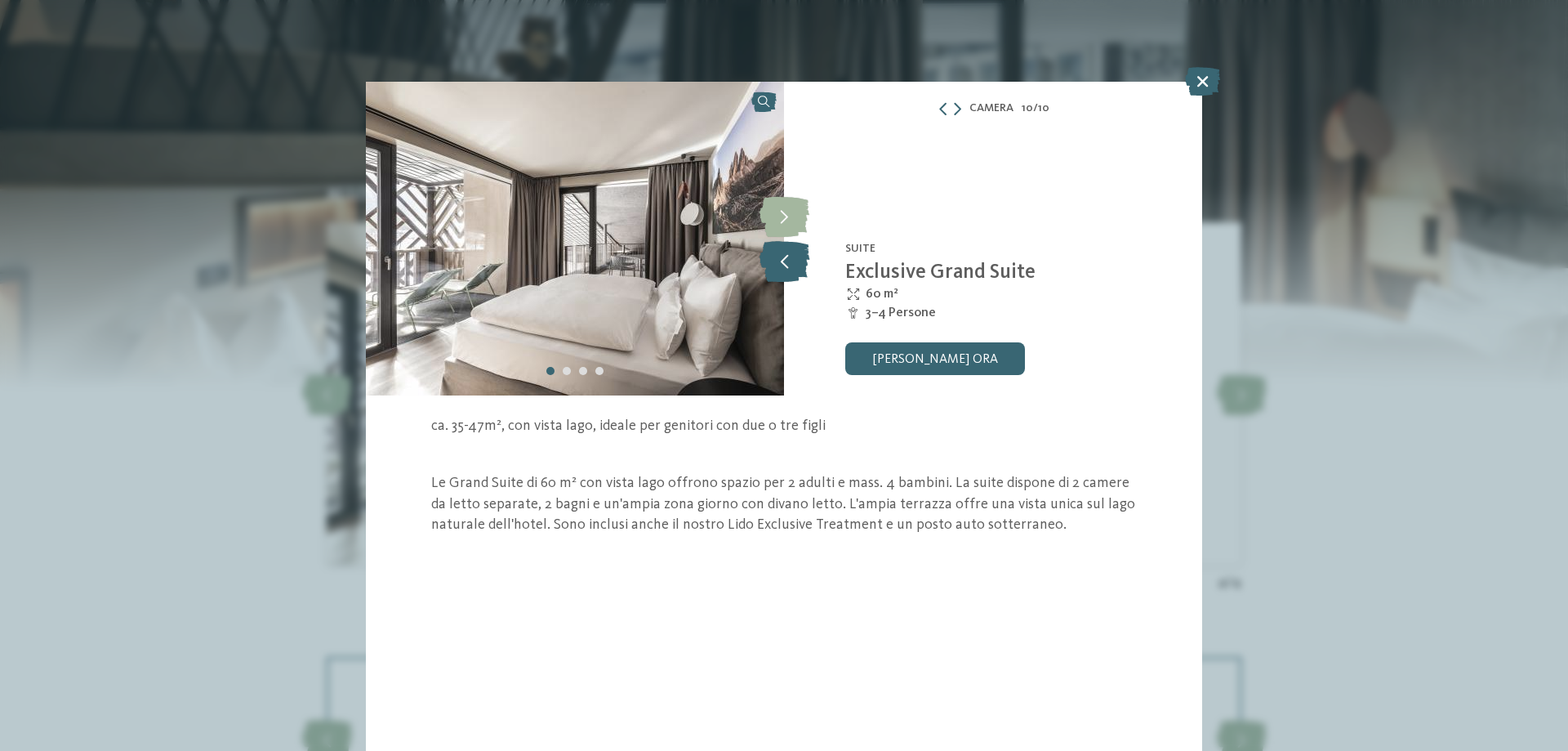
click at [787, 267] on icon at bounding box center [784, 261] width 49 height 41
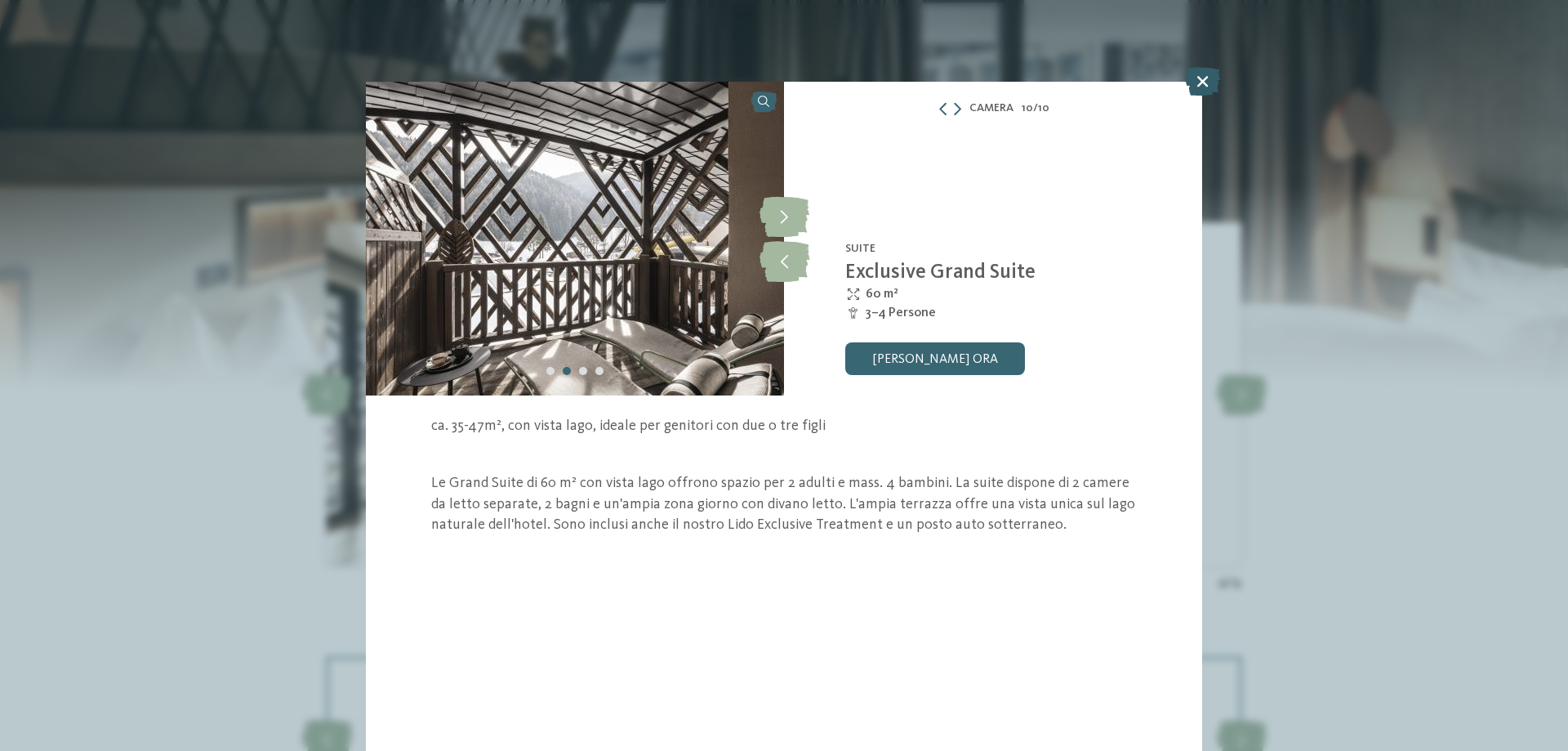
click at [1198, 80] on icon at bounding box center [1203, 81] width 35 height 29
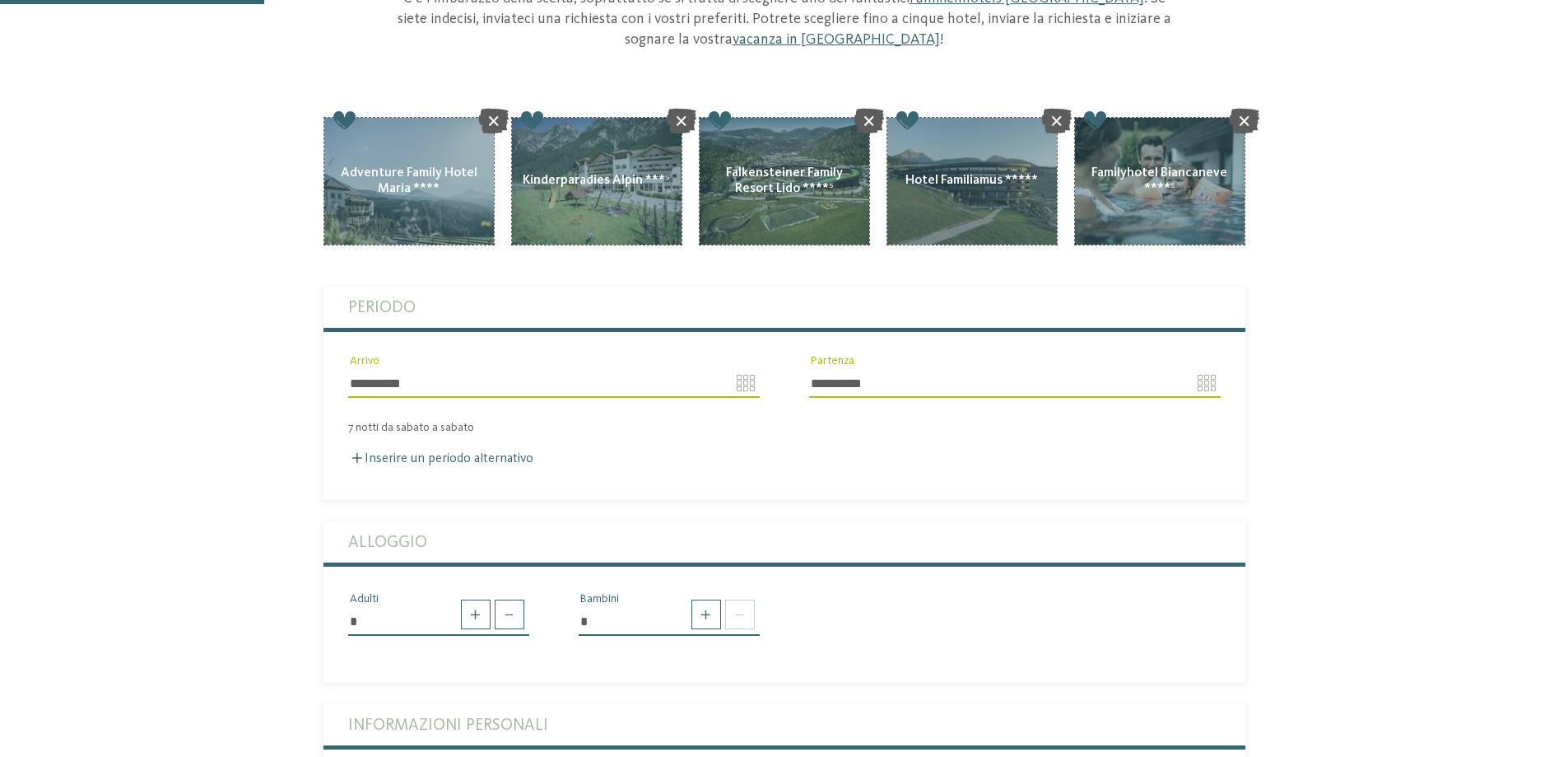
scroll to position [329, 0]
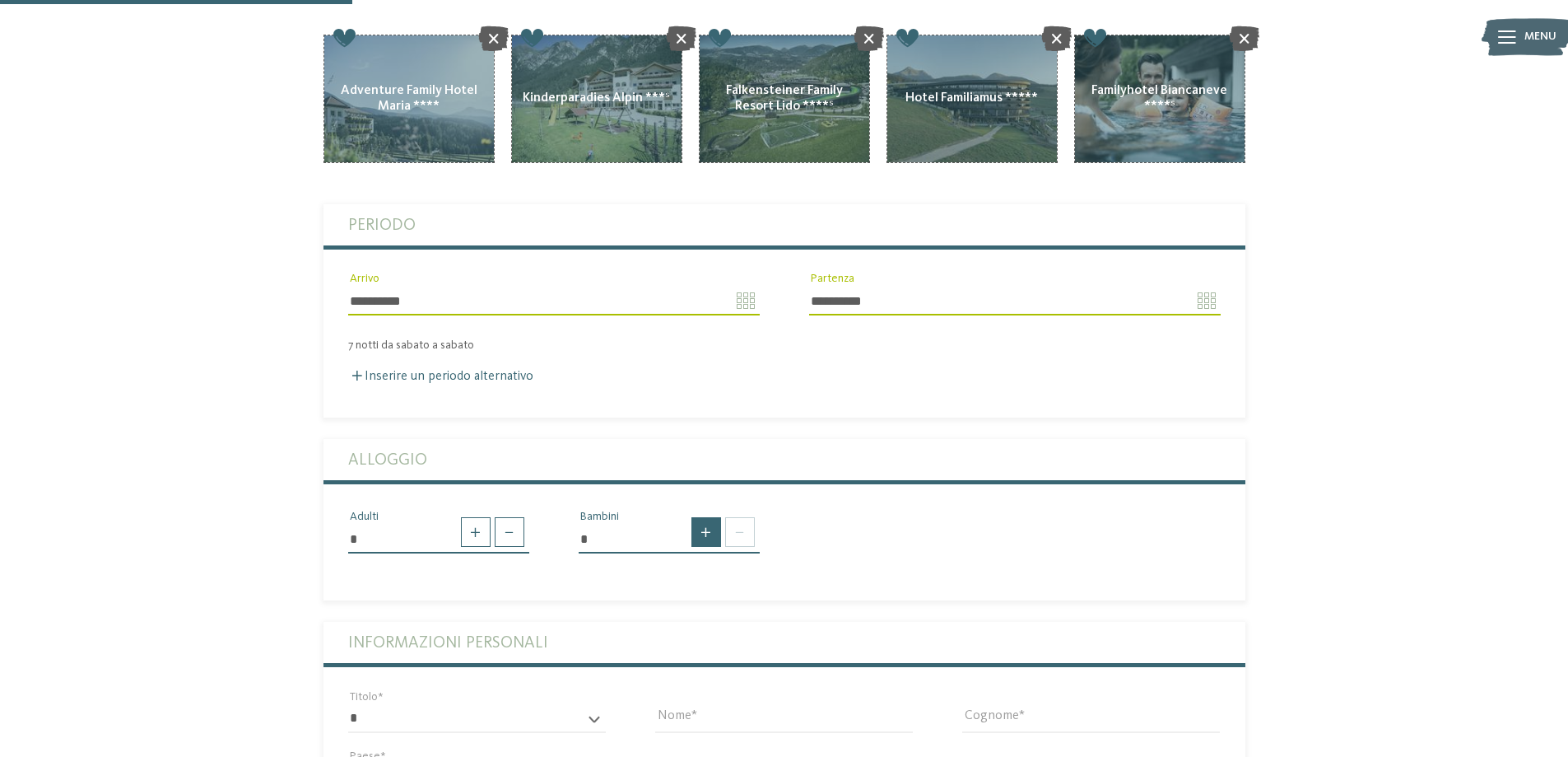
click at [710, 517] on span at bounding box center [706, 532] width 30 height 30
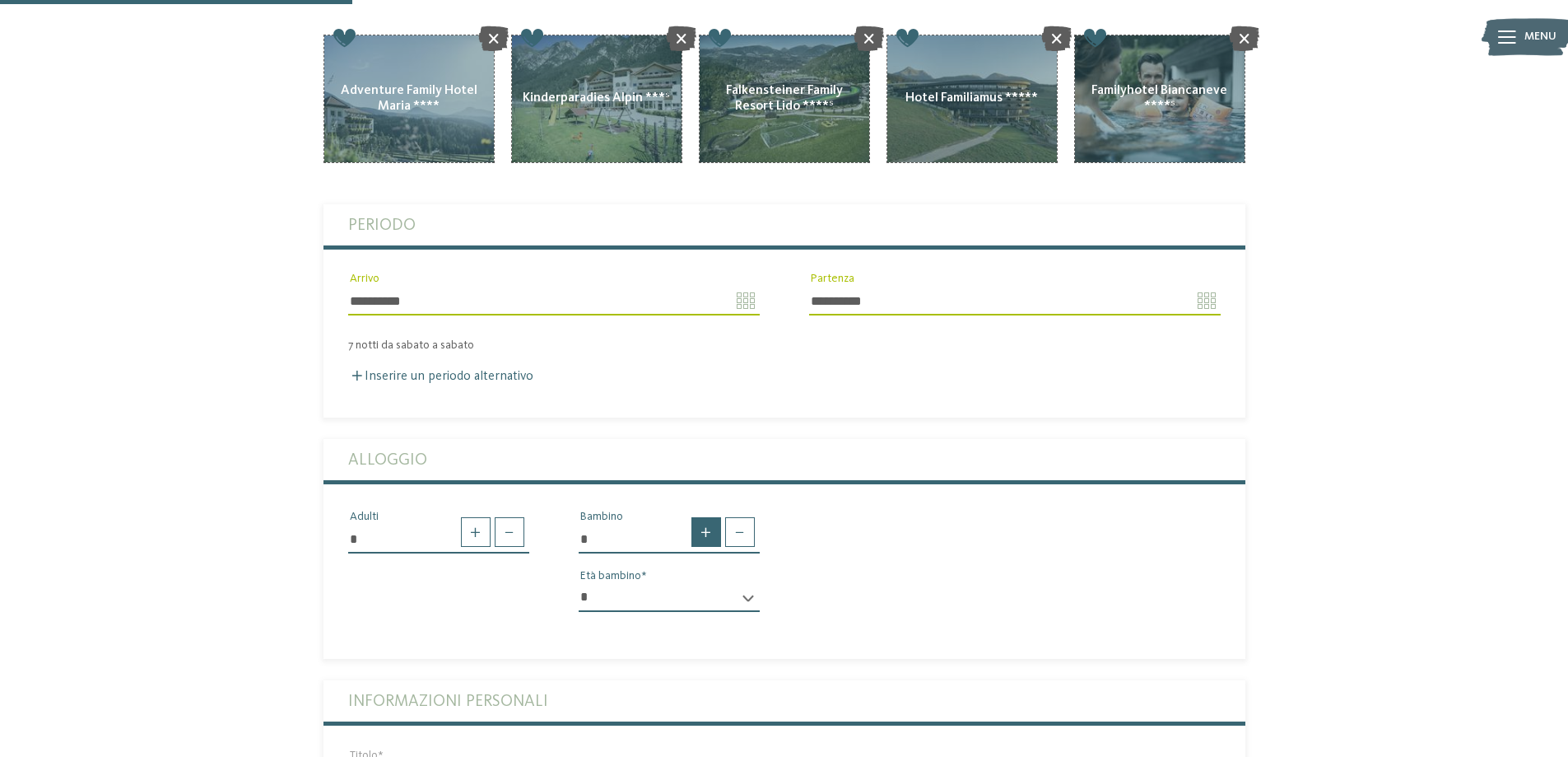
click at [710, 517] on span at bounding box center [706, 532] width 30 height 30
type input "*"
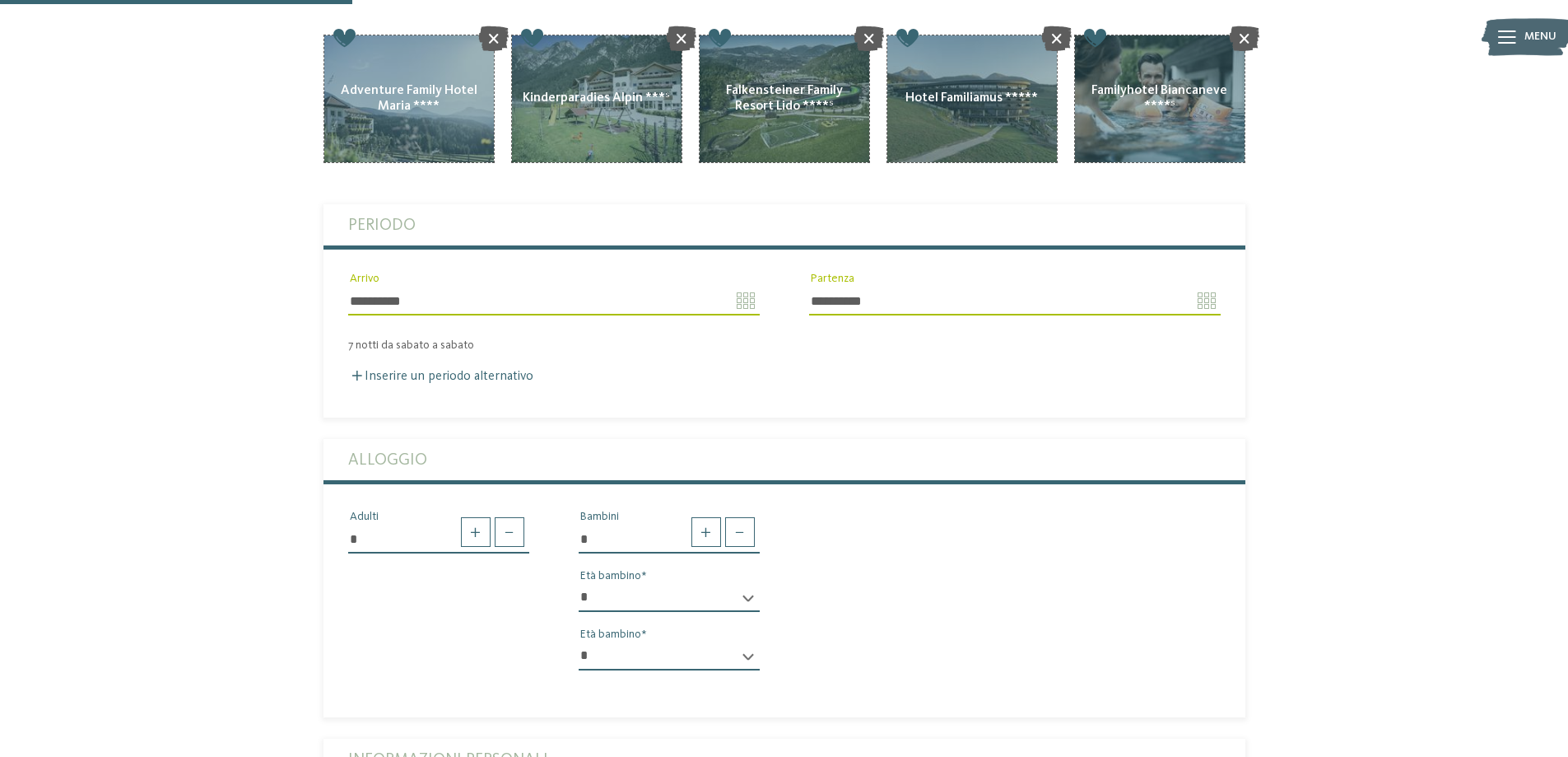
click at [750, 583] on div "* * * * * * * * * * * ** ** ** ** ** ** ** ** Età bambino" at bounding box center [670, 604] width 181 height 42
click at [749, 583] on select "* * * * * * * * * * * ** ** ** ** ** ** ** **" at bounding box center [670, 597] width 181 height 28
select select "*"
click at [579, 583] on select "* * * * * * * * * * * ** ** ** ** ** ** ** **" at bounding box center [670, 597] width 181 height 28
click at [748, 642] on select "* * * * * * * * * * * ** ** ** ** ** ** ** **" at bounding box center [670, 656] width 181 height 28
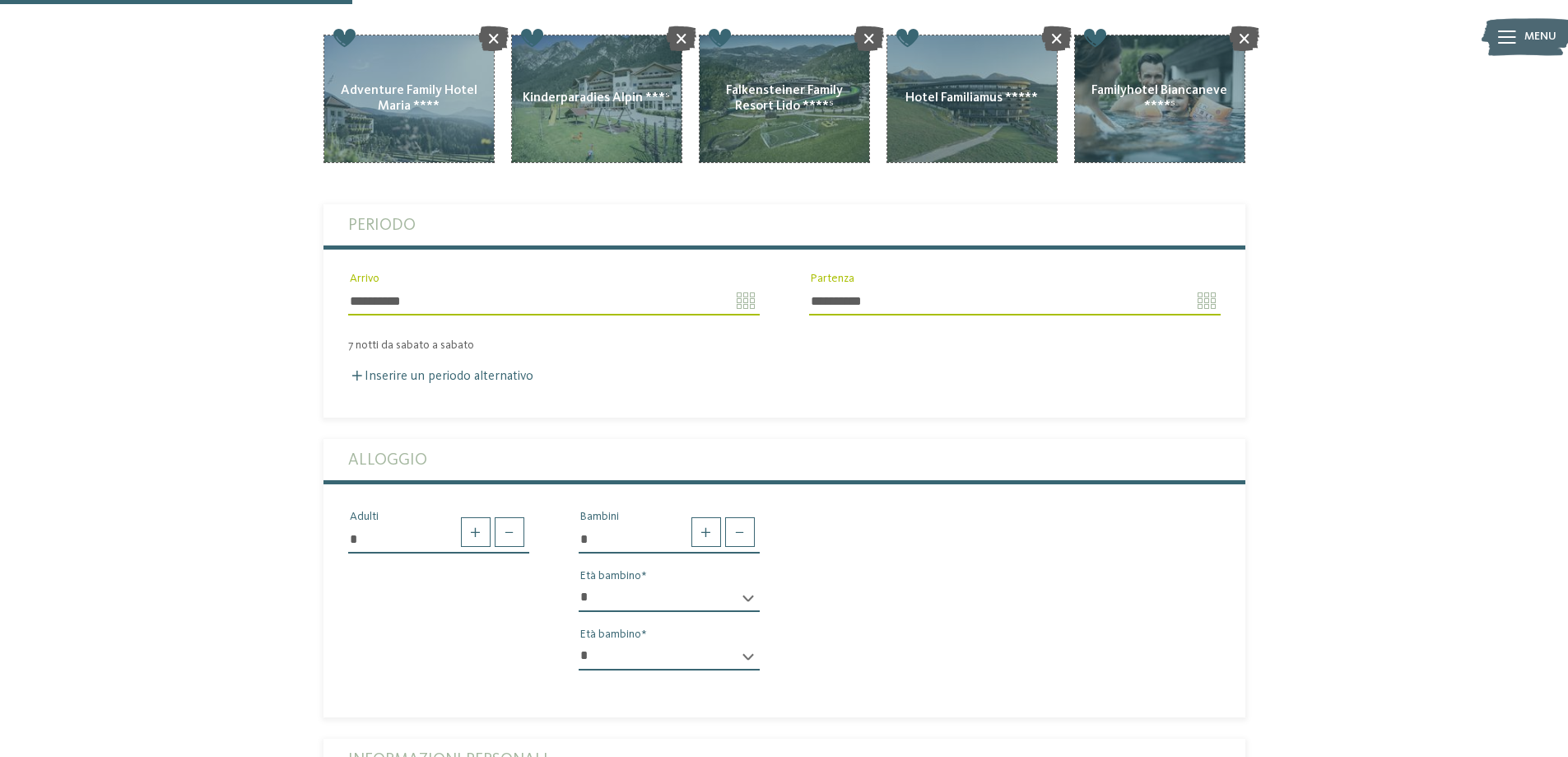
select select "*"
click at [579, 642] on select "* * * * * * * * * * * ** ** ** ** ** ** ** **" at bounding box center [670, 656] width 181 height 28
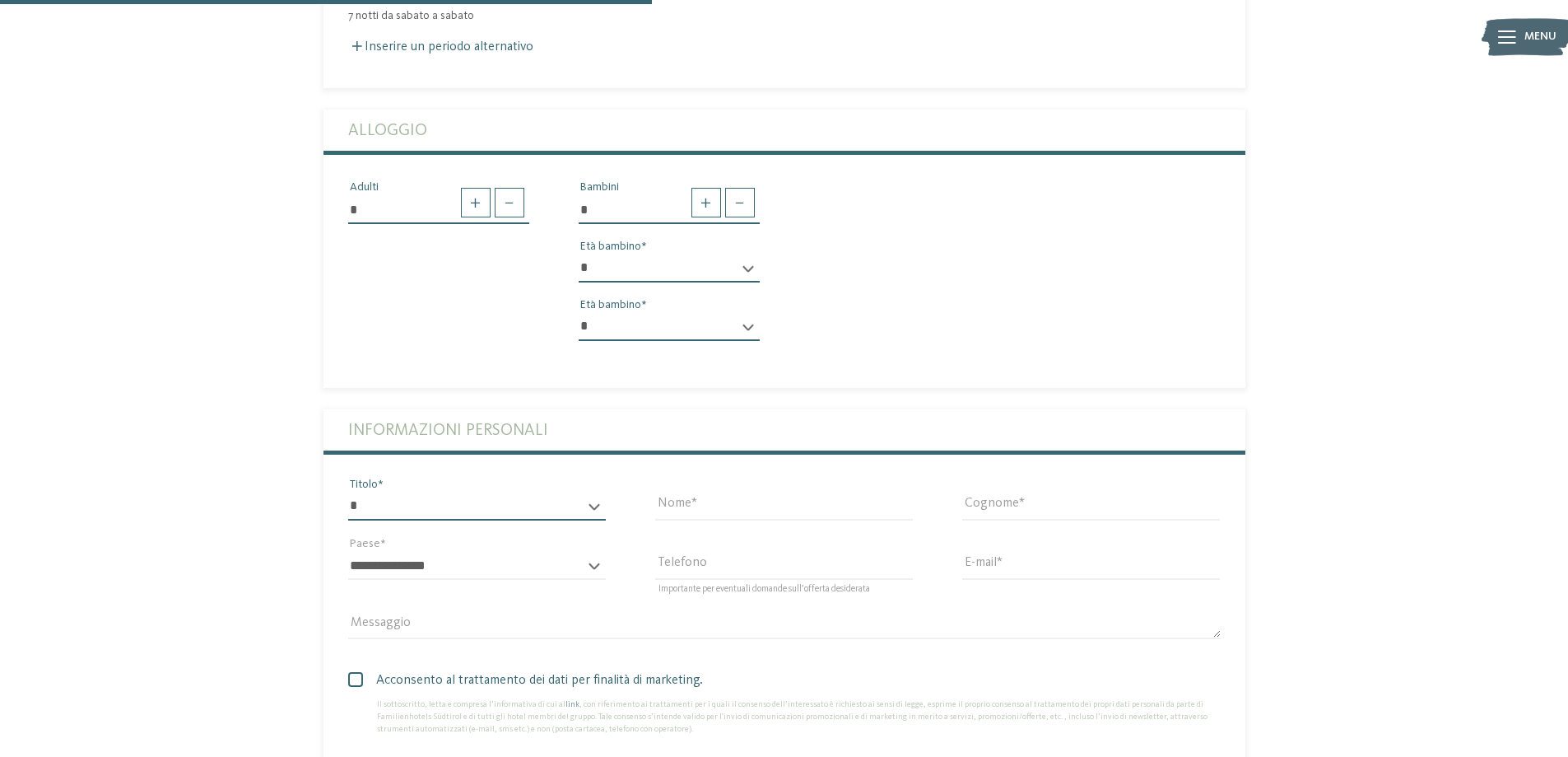
click at [594, 492] on select "* ****** ******* ******** ******" at bounding box center [477, 506] width 258 height 28
select select "*"
click at [348, 492] on select "* ****** ******* ******** ******" at bounding box center [477, 506] width 258 height 28
click at [715, 492] on input "Nome" at bounding box center [784, 506] width 258 height 28
type input "********"
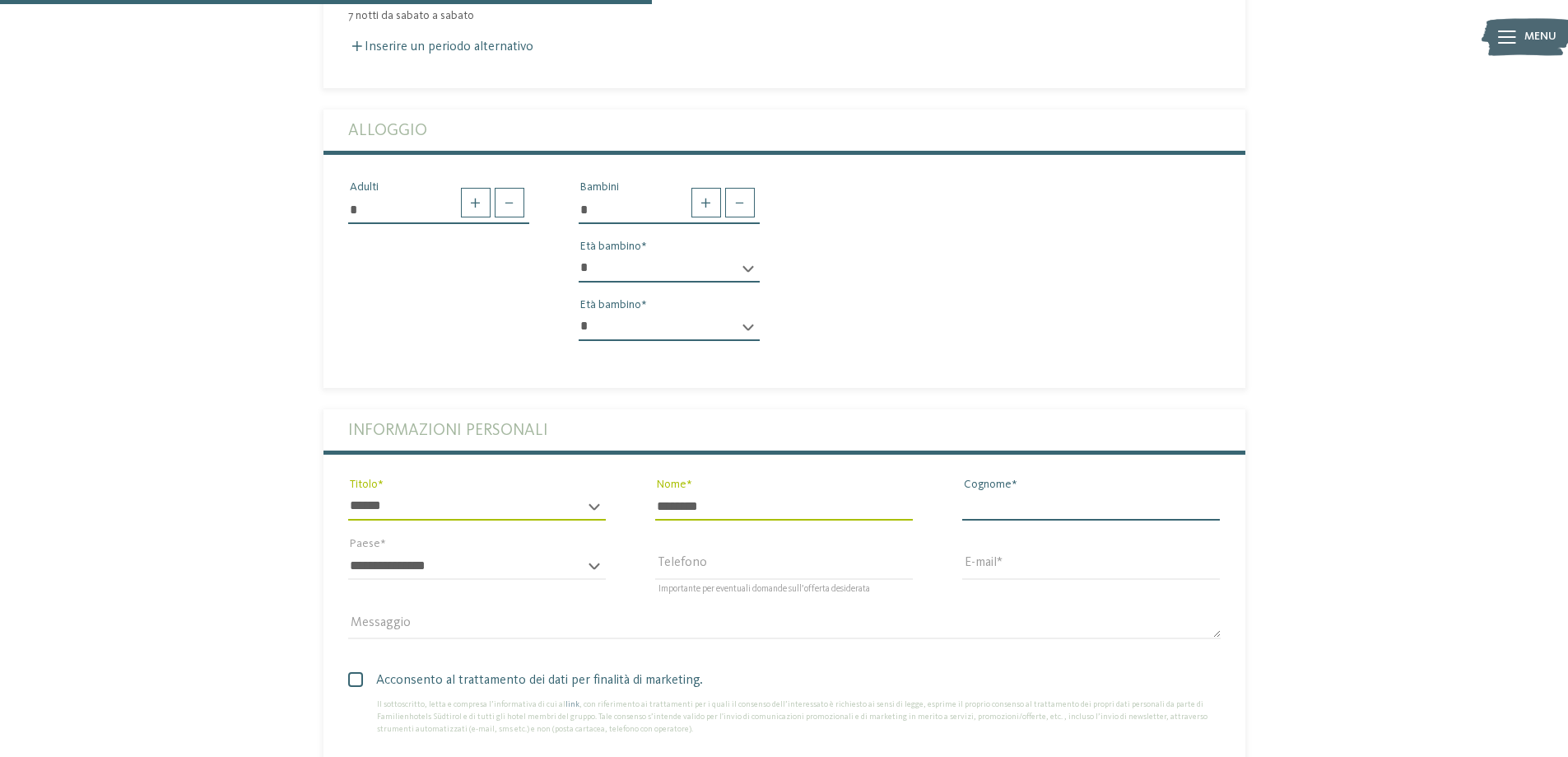
click at [1018, 492] on input "Cognome" at bounding box center [1091, 506] width 258 height 28
type input "*******"
click at [598, 552] on div "**********" at bounding box center [477, 573] width 258 height 43
click at [541, 552] on select "**********" at bounding box center [477, 566] width 258 height 28
select select "**"
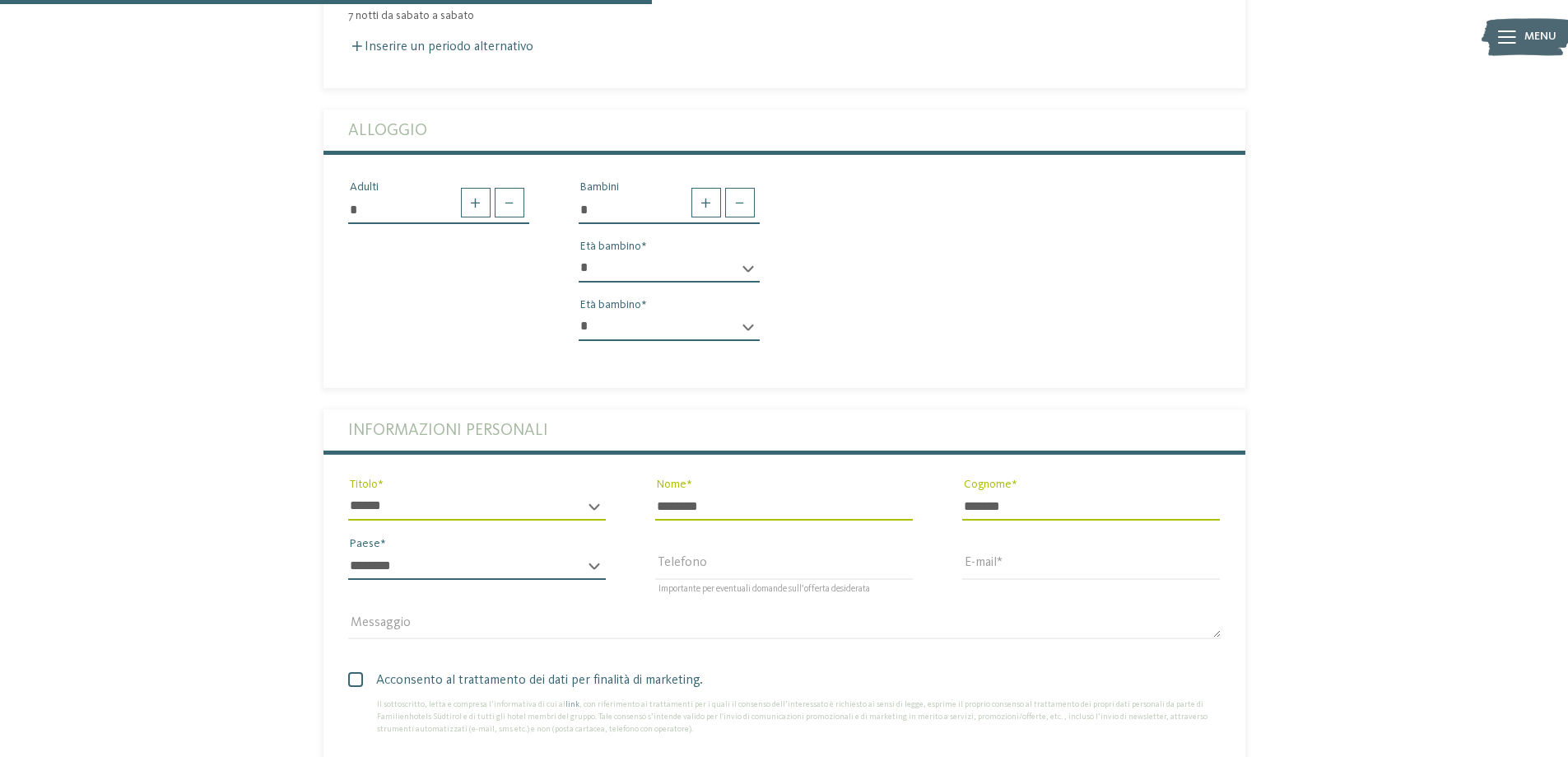
click at [348, 552] on select "**********" at bounding box center [477, 566] width 258 height 28
click at [750, 552] on input "Telefono" at bounding box center [784, 566] width 258 height 28
type input "**********"
click at [993, 552] on input "E-mail" at bounding box center [1091, 566] width 258 height 28
type input "*"
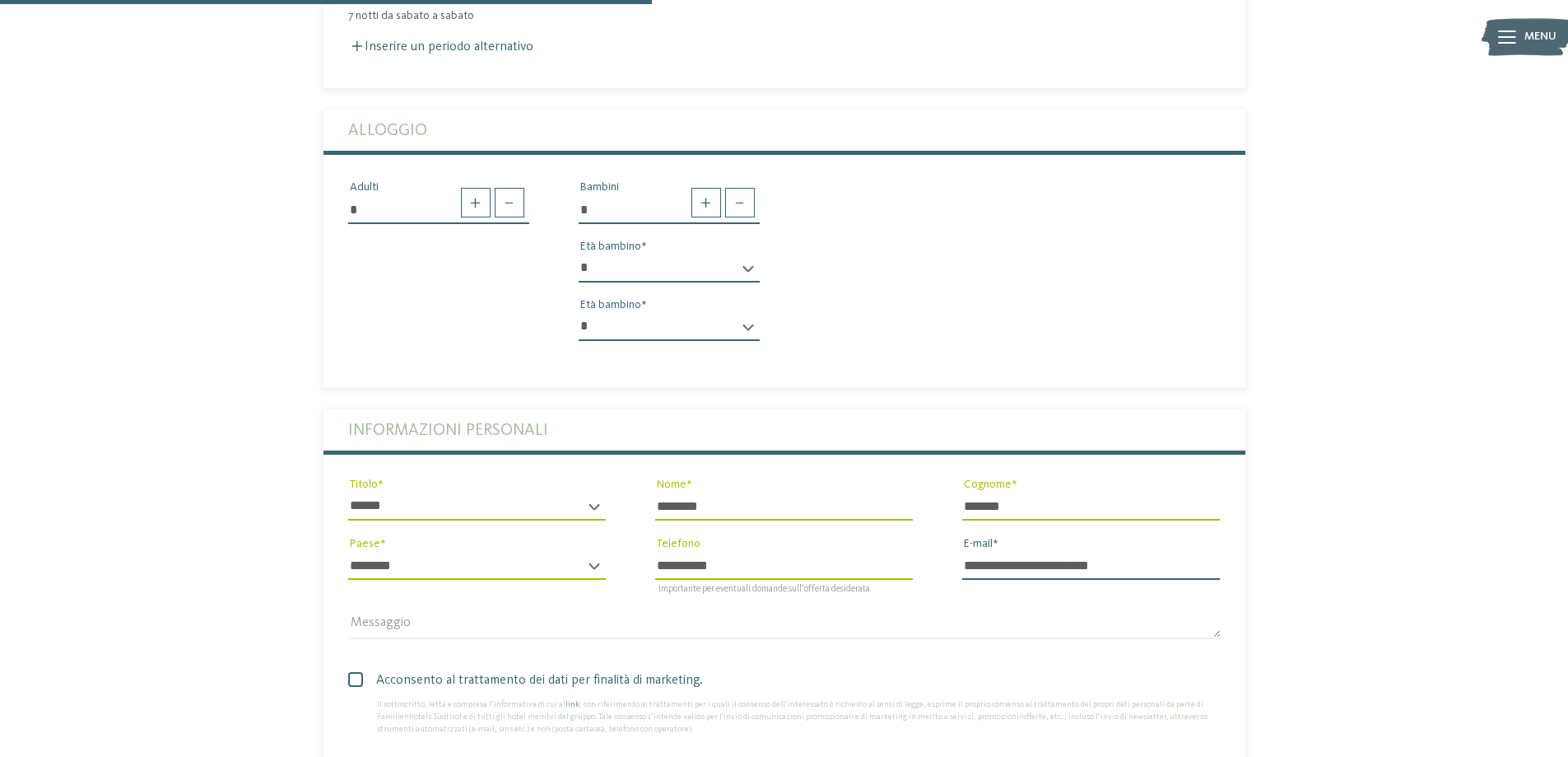
click at [1044, 552] on input "**********" at bounding box center [1091, 566] width 258 height 28
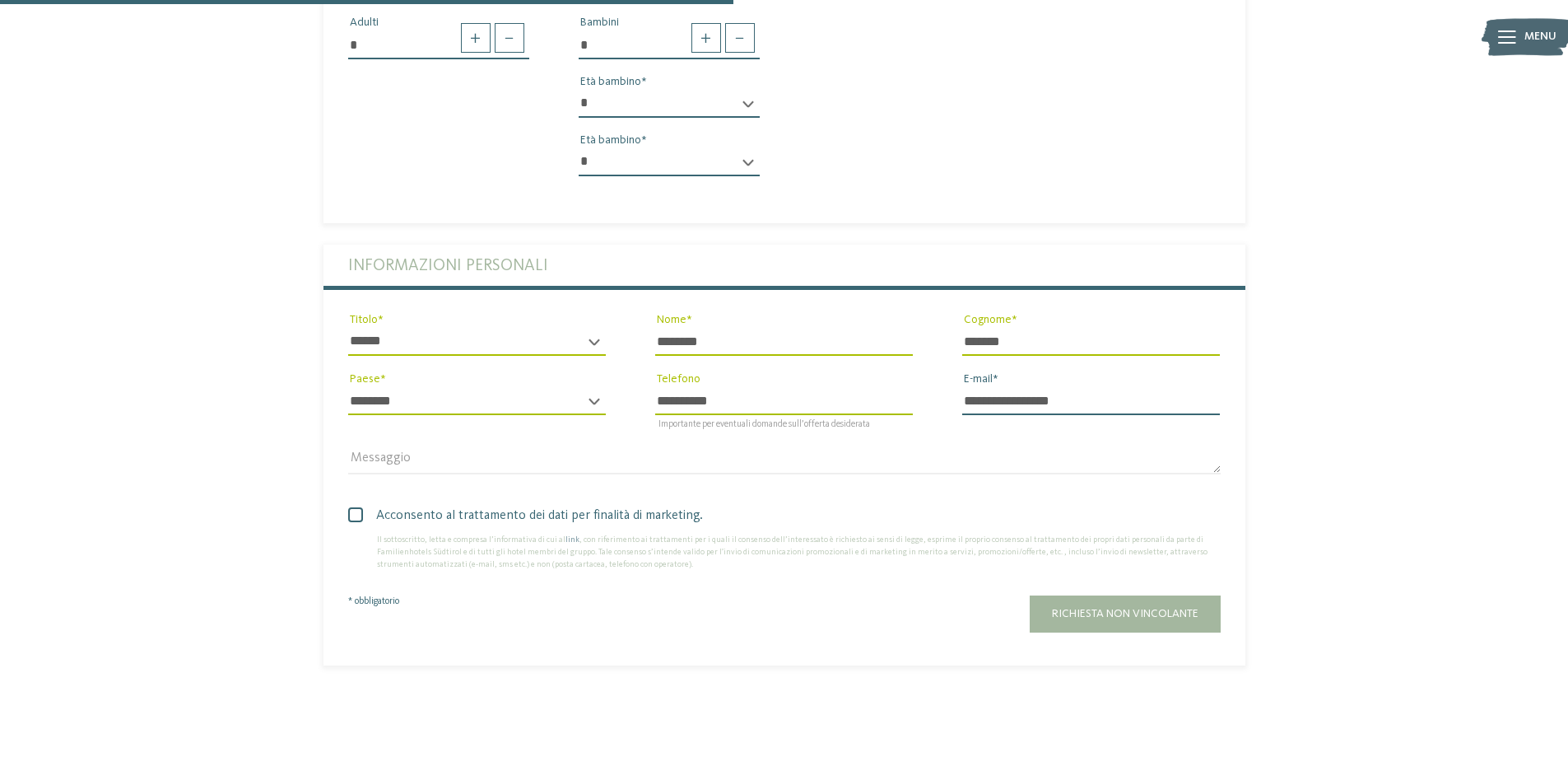
scroll to position [906, 0]
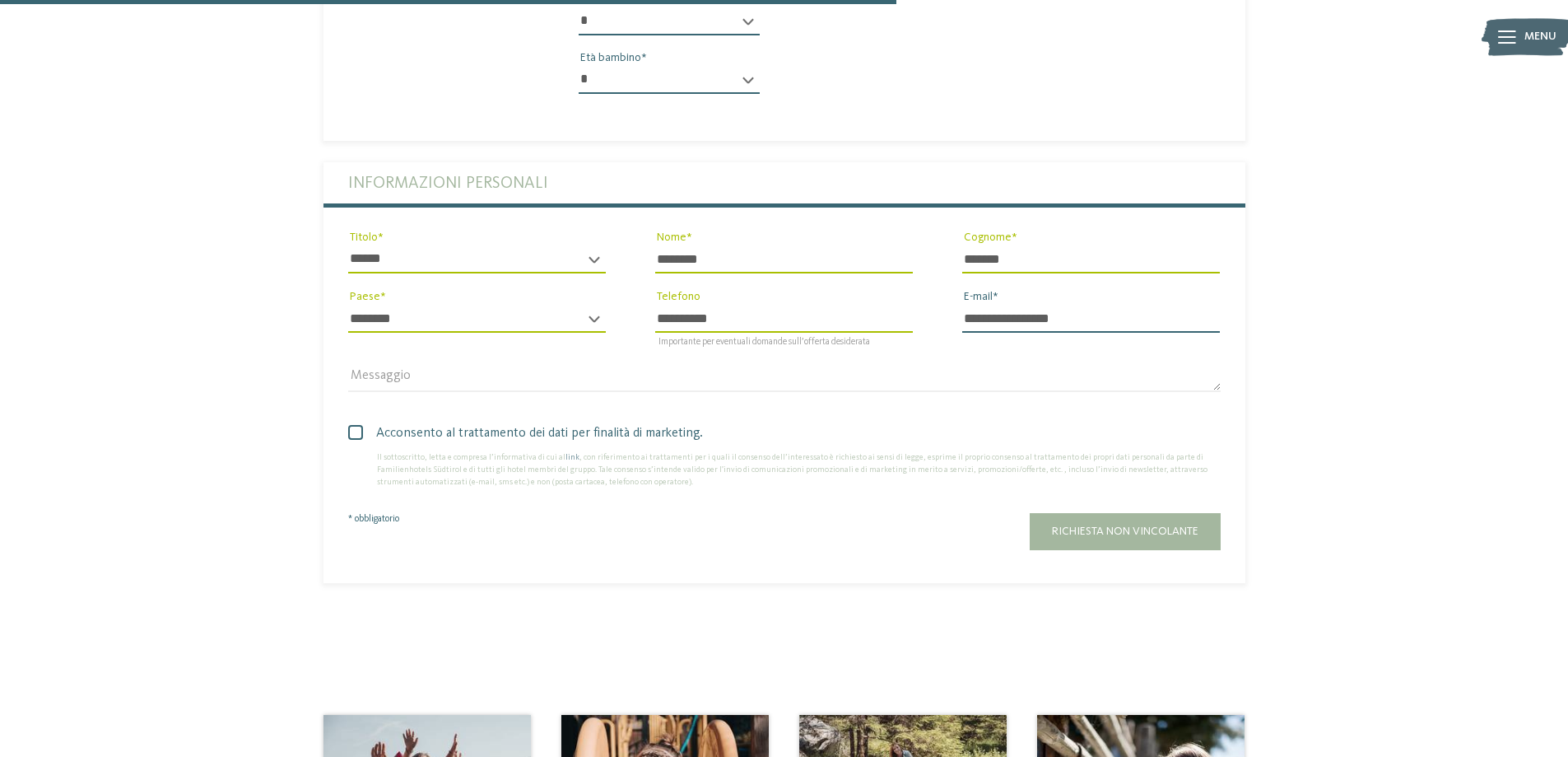
type input "**********"
click at [359, 425] on span at bounding box center [356, 432] width 15 height 15
click at [1158, 525] on span "Richiesta non vincolante" at bounding box center [1125, 531] width 146 height 12
